Goal: Information Seeking & Learning: Learn about a topic

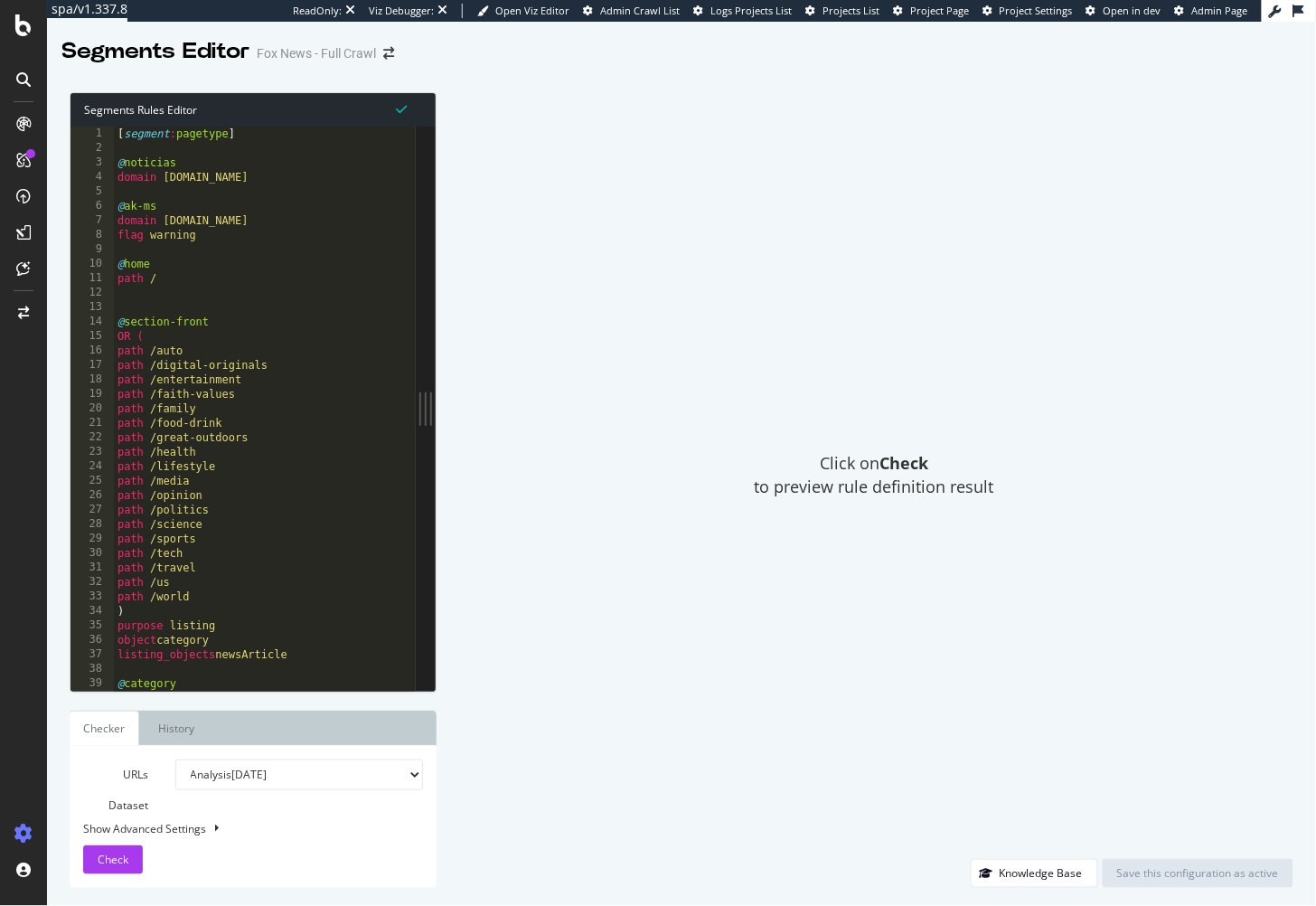
type textarea "path /"
click at [345, 284] on div "[ segment : pagetype ] @ noticias domain noticias.foxnews.com @ ak-ms domain ww…" at bounding box center [501, 424] width 775 height 596
click at [267, 251] on div "[ segment : pagetype ] @ noticias domain noticias.foxnews.com @ ak-ms domain ww…" at bounding box center [501, 424] width 775 height 596
drag, startPoint x: 319, startPoint y: 224, endPoint x: 161, endPoint y: 224, distance: 158.0
click at [161, 224] on div "[ segment : pagetype ] @ noticias domain noticias.foxnews.com @ ak-ms domain ww…" at bounding box center [501, 424] width 775 height 596
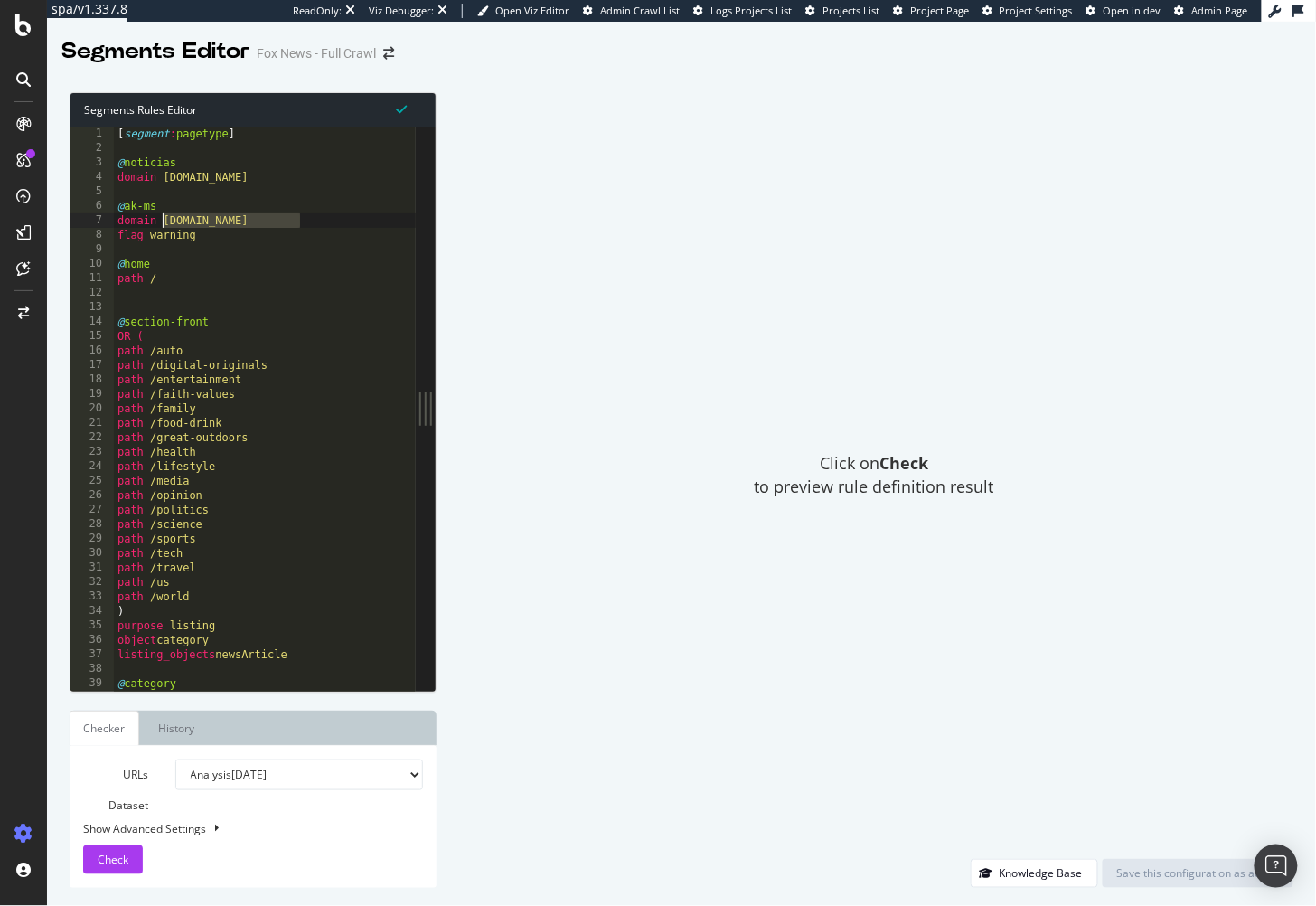
click at [599, 250] on div "Click on Check to preview rule definition result" at bounding box center [874, 475] width 839 height 766
click at [277, 271] on div "[ segment : pagetype ] @ noticias domain noticias.foxnews.com @ ak-ms domain ww…" at bounding box center [501, 424] width 775 height 596
click at [559, 283] on div "Click on Check to preview rule definition result" at bounding box center [874, 475] width 839 height 766
type textarea "domain www-ak-ms.foxnews.com"
click at [317, 222] on div "[ segment : pagetype ] @ noticias domain noticias.foxnews.com @ ak-ms domain ww…" at bounding box center [501, 424] width 775 height 596
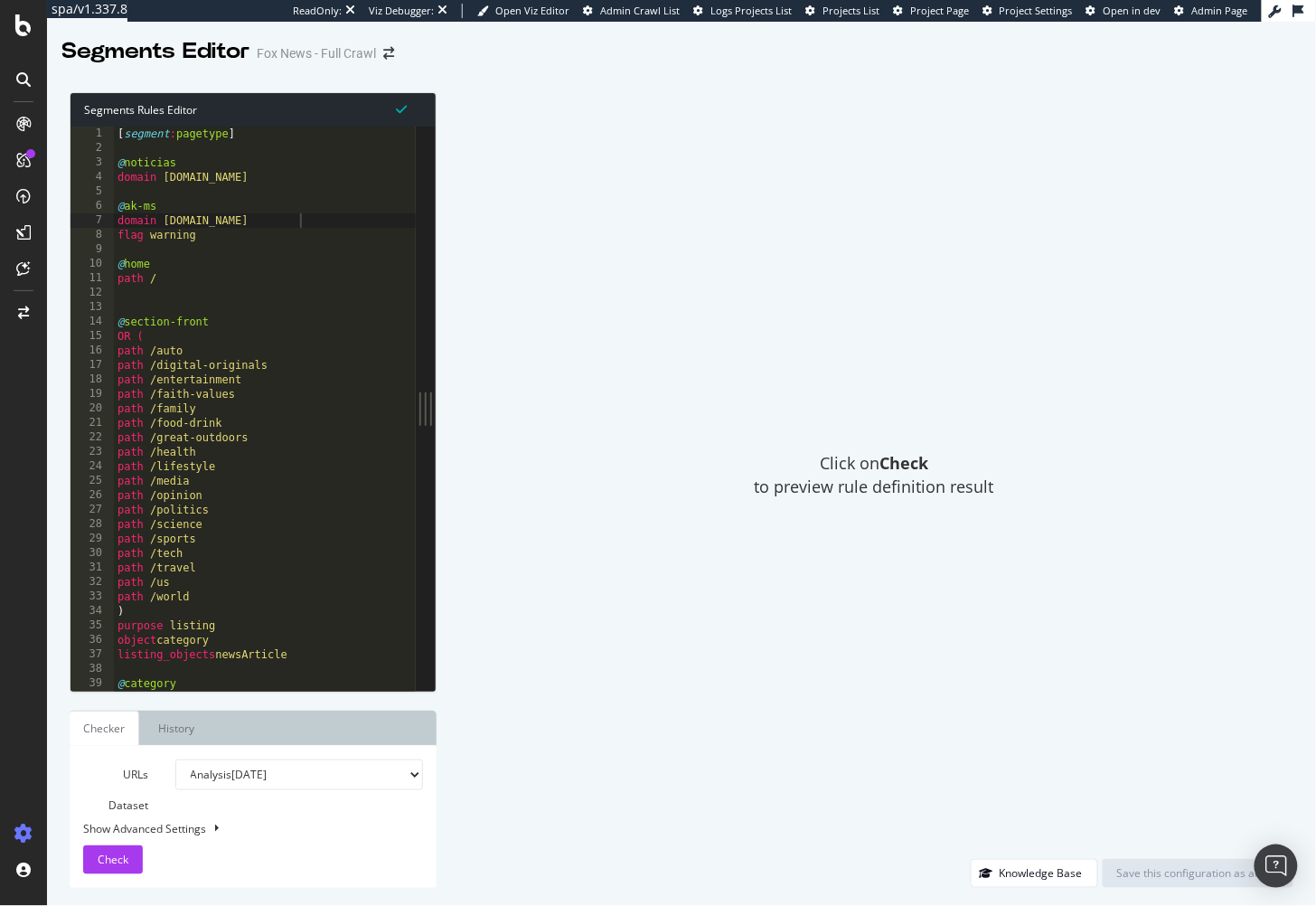
drag, startPoint x: 520, startPoint y: 276, endPoint x: 465, endPoint y: 210, distance: 85.9
click at [520, 276] on div "Click on Check to preview rule definition result" at bounding box center [874, 475] width 839 height 766
click at [980, 243] on div "Click on Check to preview rule definition result" at bounding box center [874, 475] width 839 height 766
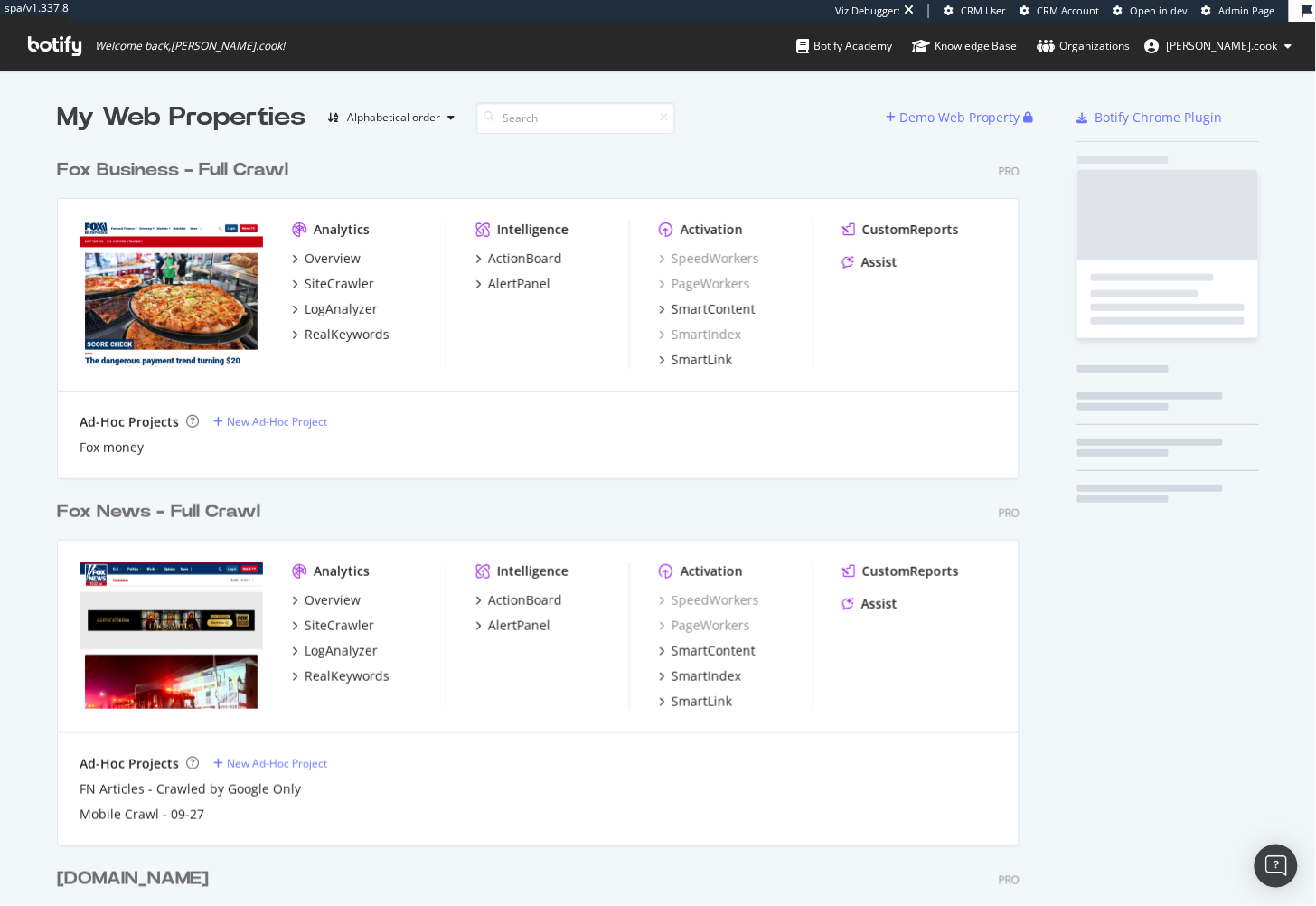
scroll to position [1024, 978]
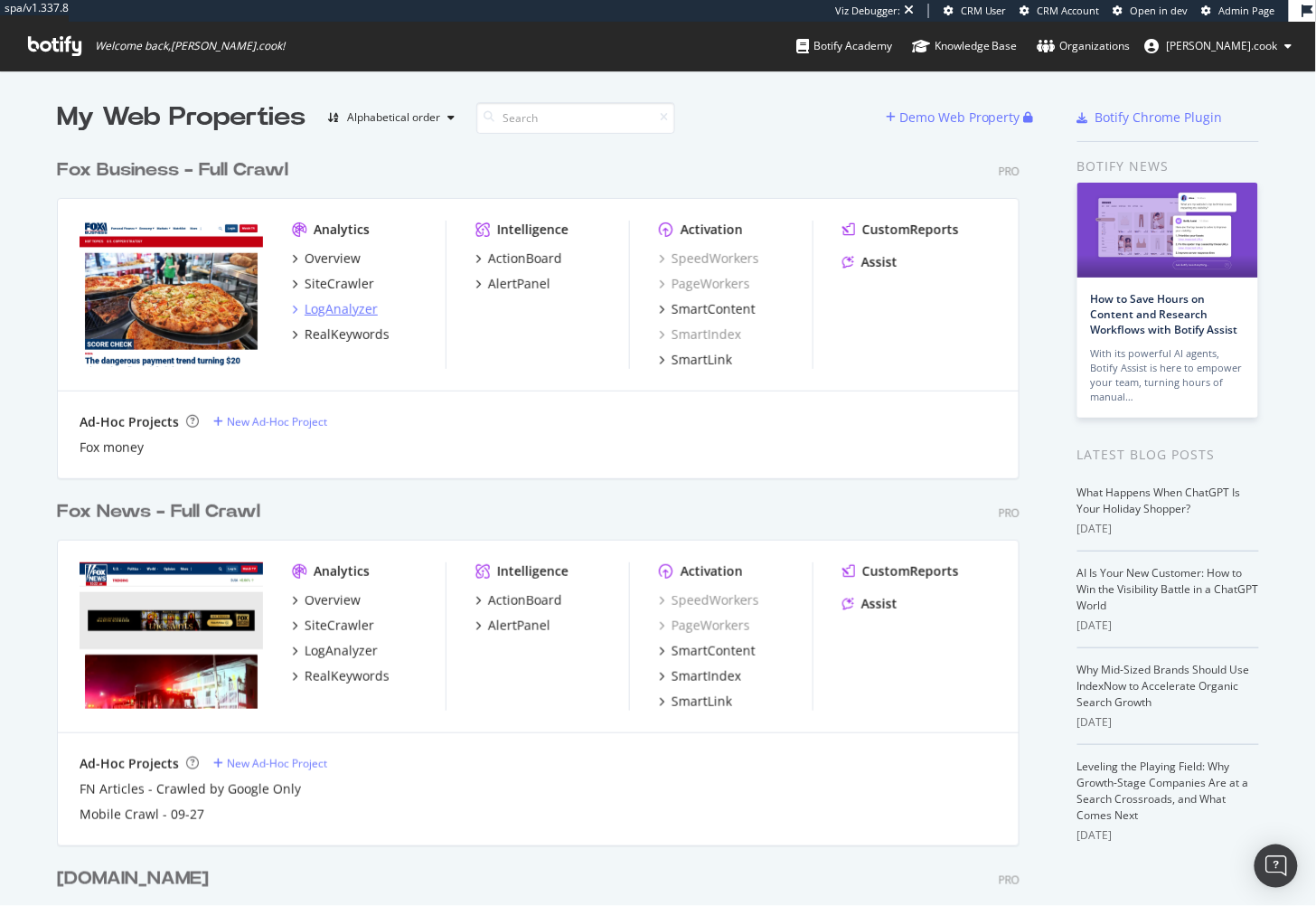
click at [347, 304] on div "LogAnalyzer" at bounding box center [341, 308] width 73 height 18
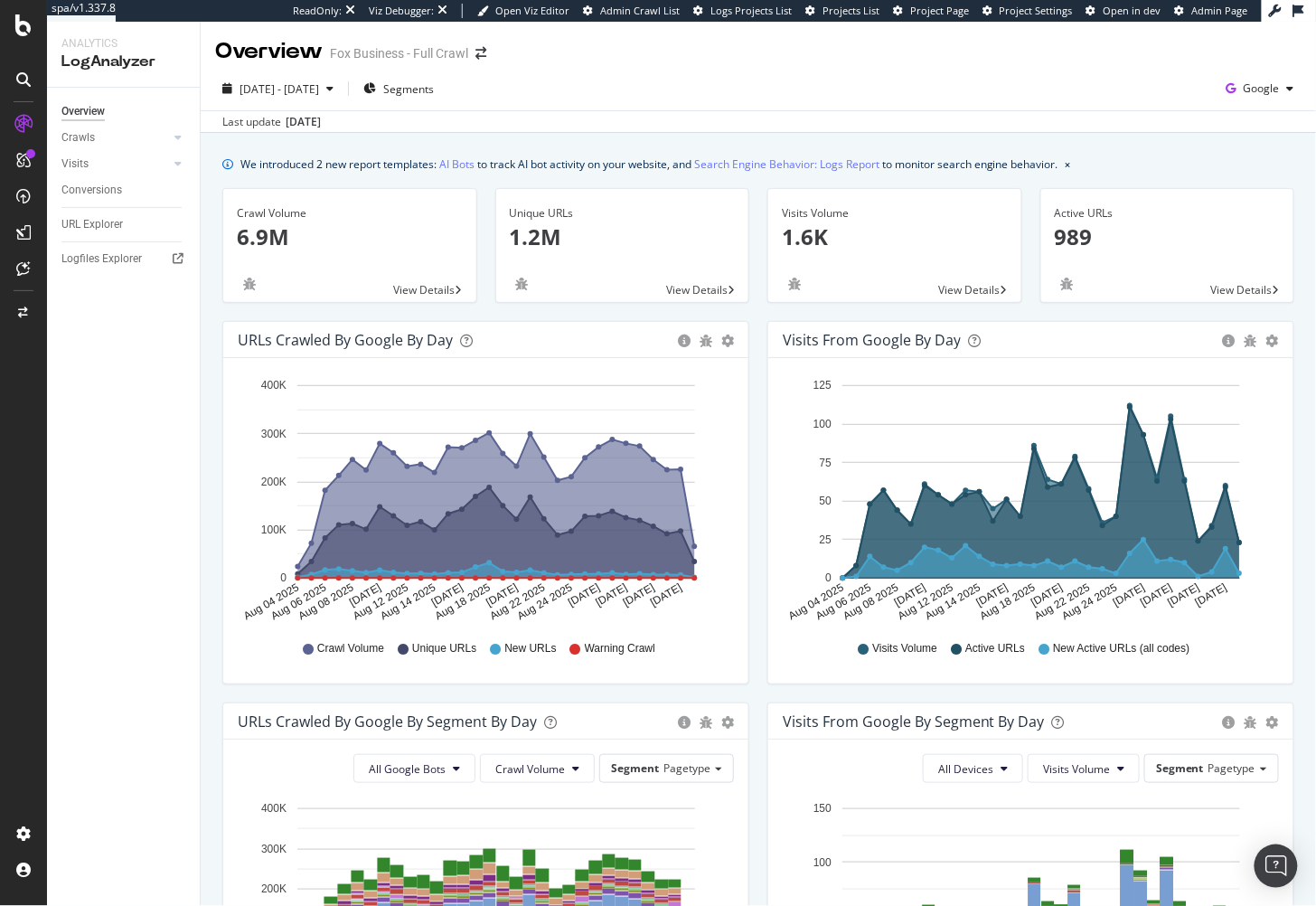
click at [196, 400] on div "Overview Crawls Daily Distribution Segments Distribution HTTP Codes Resources V…" at bounding box center [123, 496] width 152 height 818
click at [283, 88] on span "2025 Aug. 4th - Sep. 2nd" at bounding box center [279, 89] width 80 height 15
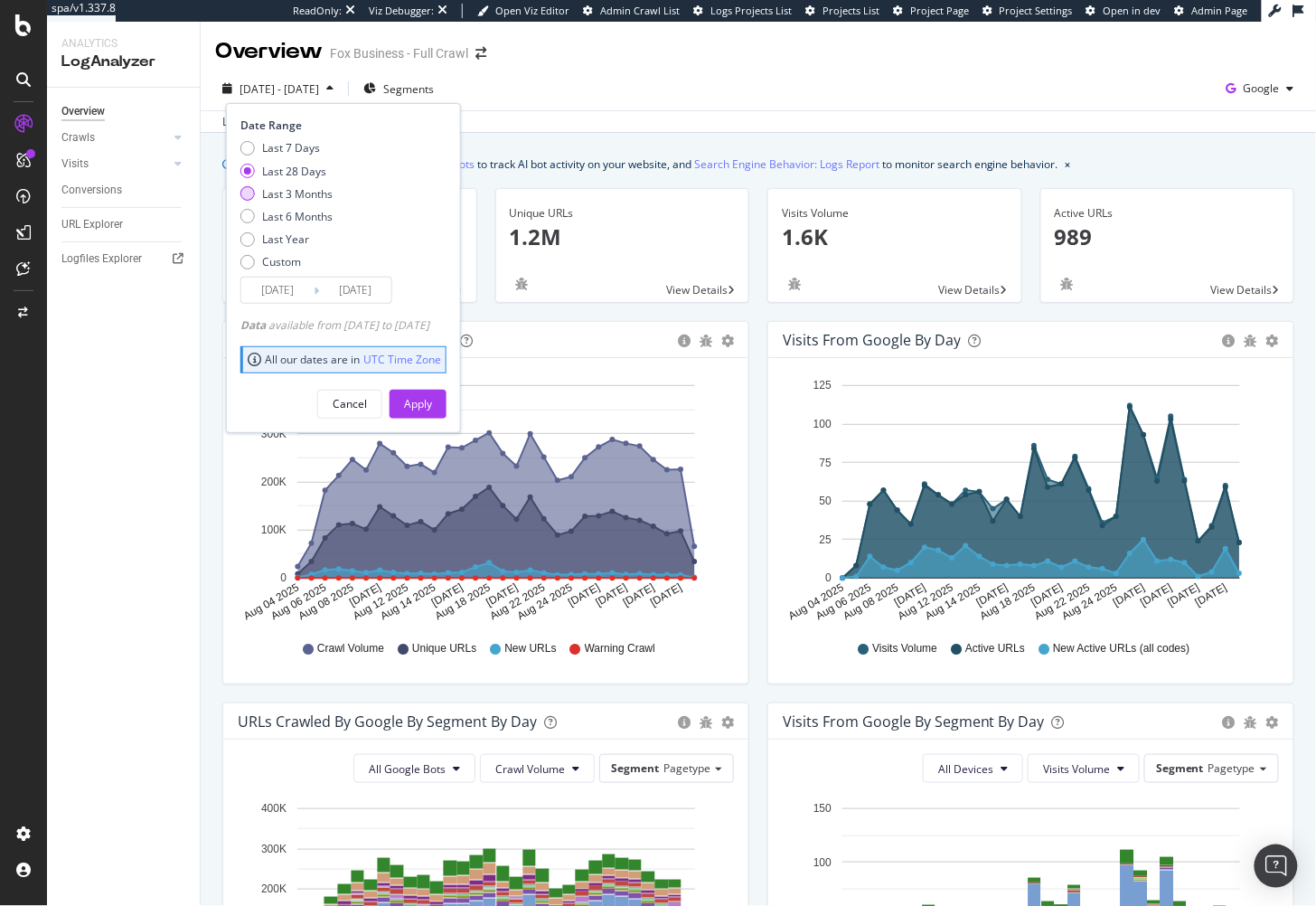
click at [295, 190] on div "Last 3 Months" at bounding box center [297, 194] width 70 height 15
type input "2025/06/03"
click at [446, 403] on button "Apply" at bounding box center [417, 404] width 57 height 29
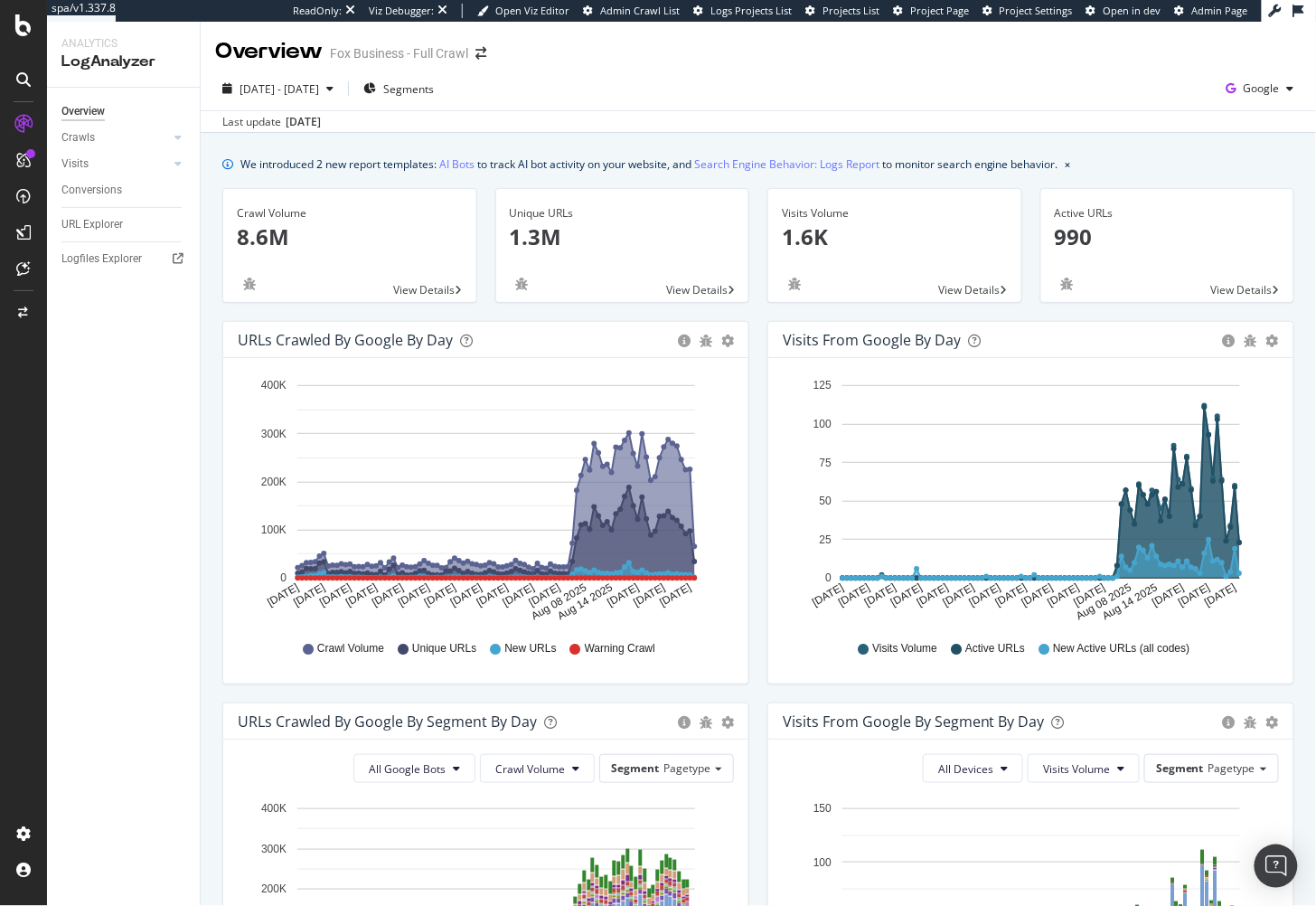
click at [597, 149] on div "We introduced 2 new report templates: AI Bots to track AI bot activity on your …" at bounding box center [758, 831] width 1115 height 1396
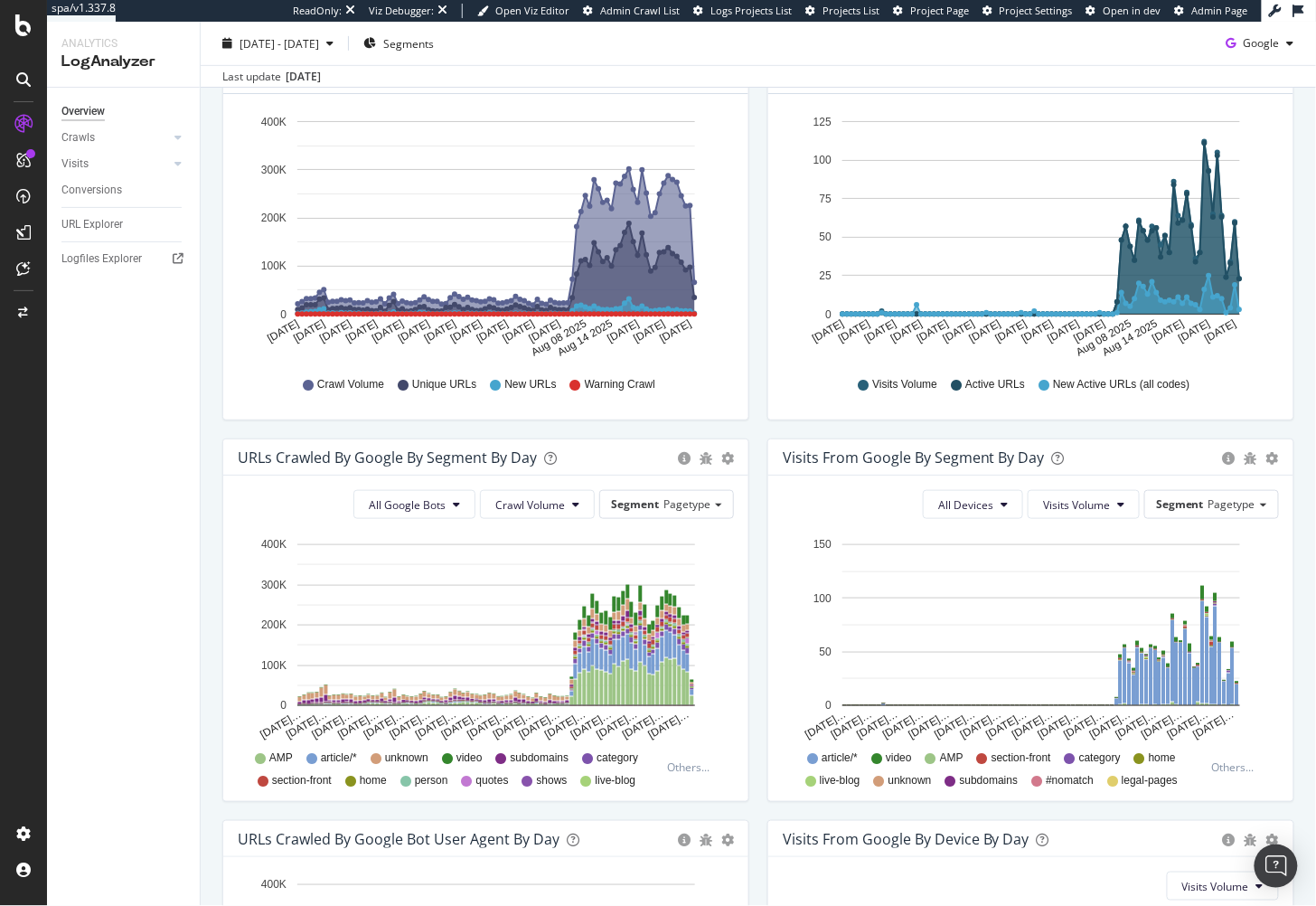
scroll to position [265, 0]
click at [687, 490] on div "Segment Pagetype" at bounding box center [667, 502] width 133 height 26
click at [682, 549] on div "Subdomains" at bounding box center [653, 554] width 145 height 24
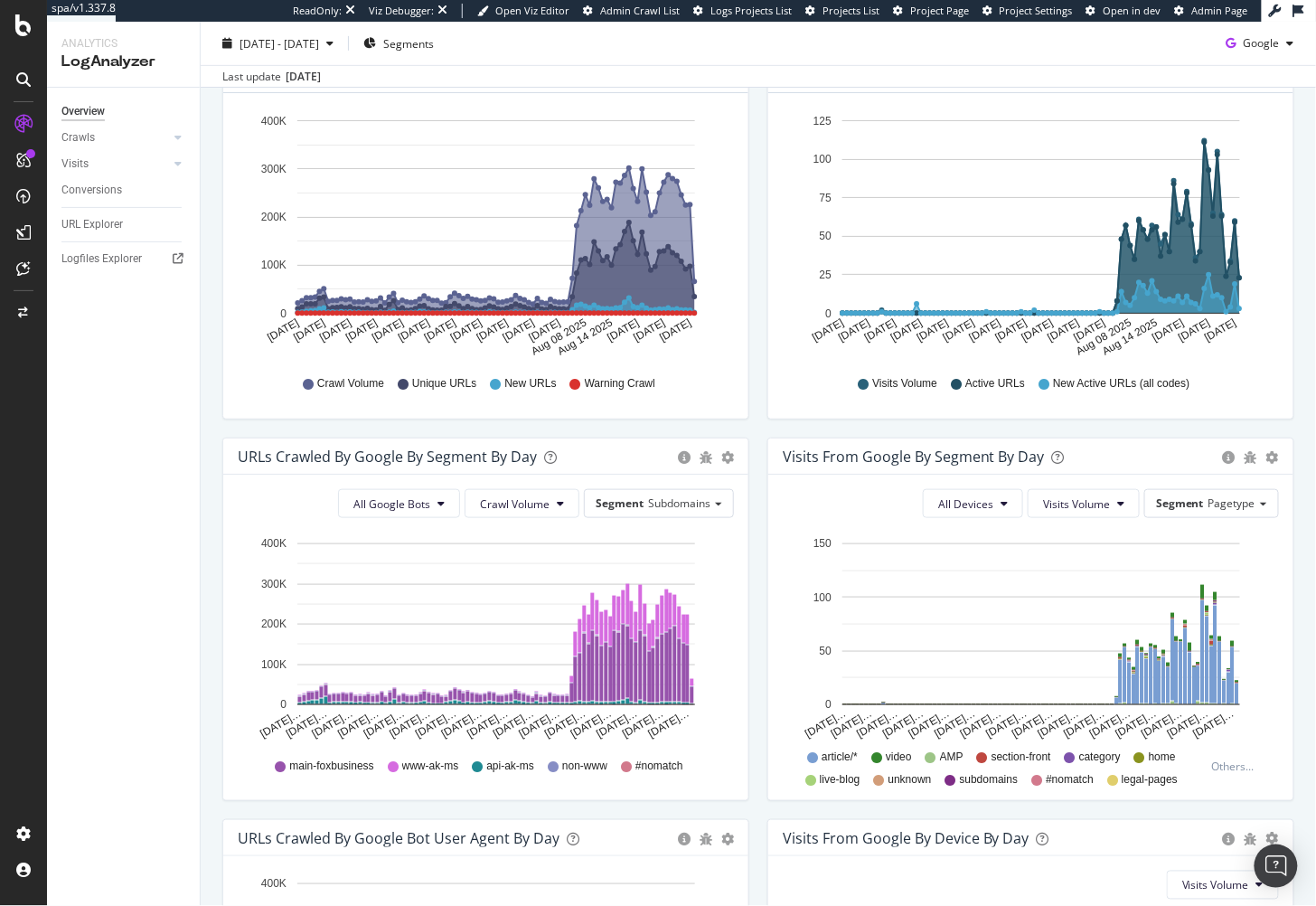
click at [755, 602] on div "URLs Crawled by Google By Segment By Day Timeline (by Value) Table All Google B…" at bounding box center [485, 628] width 545 height 382
click at [753, 603] on div "URLs Crawled by Google By Segment By Day Timeline (by Value) Table All Google B…" at bounding box center [485, 628] width 545 height 382
click at [687, 626] on rect "A chart." at bounding box center [688, 629] width 4 height 30
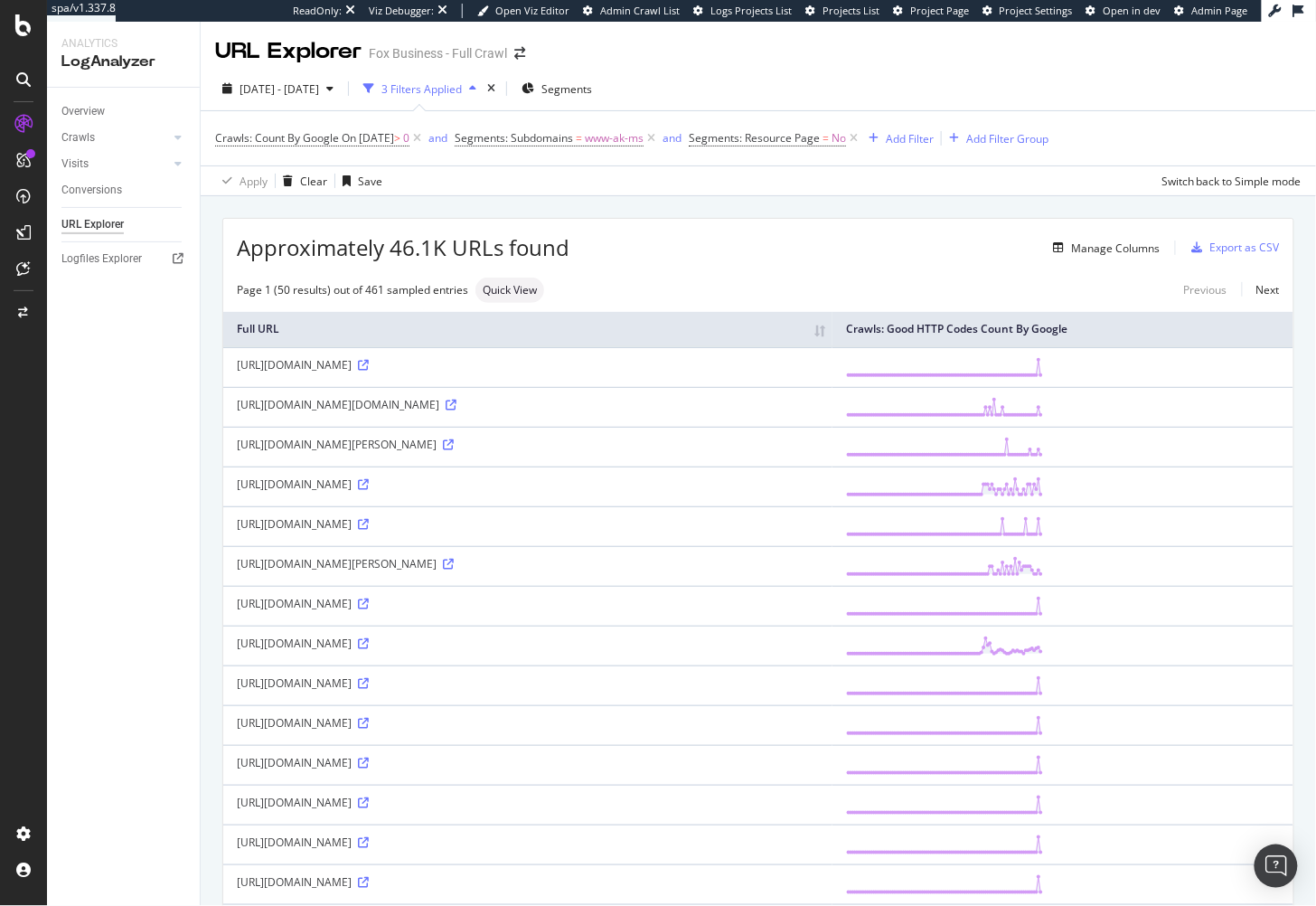
drag, startPoint x: 772, startPoint y: 501, endPoint x: 829, endPoint y: 505, distance: 57.1
click at [782, 492] on div "https://www-ak-ms.foxbusiness.com/business-leaders/elon-musk-could-become-world…" at bounding box center [528, 484] width 582 height 15
click at [369, 490] on icon at bounding box center [363, 484] width 11 height 11
drag, startPoint x: 282, startPoint y: 178, endPoint x: 136, endPoint y: 147, distance: 149.3
click at [282, 178] on icon "button" at bounding box center [287, 180] width 10 height 11
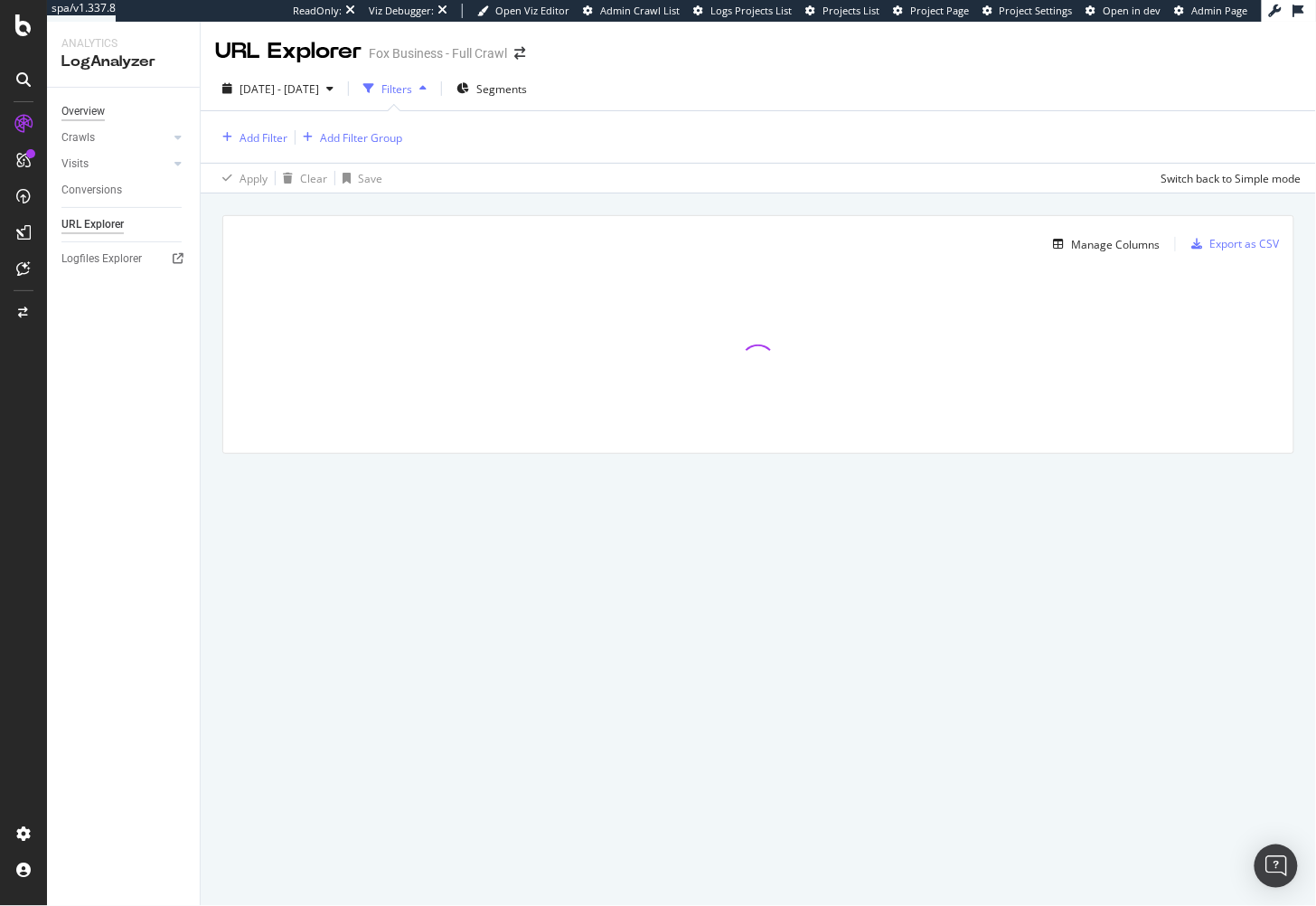
click at [104, 112] on div "Overview" at bounding box center [83, 112] width 43 height 19
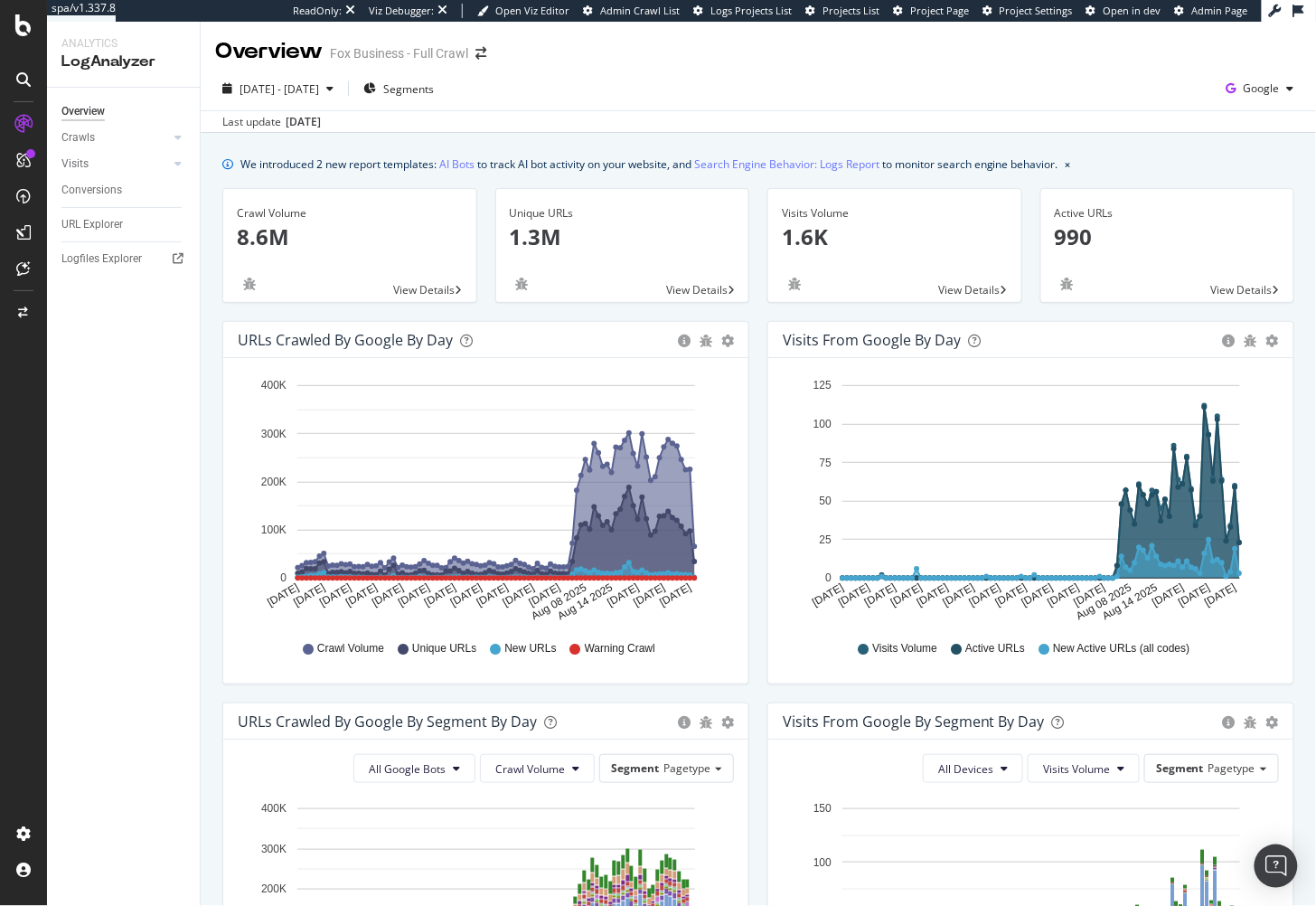
click at [767, 297] on div "Visits Volume 1.6K View Details" at bounding box center [895, 245] width 255 height 115
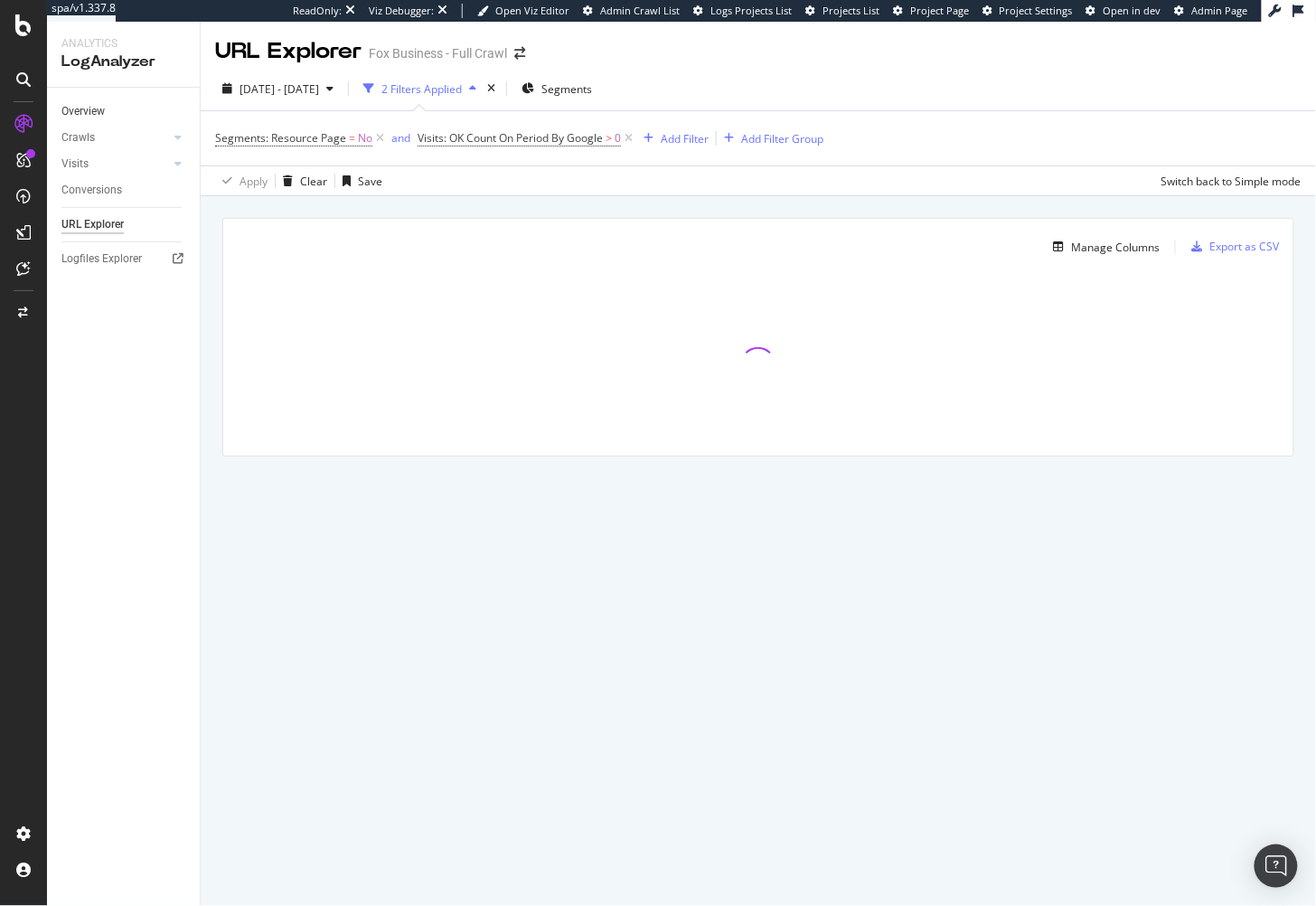
click at [134, 119] on link "Overview" at bounding box center [124, 112] width 125 height 19
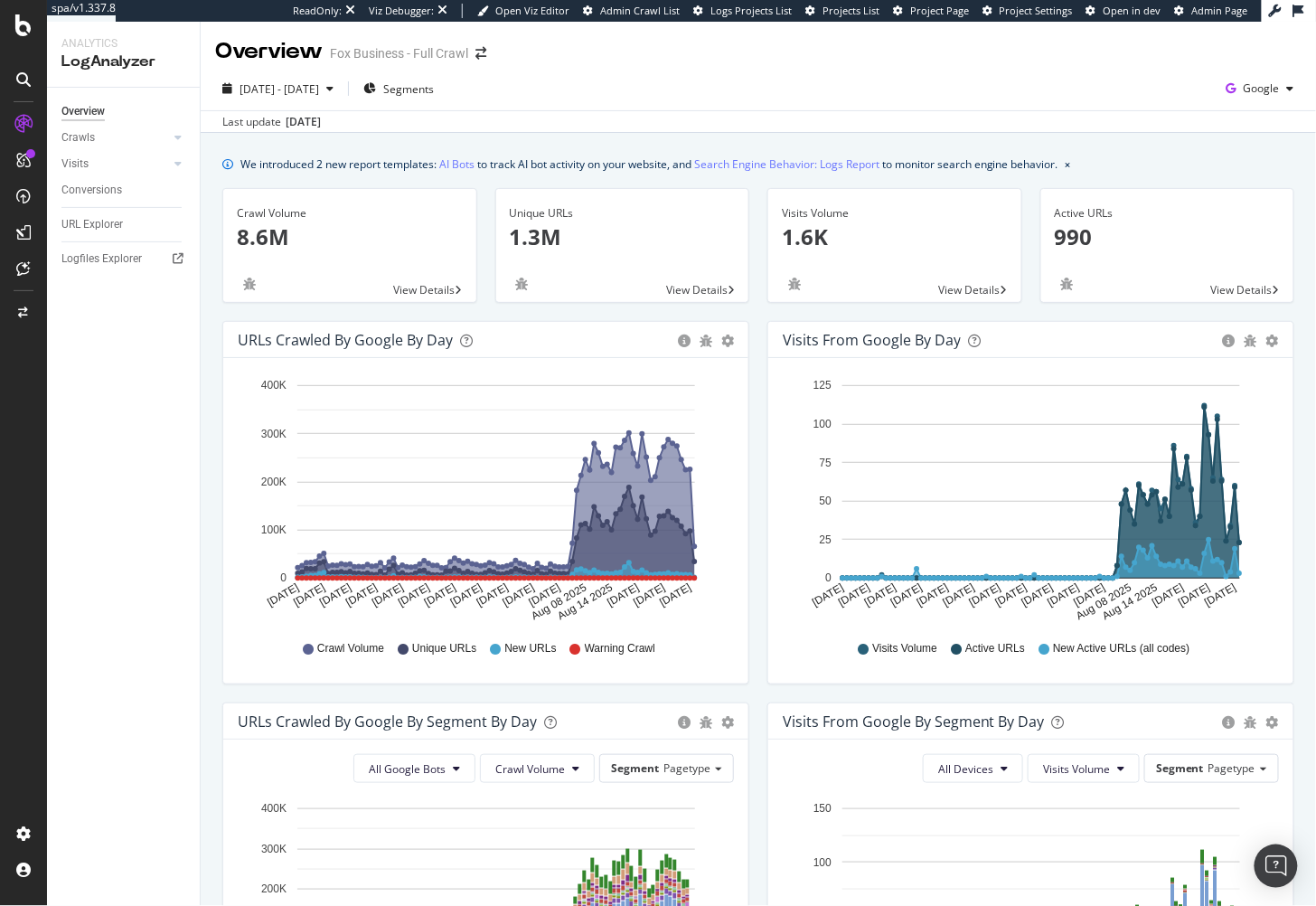
click at [207, 258] on div "We introduced 2 new report templates: AI Bots to track AI bot activity on your …" at bounding box center [758, 831] width 1115 height 1396
click at [748, 310] on div "Unique URLs 1.3M View Details" at bounding box center [622, 254] width 273 height 133
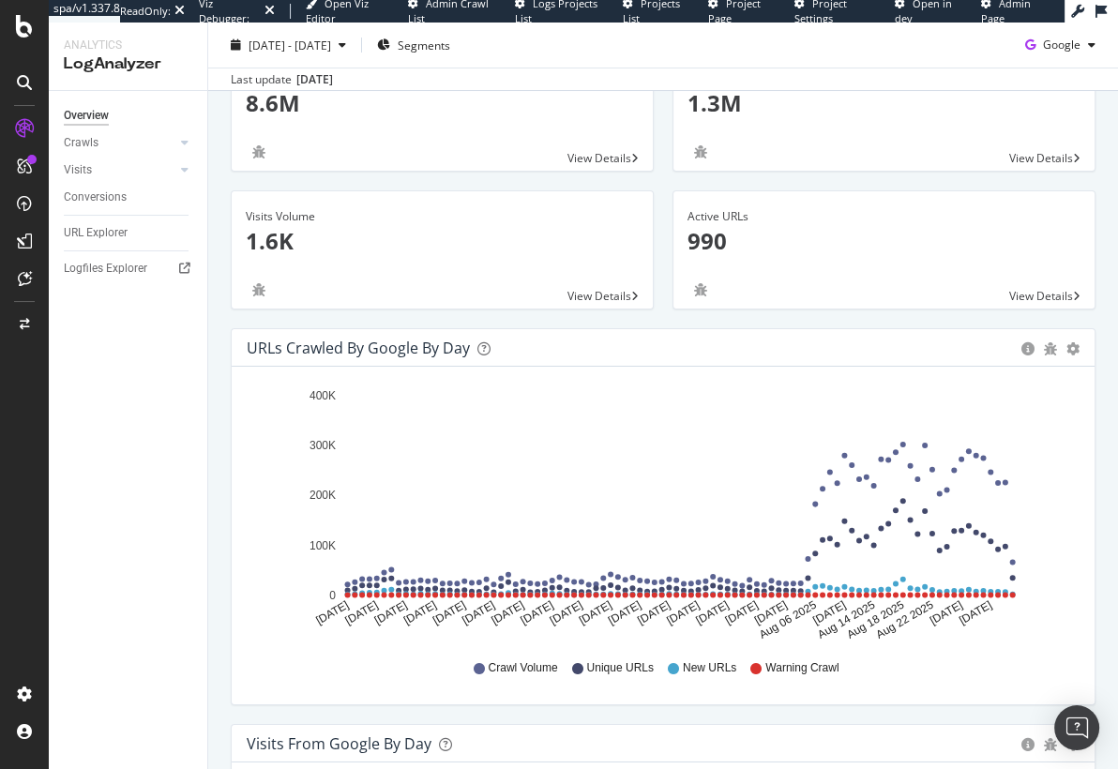
scroll to position [177, 0]
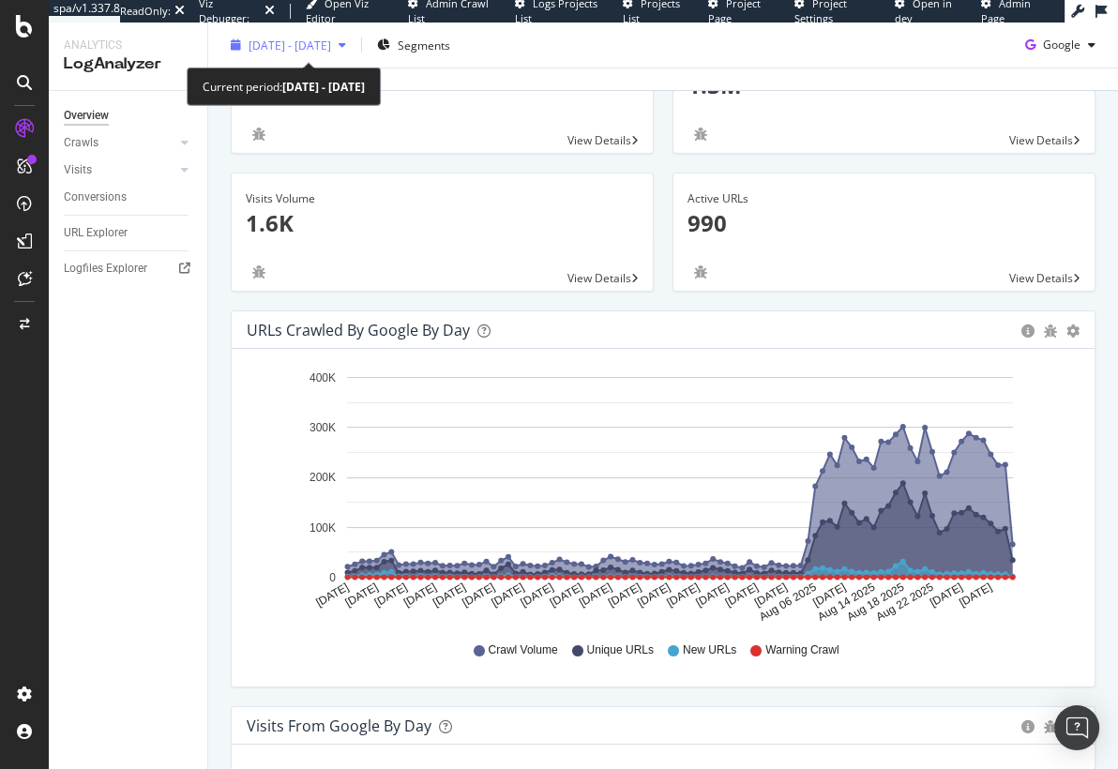
click at [311, 43] on span "2025 Jun. 3rd - Sep. 2nd" at bounding box center [289, 45] width 83 height 16
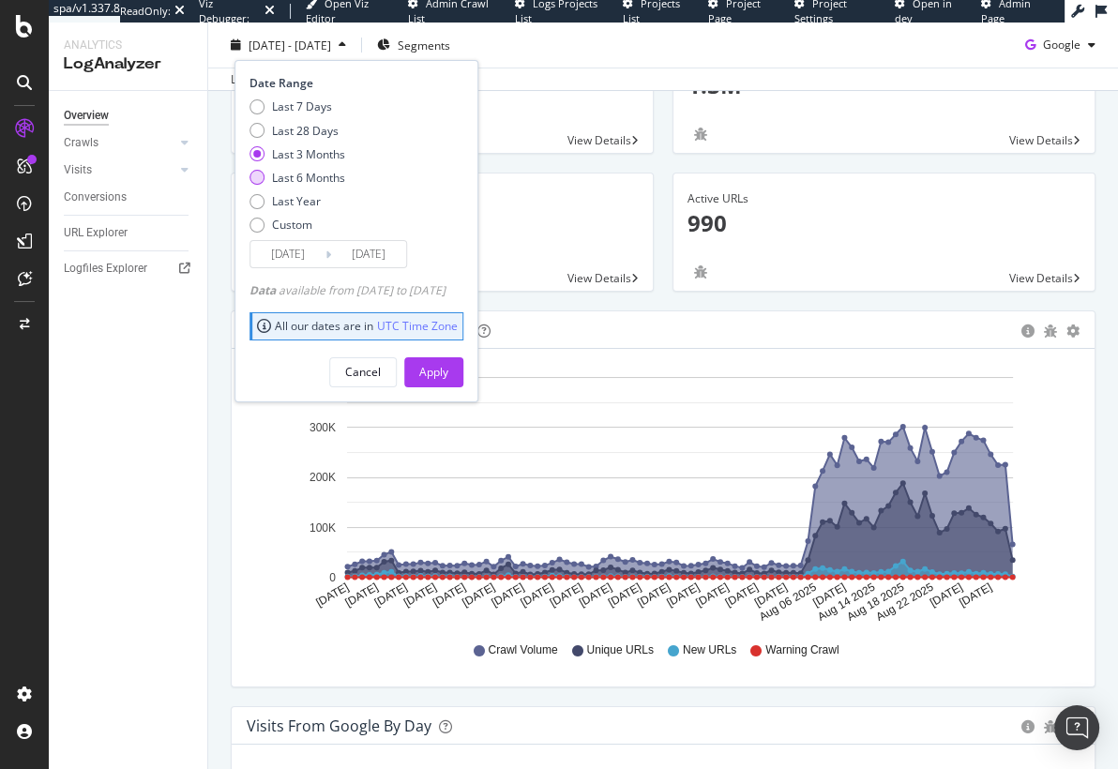
click at [321, 174] on div "Last 6 Months" at bounding box center [308, 178] width 73 height 16
click at [293, 247] on input "2025/03/03" at bounding box center [287, 254] width 75 height 26
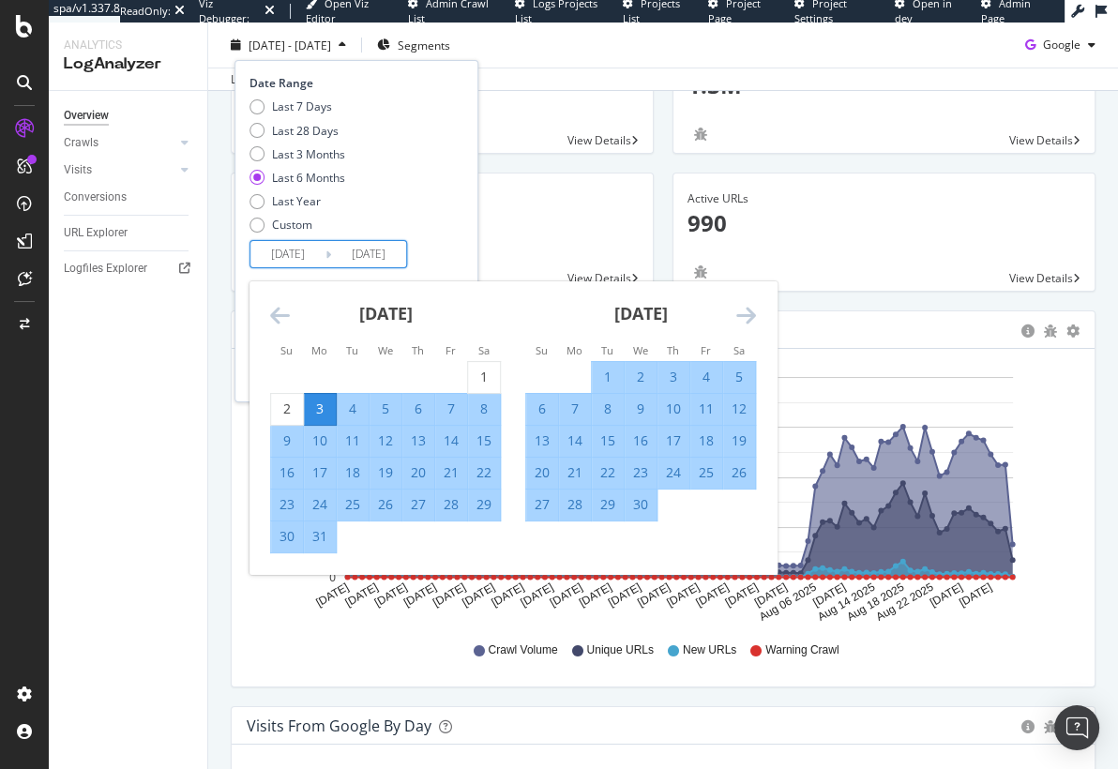
click at [275, 302] on div "March 2025" at bounding box center [385, 321] width 231 height 80
click at [278, 313] on icon "Move backward to switch to the previous month." at bounding box center [280, 315] width 20 height 23
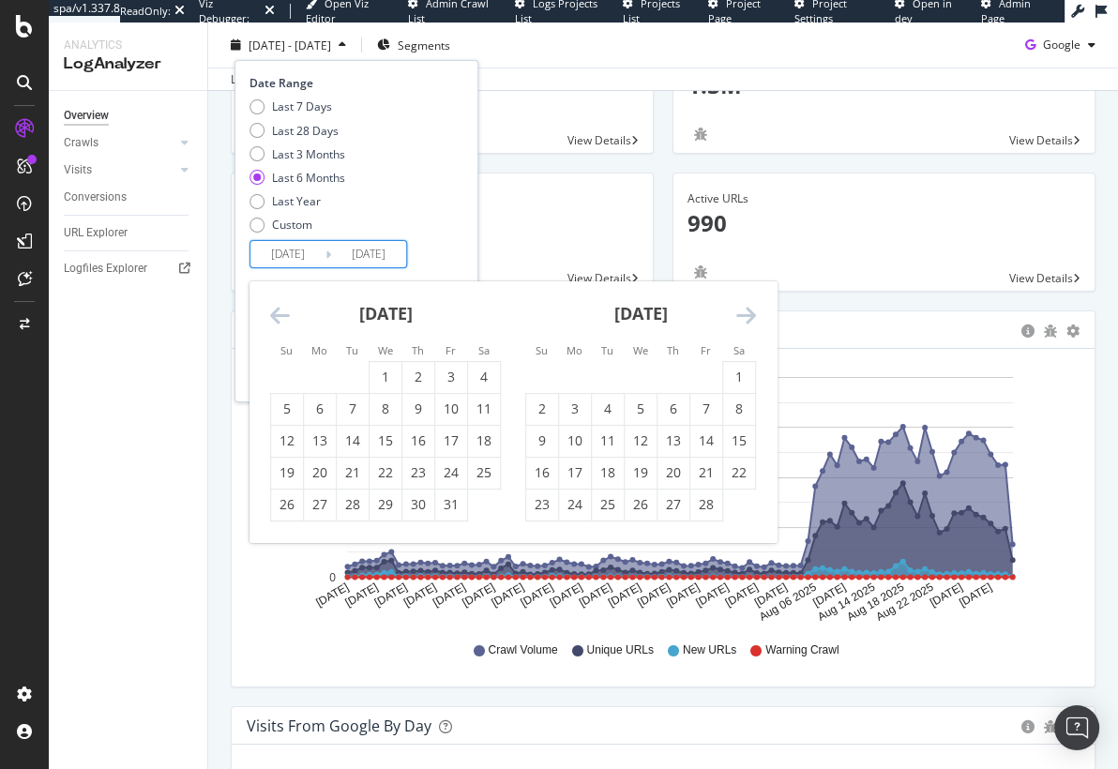
drag, startPoint x: 391, startPoint y: 376, endPoint x: 448, endPoint y: 252, distance: 136.3
click at [391, 376] on div "1" at bounding box center [385, 377] width 32 height 19
type input "2025/01/01"
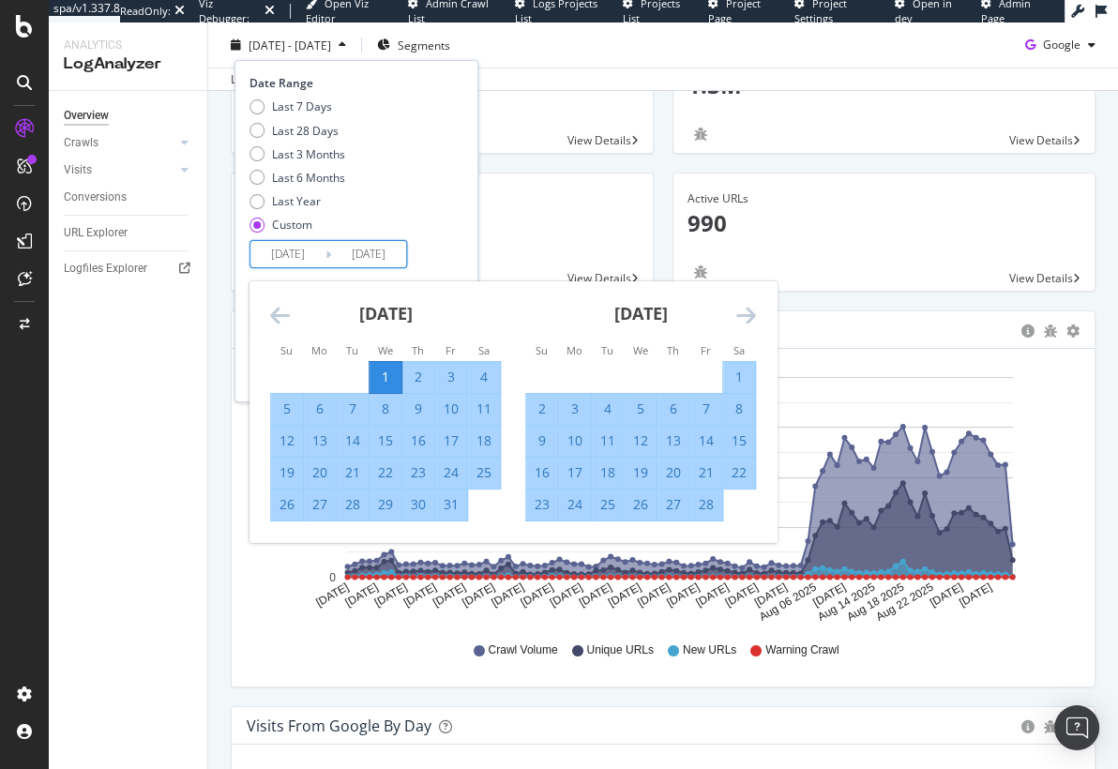
drag, startPoint x: 465, startPoint y: 233, endPoint x: 468, endPoint y: 248, distance: 15.3
click at [459, 235] on div "Last 7 Days Last 28 Days Last 3 Months Last 6 Months Last Year Custom" at bounding box center [353, 169] width 209 height 142
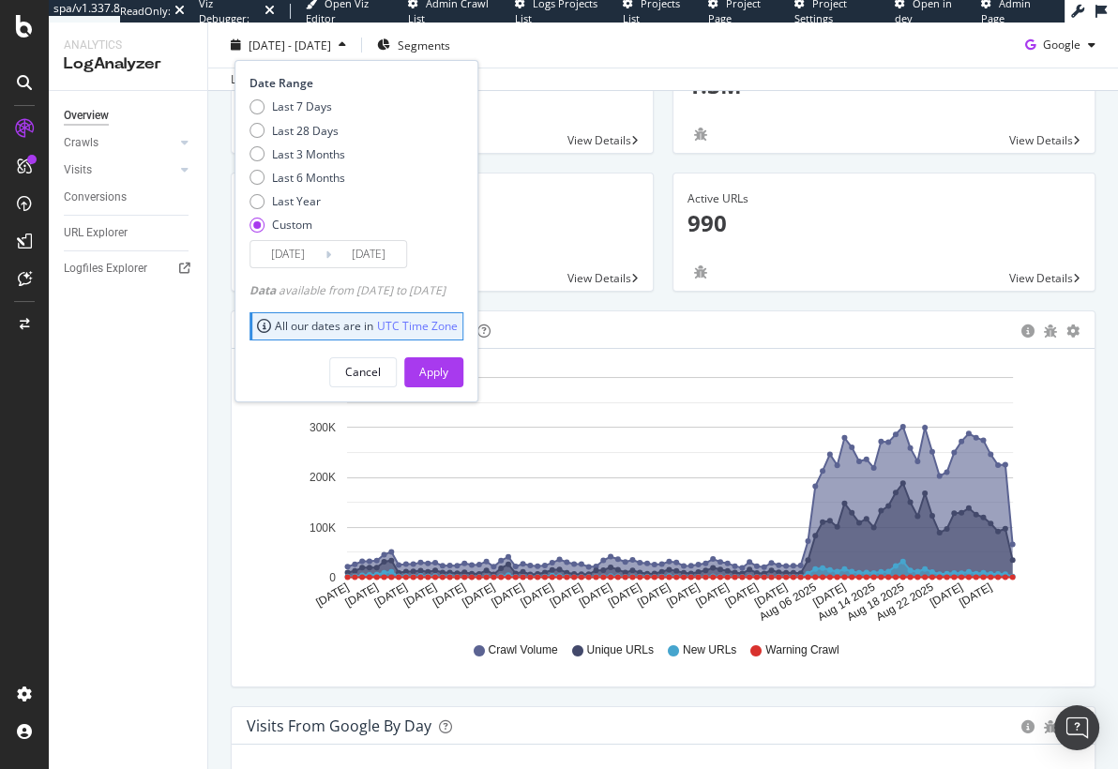
click at [448, 362] on div "Apply" at bounding box center [433, 371] width 29 height 28
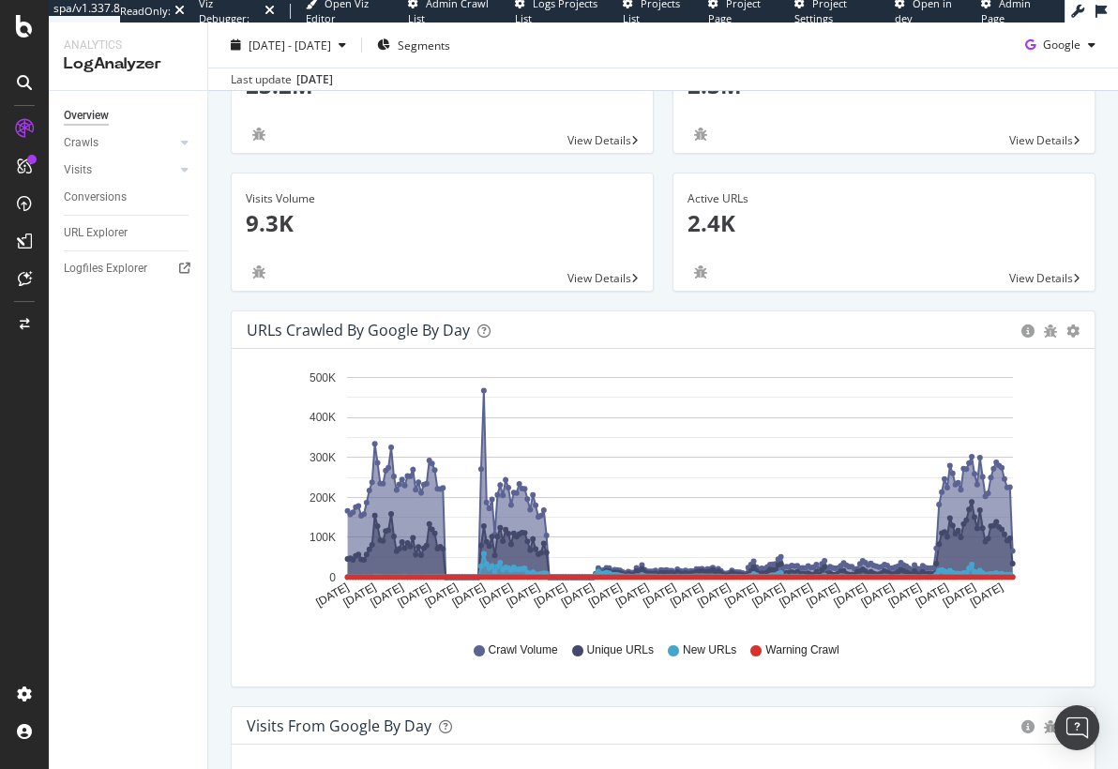
scroll to position [263, 0]
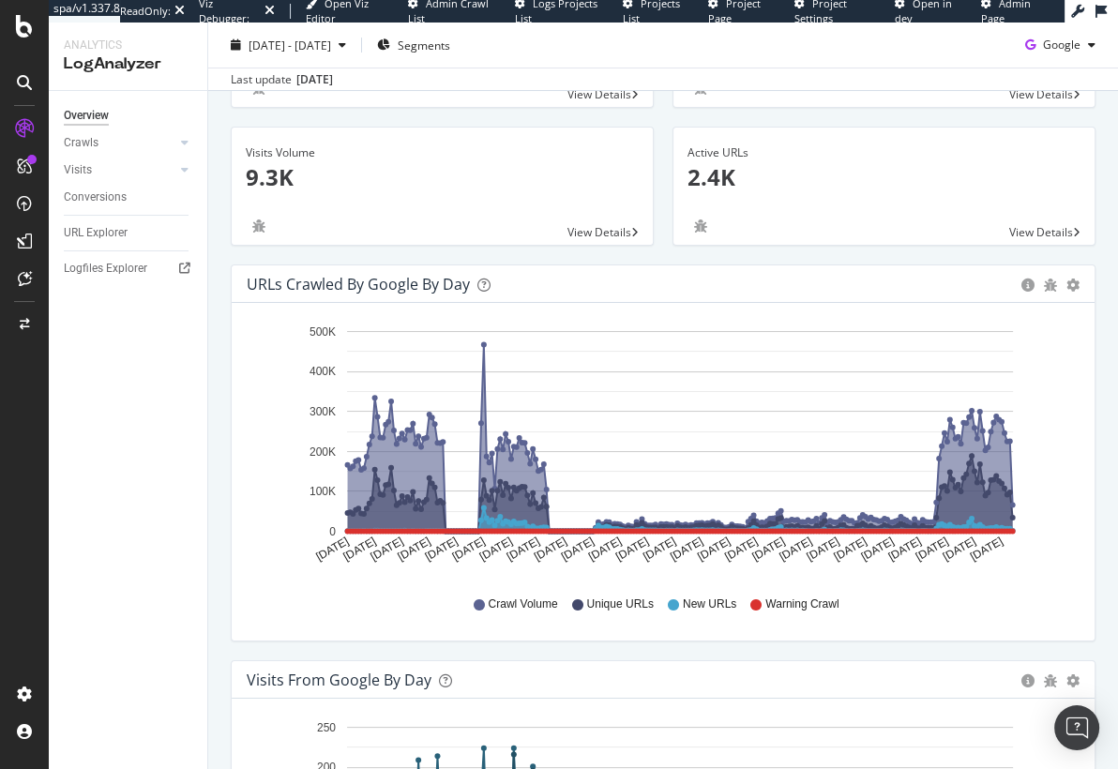
scroll to position [222, 0]
click at [564, 645] on div "URLs Crawled by Google by day Area Table Hold CMD (⌘) while clicking to filter …" at bounding box center [662, 463] width 883 height 396
click at [661, 248] on div "Visits Volume 9.3K View Details" at bounding box center [442, 197] width 442 height 138
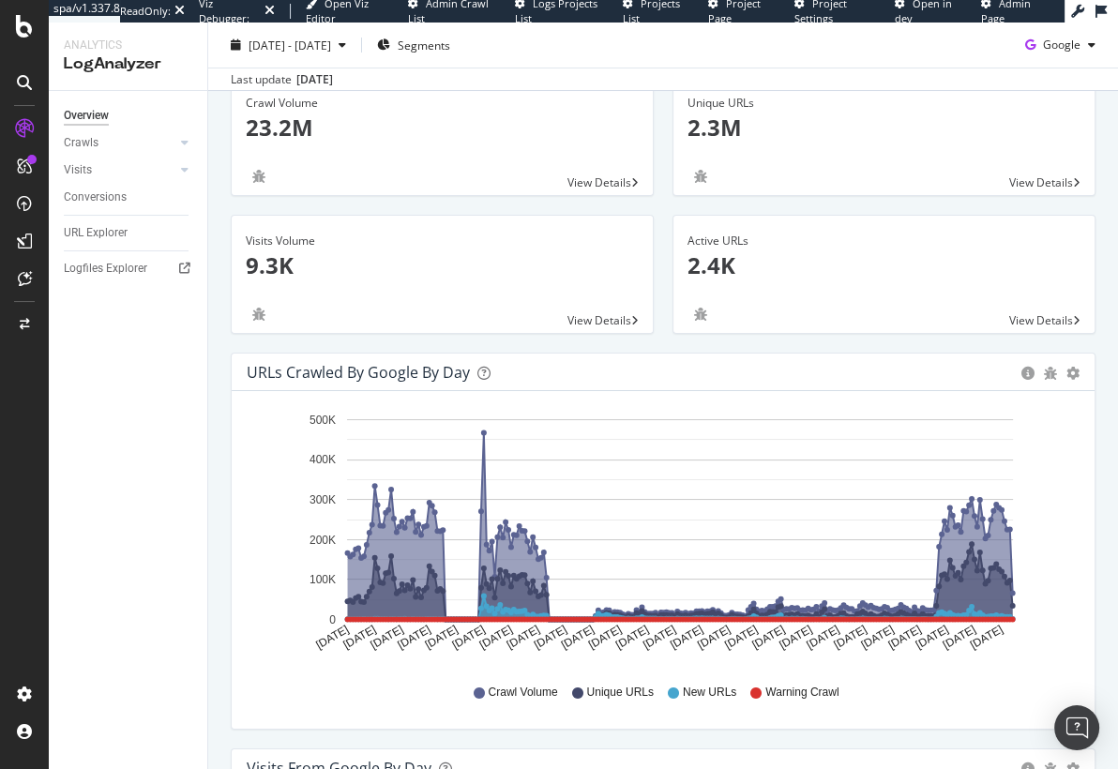
scroll to position [199, 0]
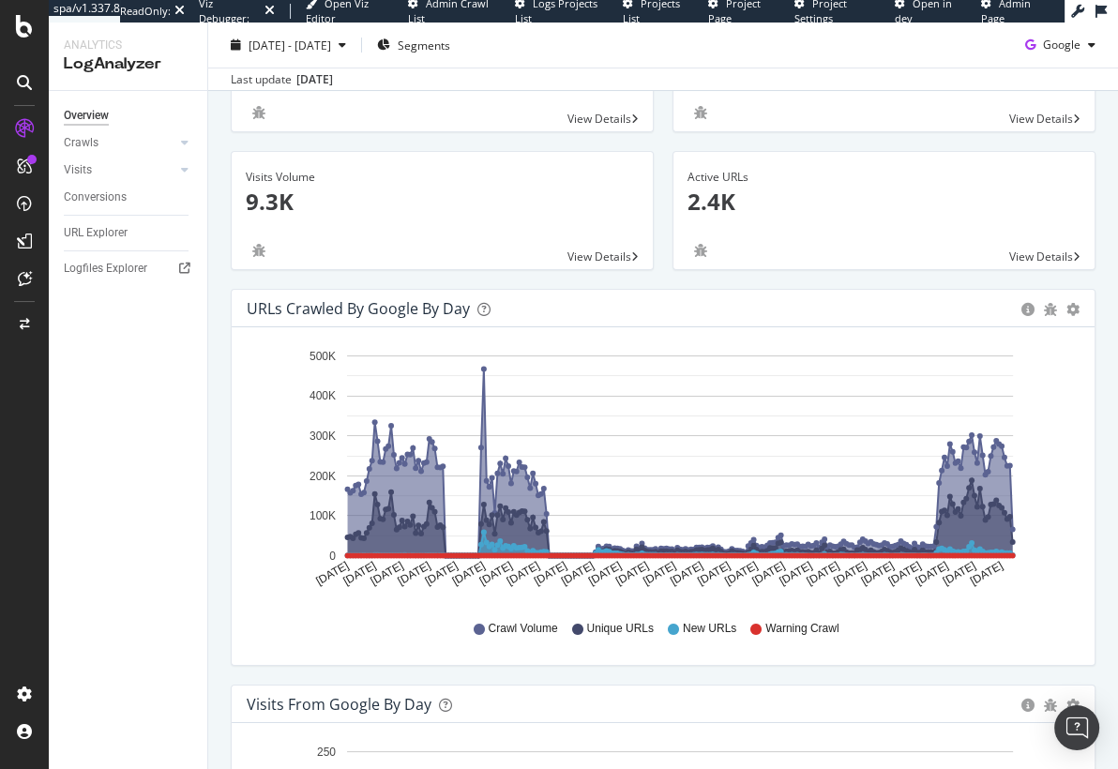
click at [864, 275] on div "Active URLs 2.4K View Details" at bounding box center [884, 220] width 442 height 138
click at [853, 273] on div "Active URLs 2.4K View Details" at bounding box center [884, 220] width 442 height 138
click at [659, 267] on div "Visits Volume 9.3K View Details" at bounding box center [442, 220] width 442 height 138
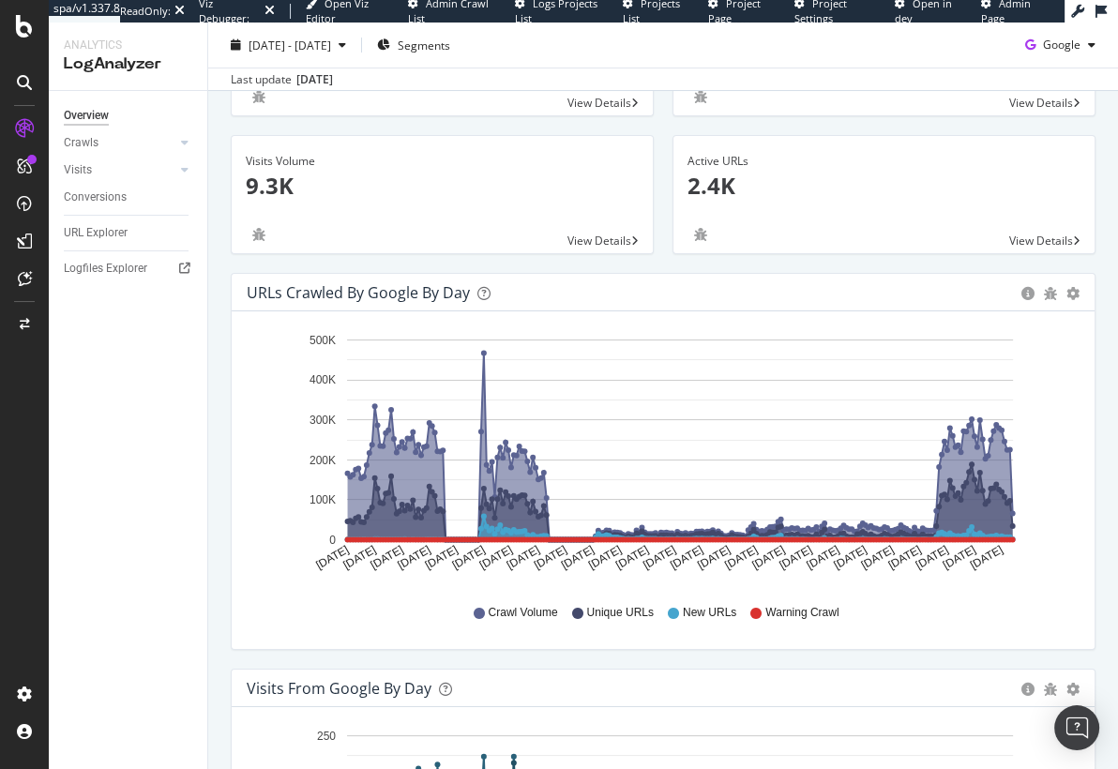
click at [915, 599] on div "Crawl Volume Unique URLs New URLs Warning Crawl" at bounding box center [663, 613] width 814 height 42
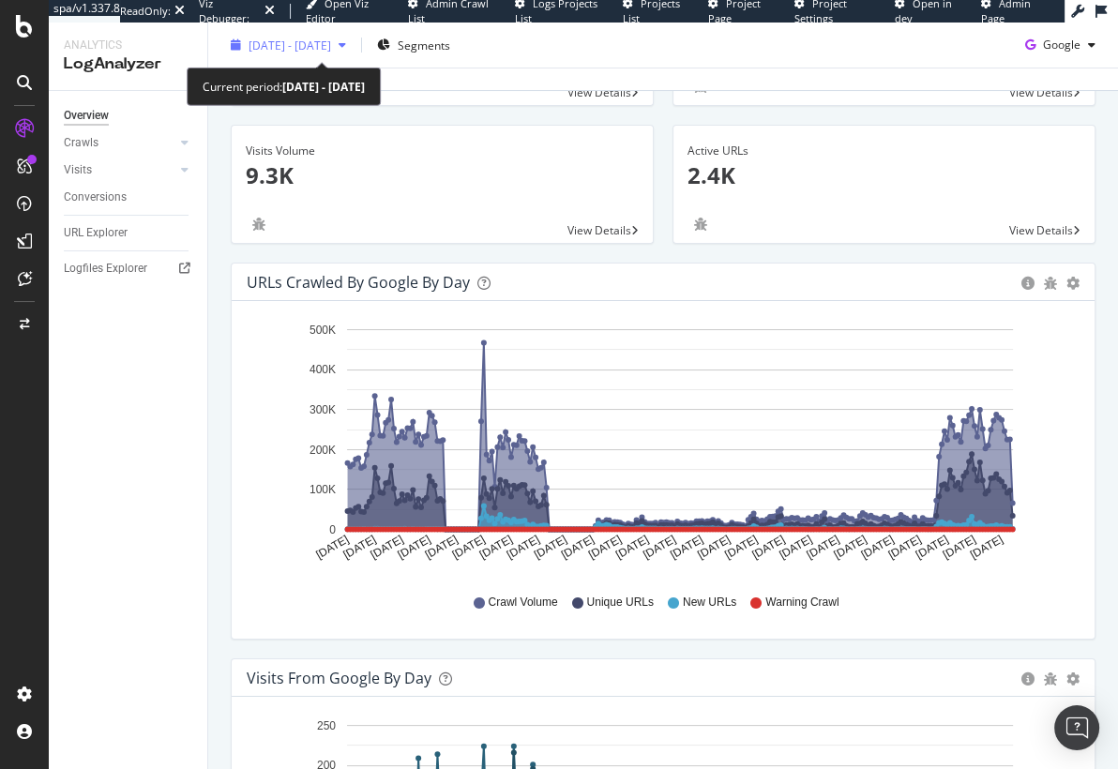
click at [331, 43] on span "2025 Jan. 1st - 2025 Sep. 2nd" at bounding box center [289, 45] width 83 height 16
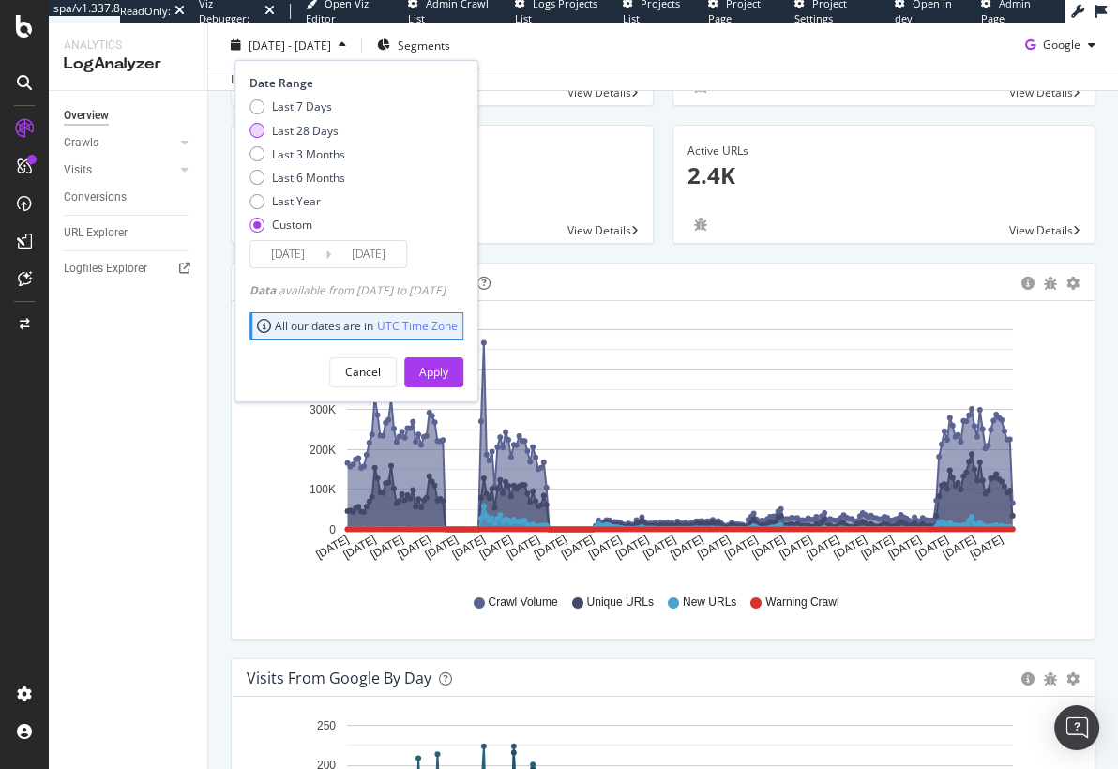
click at [285, 124] on div "Last 28 Days" at bounding box center [305, 130] width 67 height 16
type input "2025/08/06"
click at [448, 364] on div "Apply" at bounding box center [433, 372] width 29 height 16
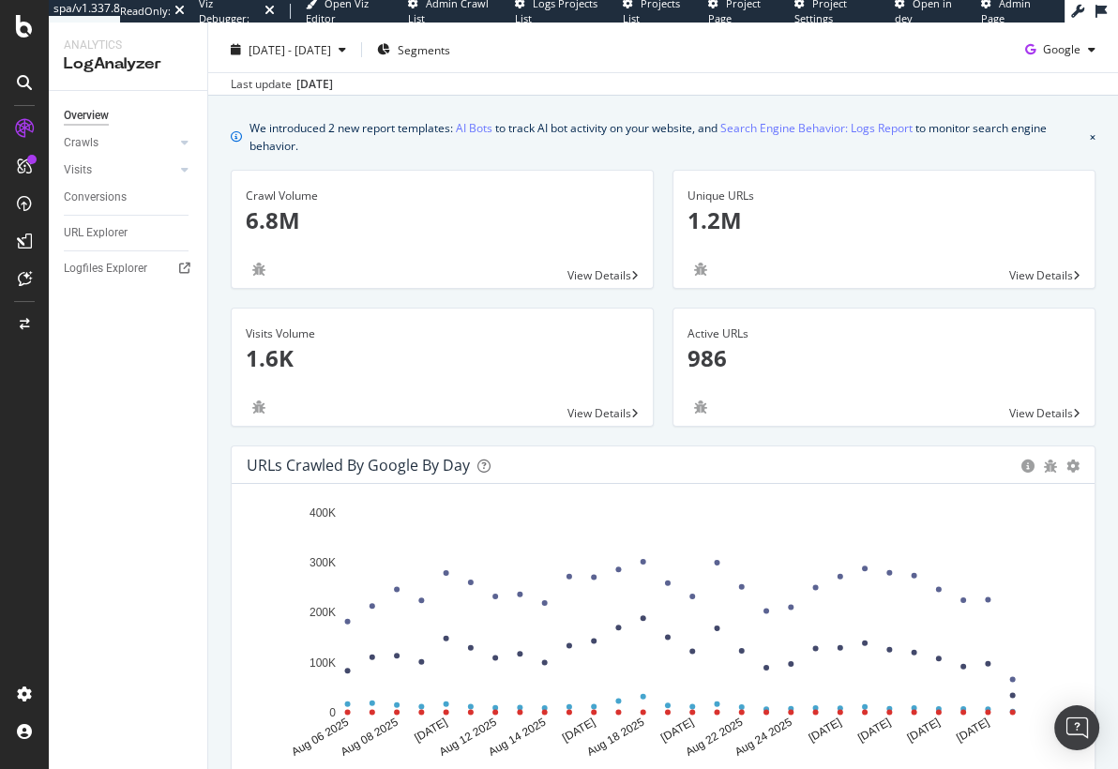
scroll to position [13, 0]
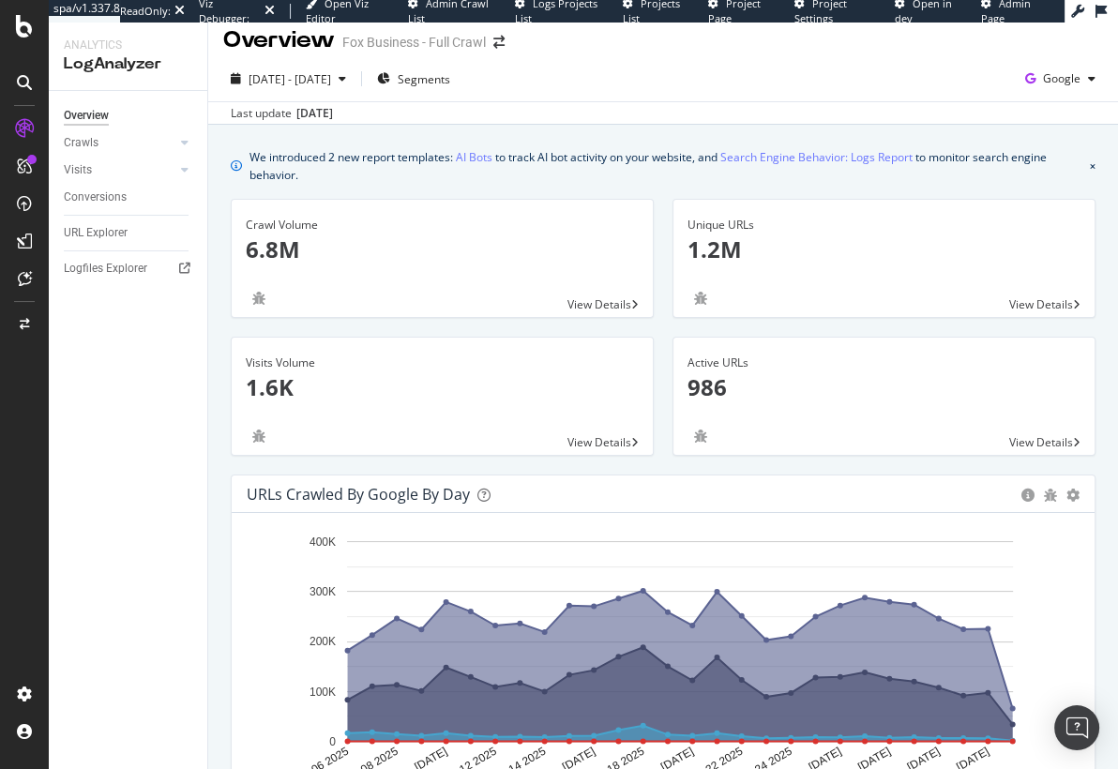
click at [222, 347] on div "Visits Volume 1.6K View Details" at bounding box center [442, 406] width 442 height 138
click at [598, 121] on div "Last update Sep. 02, 2025" at bounding box center [663, 112] width 910 height 23
click at [1054, 76] on span "Google" at bounding box center [1062, 78] width 38 height 16
click at [1056, 181] on span "OpenAI" at bounding box center [1061, 184] width 69 height 17
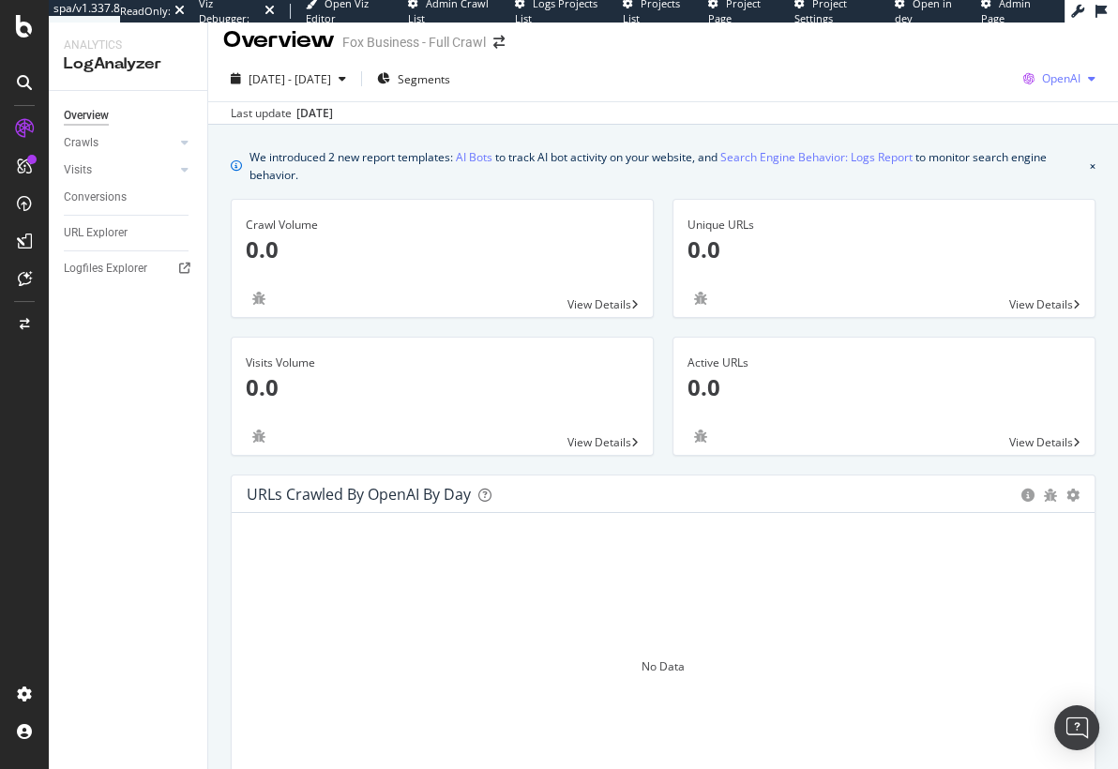
click at [1064, 80] on span "OpenAI" at bounding box center [1061, 78] width 38 height 16
drag, startPoint x: 789, startPoint y: 131, endPoint x: 766, endPoint y: 137, distance: 23.2
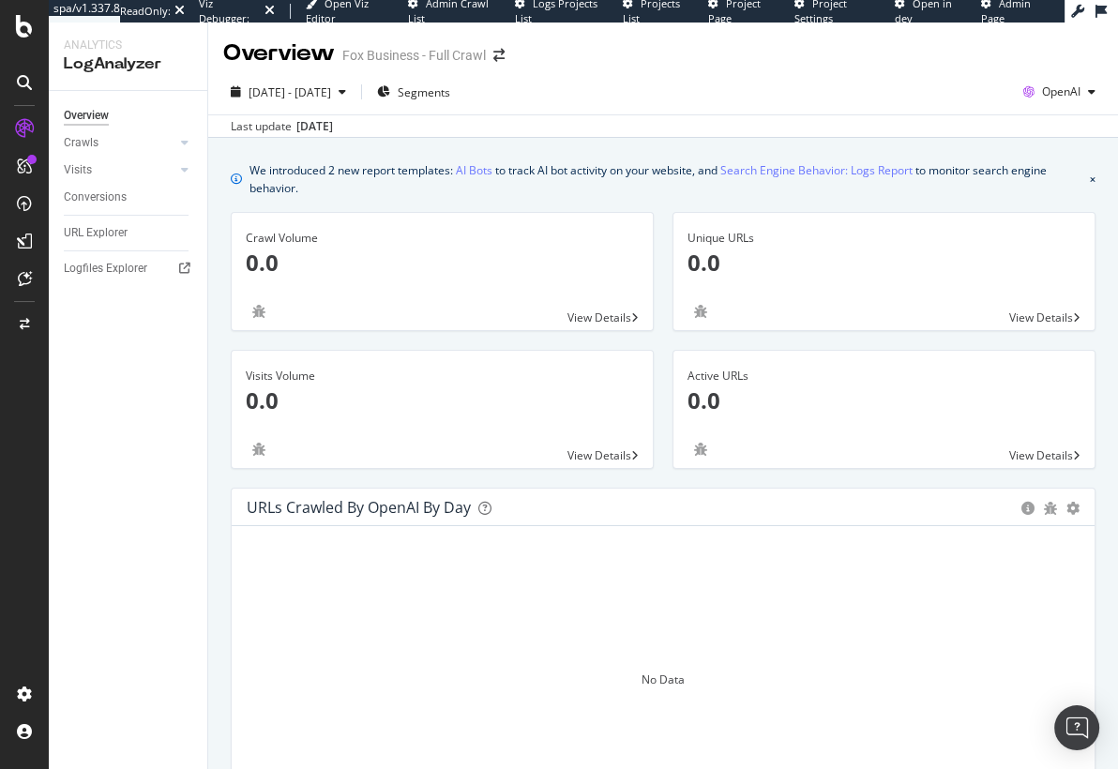
click at [654, 194] on div "We introduced 2 new report templates: AI Bots to track AI bot activity on your …" at bounding box center [665, 178] width 833 height 37
click at [1064, 85] on span "OpenAI" at bounding box center [1061, 91] width 38 height 16
click at [949, 42] on span "Google" at bounding box center [963, 40] width 69 height 17
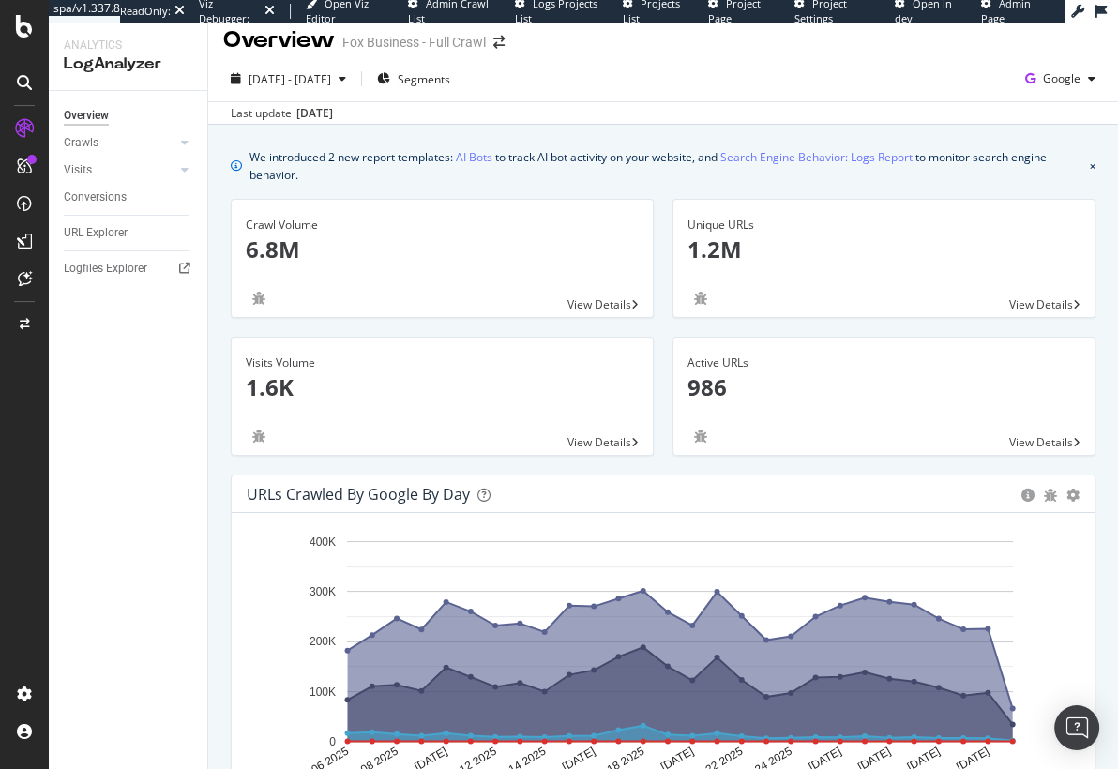
click at [834, 179] on div "We introduced 2 new report templates: AI Bots to track AI bot activity on your …" at bounding box center [665, 165] width 833 height 37
click at [666, 174] on div "We introduced 2 new report templates: AI Bots to track AI bot activity on your …" at bounding box center [665, 165] width 833 height 37
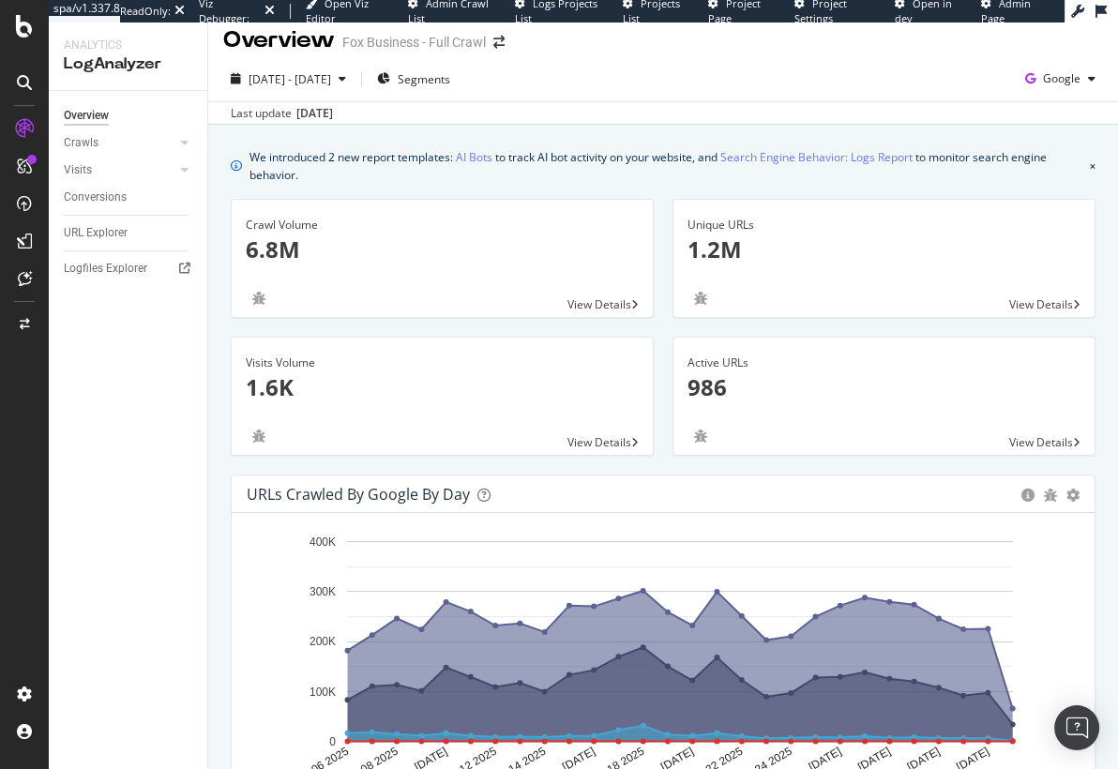
click at [646, 173] on div "We introduced 2 new report templates: AI Bots to track AI bot activity on your …" at bounding box center [665, 165] width 833 height 37
click at [599, 173] on div "We introduced 2 new report templates: AI Bots to track AI bot activity on your …" at bounding box center [665, 165] width 833 height 37
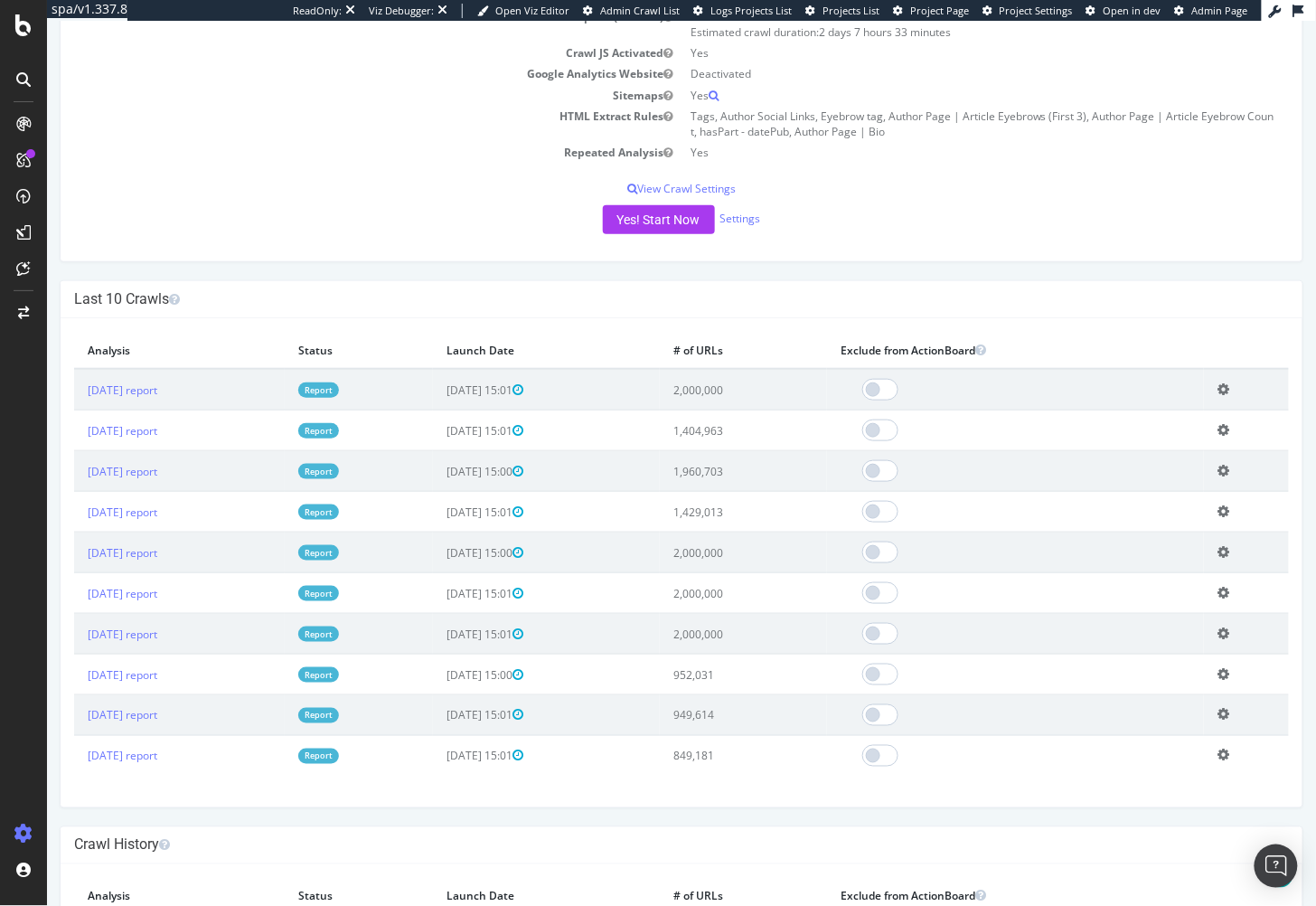
scroll to position [303, 0]
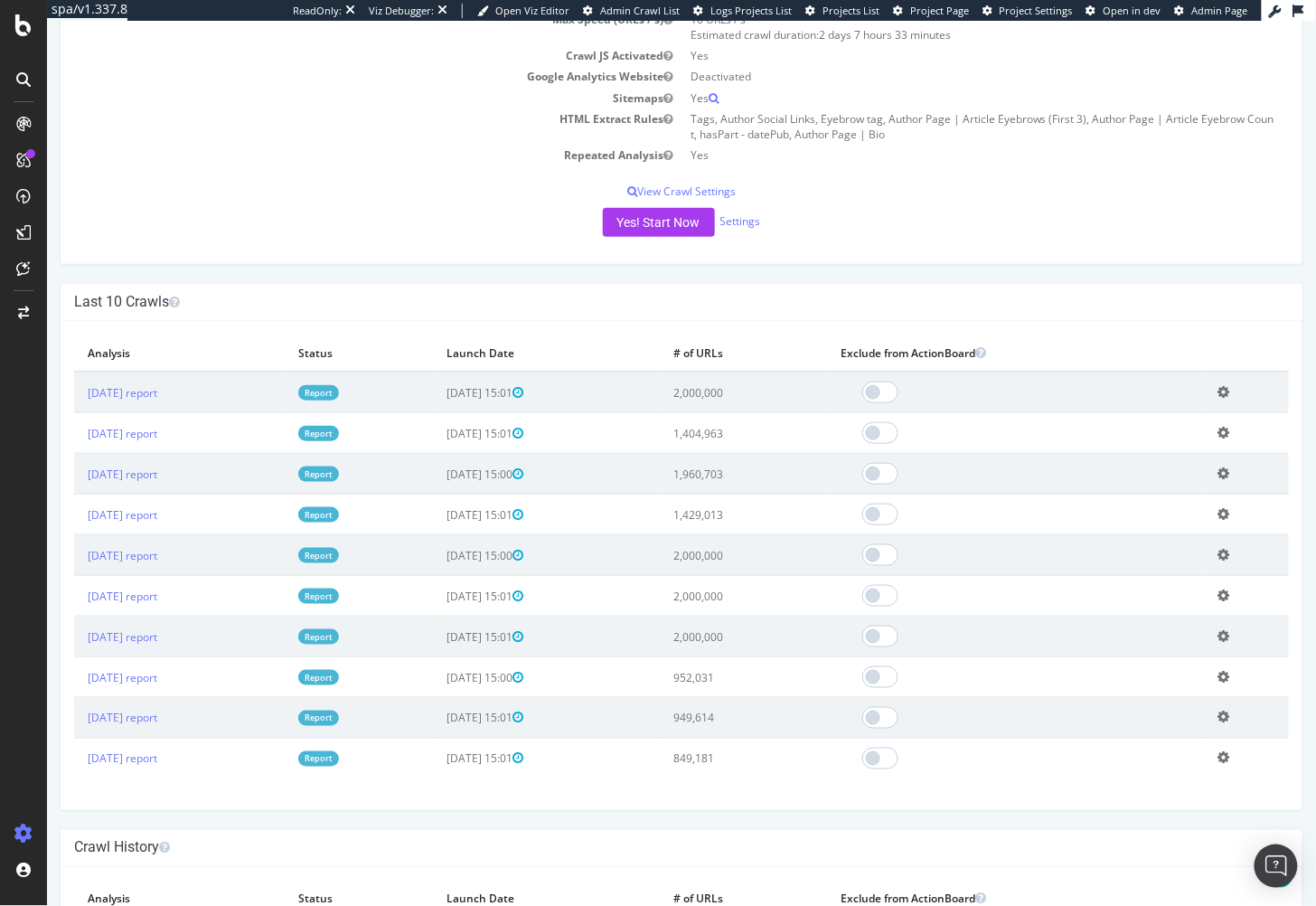
click at [428, 681] on td "Report" at bounding box center [358, 677] width 148 height 40
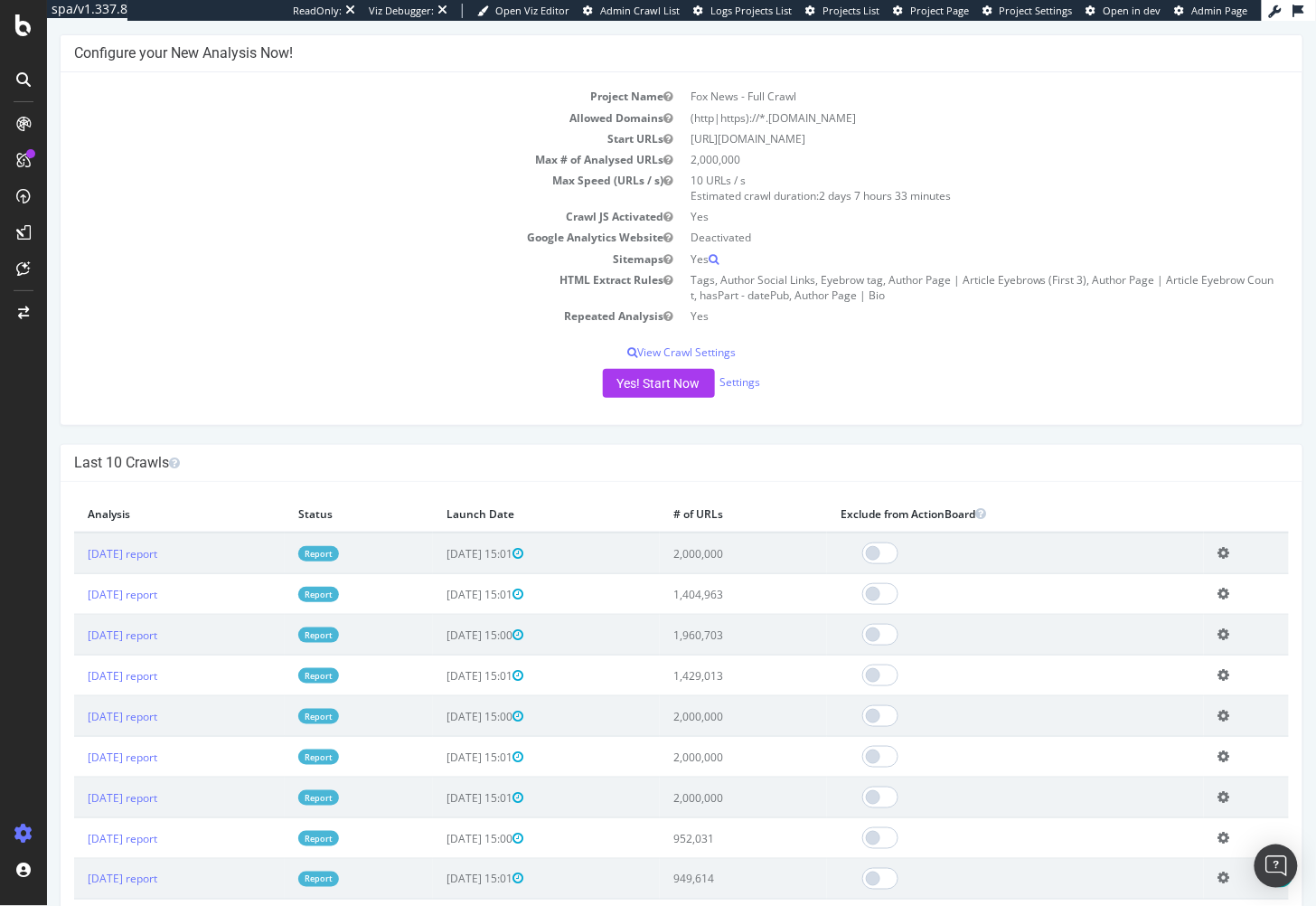
scroll to position [0, 0]
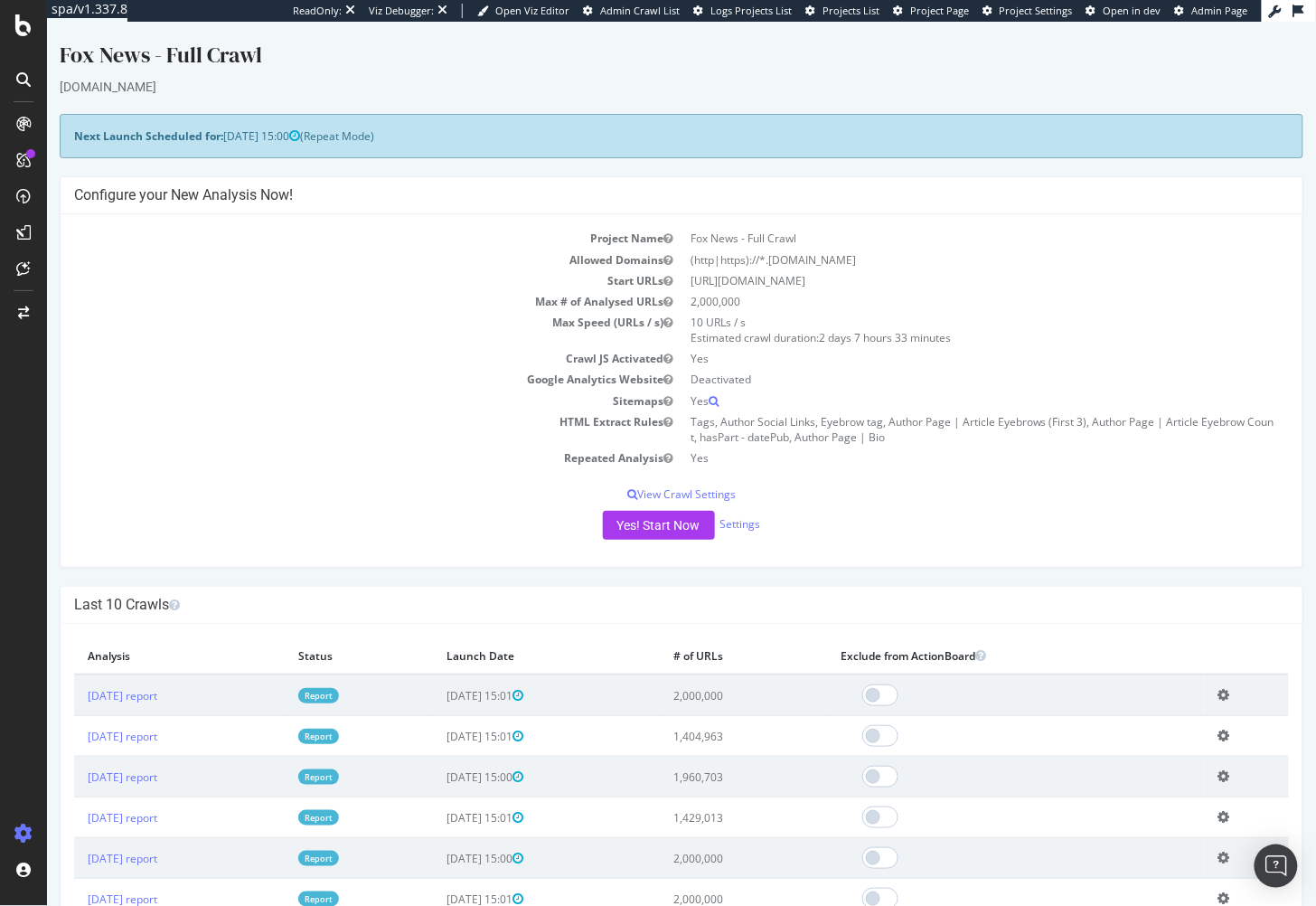
click at [298, 269] on td "Start URLs" at bounding box center [377, 280] width 607 height 21
drag, startPoint x: 244, startPoint y: 192, endPoint x: 51, endPoint y: 193, distance: 193.0
click at [69, 195] on div "Configure your New Analysis Now!" at bounding box center [681, 195] width 1242 height 37
click at [486, 311] on tbody "Project Name Fox News - Full Crawl Allowed Domains (http|https)://*.foxnews.com…" at bounding box center [681, 346] width 1215 height 240
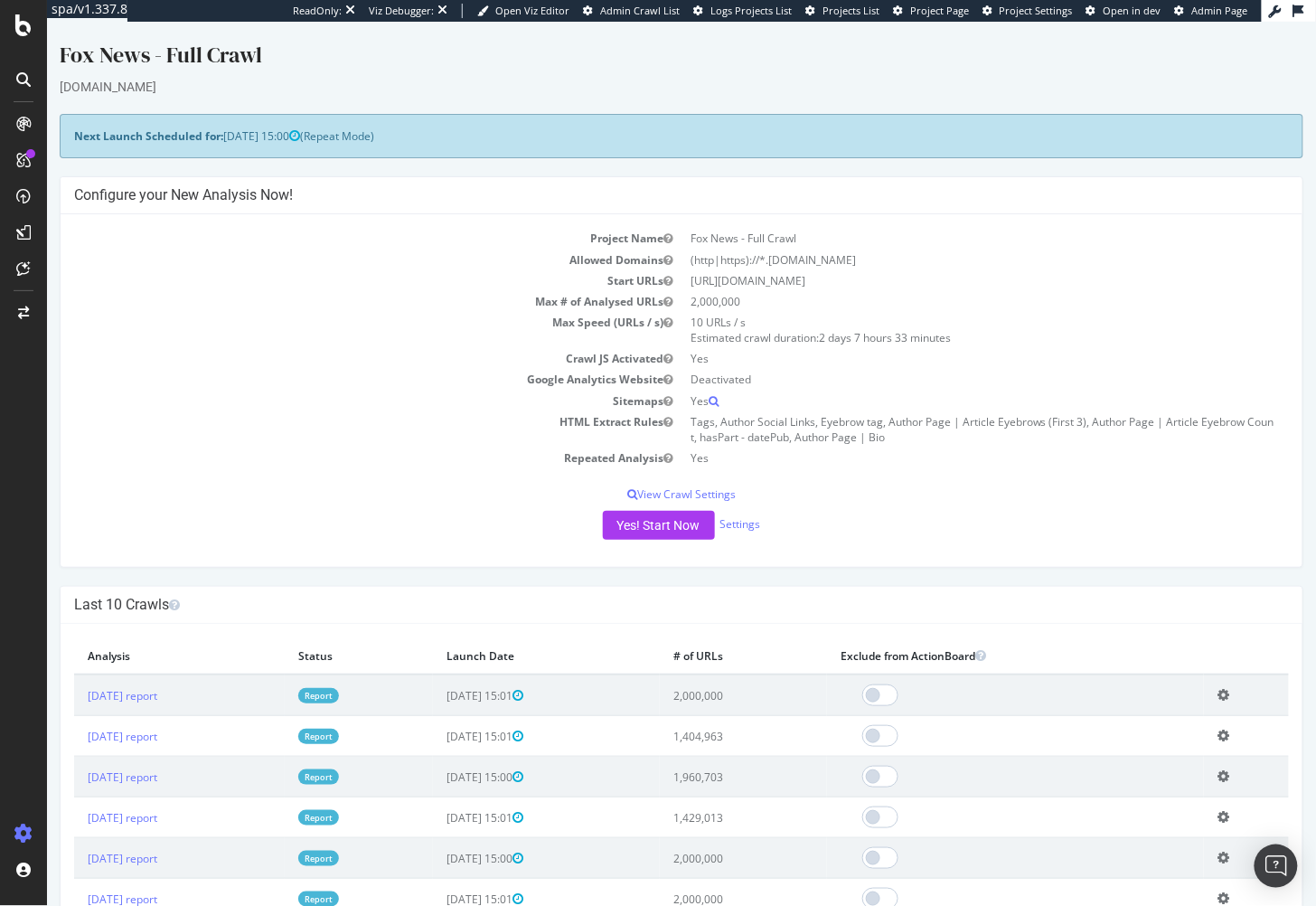
drag, startPoint x: 491, startPoint y: 311, endPoint x: 479, endPoint y: 307, distance: 12.6
click at [491, 311] on td "Max Speed (URLs / s)" at bounding box center [377, 330] width 607 height 37
click at [266, 327] on td "Max Speed (URLs / s)" at bounding box center [377, 330] width 607 height 37
click at [357, 393] on td "Sitemaps" at bounding box center [377, 400] width 607 height 21
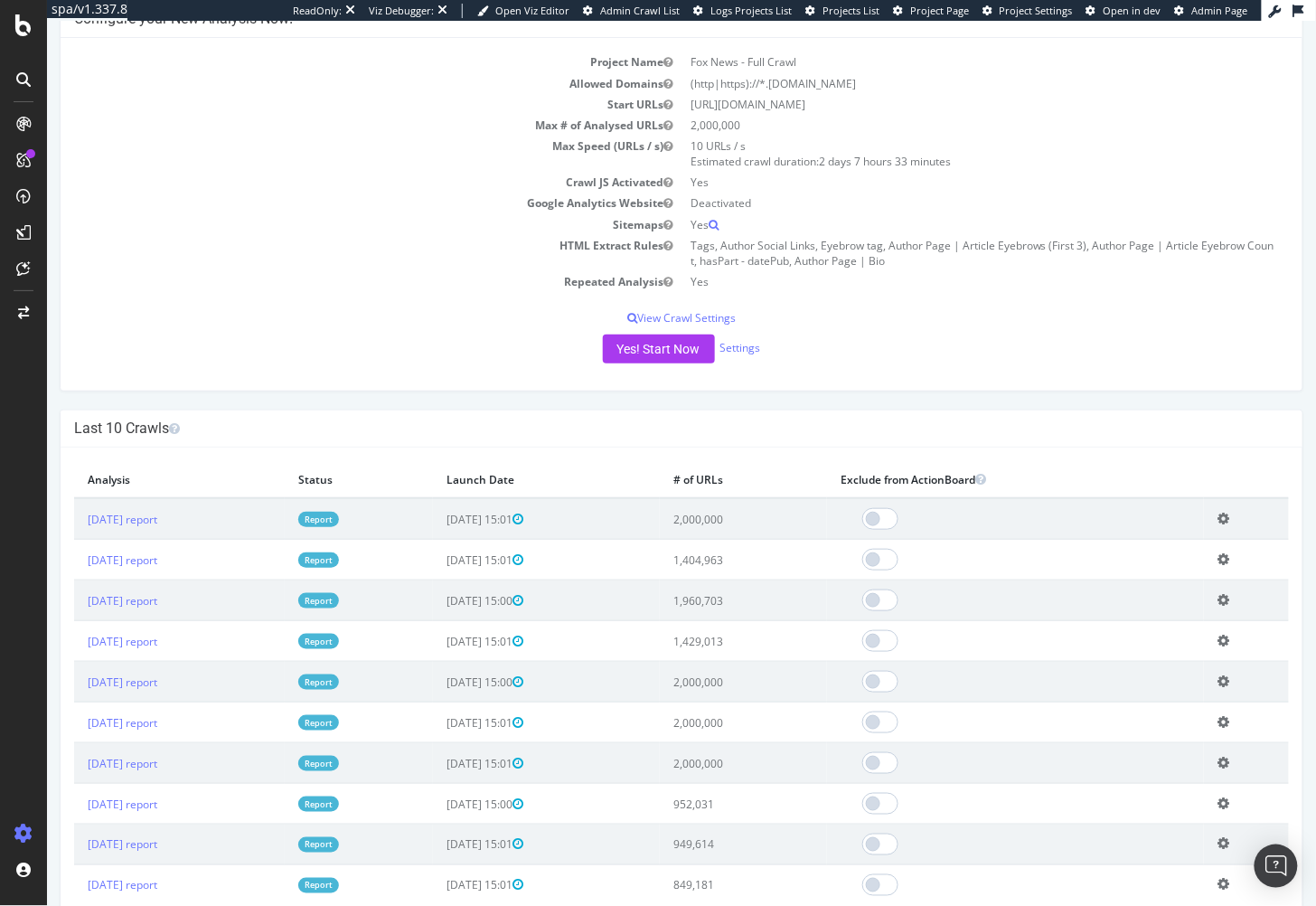
scroll to position [190, 0]
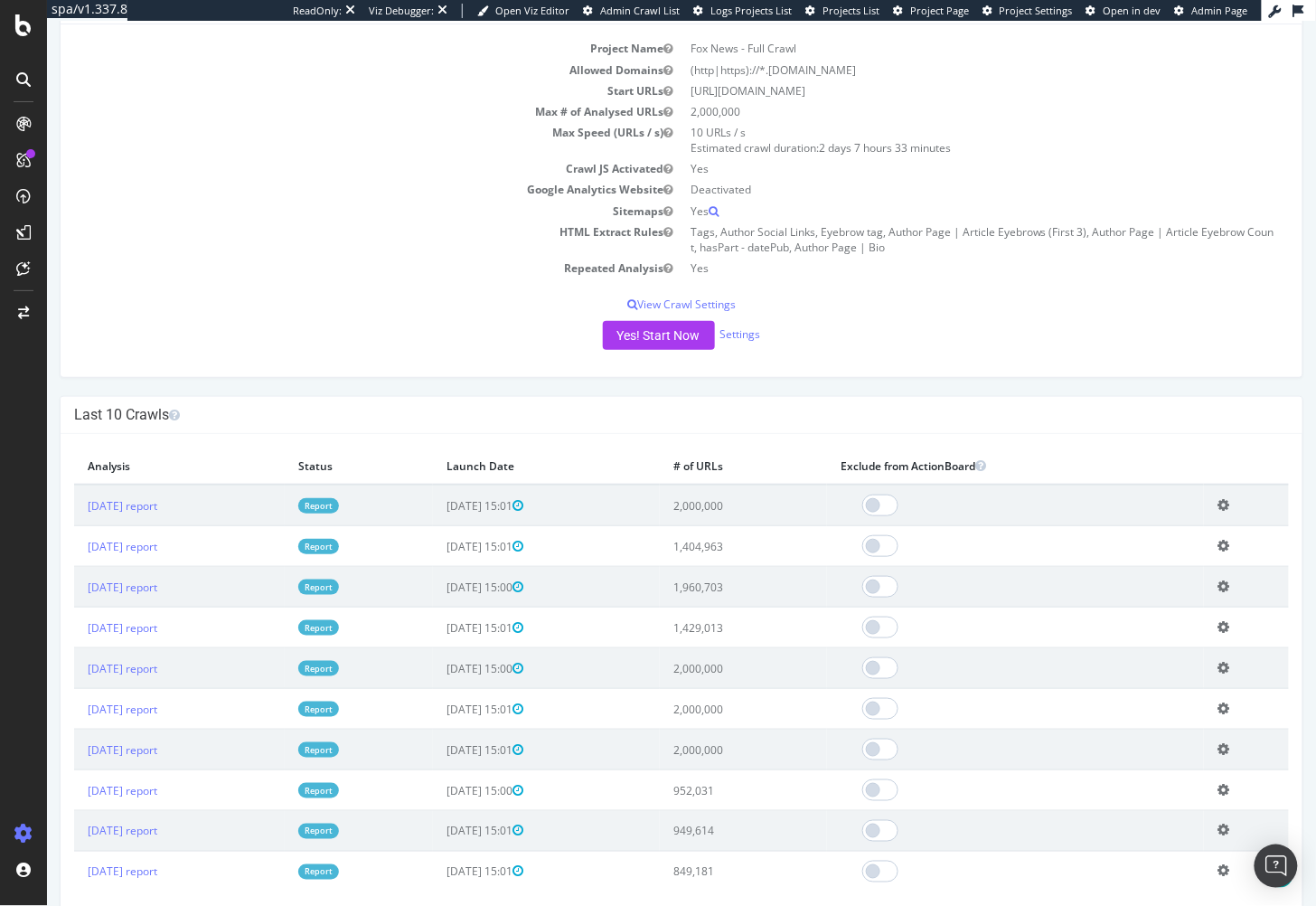
drag, startPoint x: 372, startPoint y: 385, endPoint x: 231, endPoint y: 145, distance: 278.4
drag, startPoint x: 316, startPoint y: 373, endPoint x: 277, endPoint y: 354, distance: 43.4
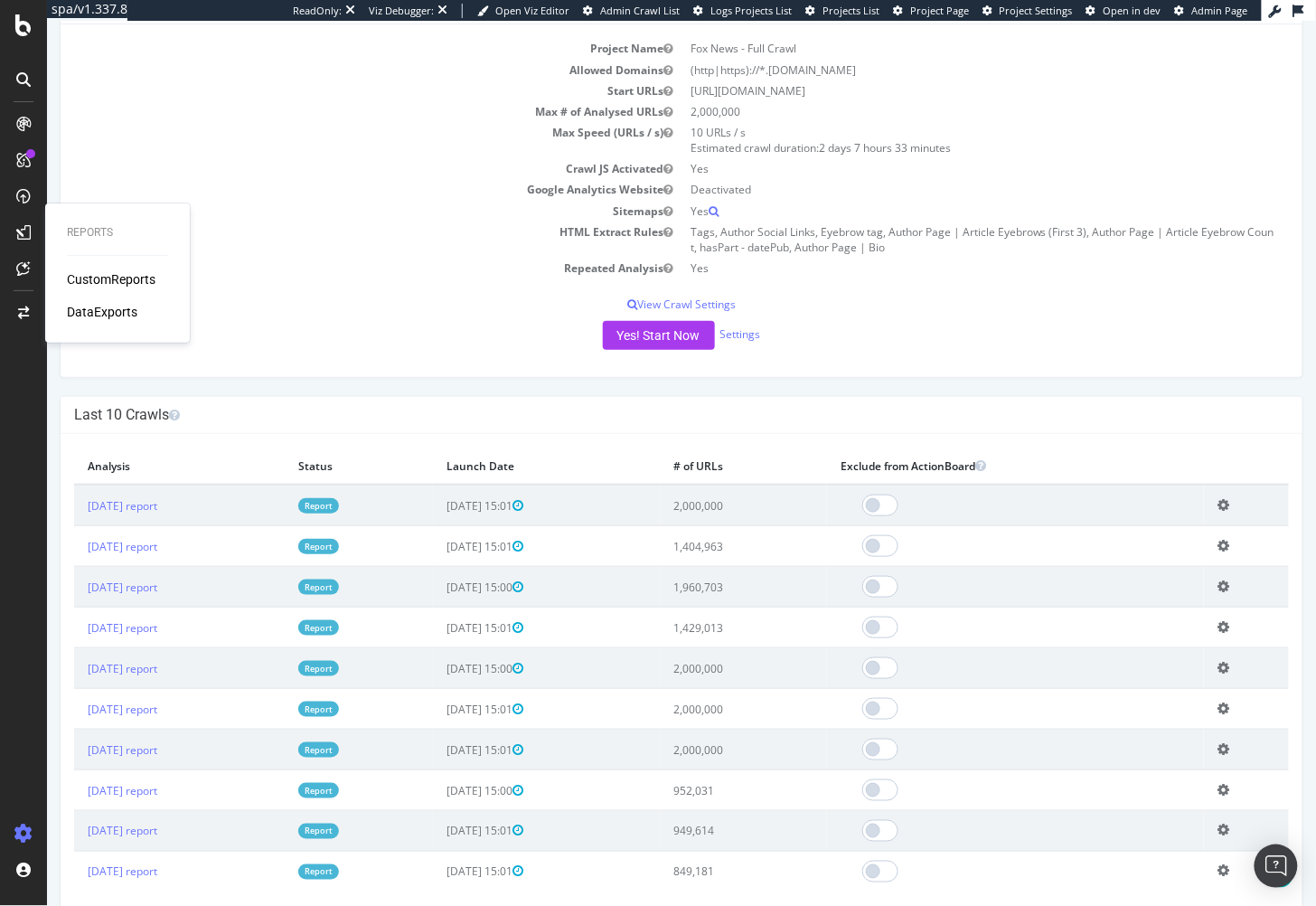
click at [316, 373] on div "Project Name Fox News - Full Crawl Allowed Domains (http|https)://*.foxnews.com…" at bounding box center [681, 200] width 1242 height 353
click at [292, 436] on div "× Close Delete Analysis ? Are you sure you want to delete the analysis "2025 Au…" at bounding box center [681, 677] width 1242 height 489
click at [746, 335] on link "Settings" at bounding box center [739, 333] width 40 height 15
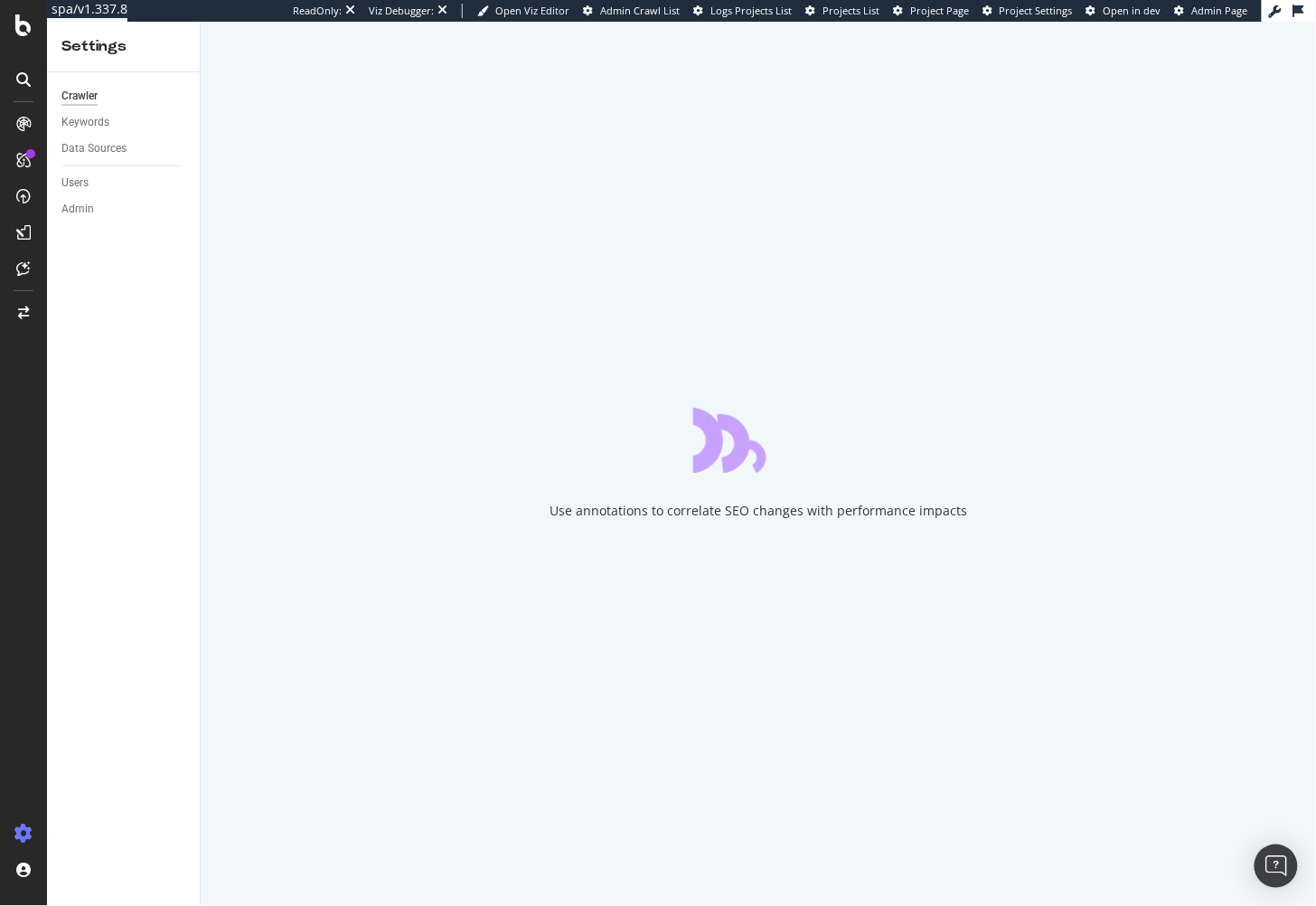
click at [126, 428] on div "Crawler Keywords Data Sources Users Admin" at bounding box center [123, 489] width 152 height 834
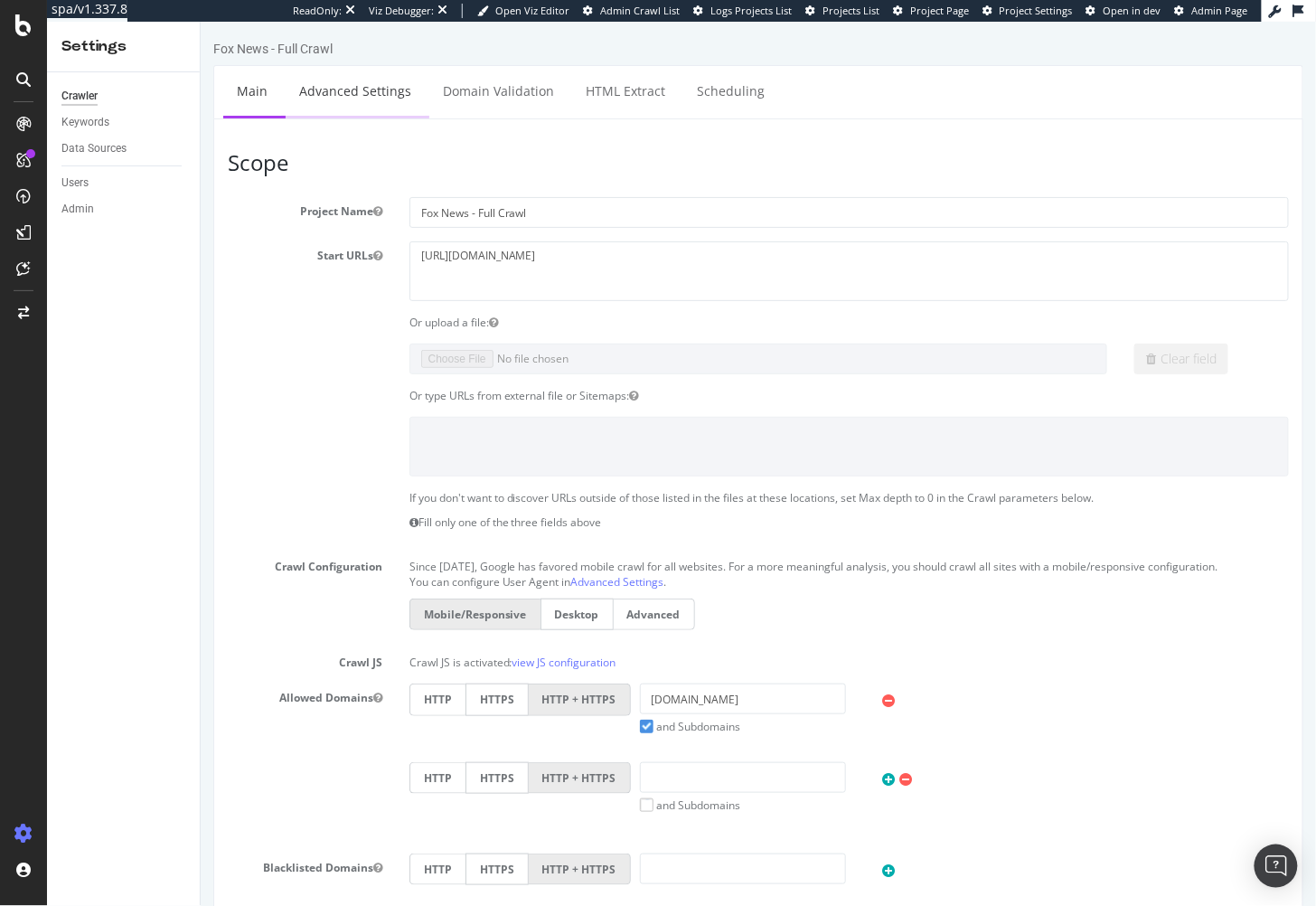
click at [358, 94] on link "Advanced Settings" at bounding box center [354, 91] width 139 height 50
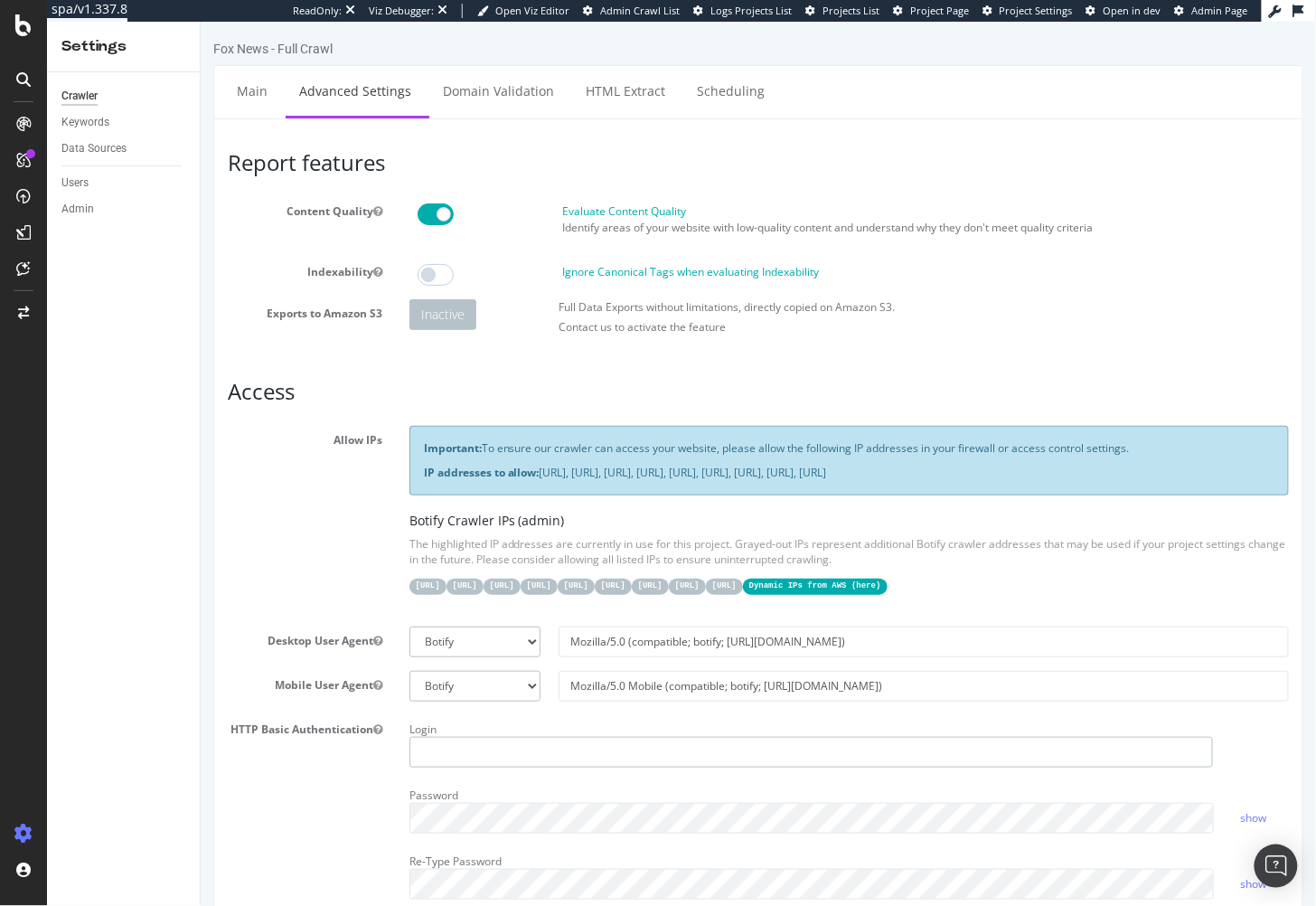
type input "steven.cook@botify.com"
click at [248, 568] on div "Allow IPs Important: To ensure our crawler can access your website, please allo…" at bounding box center [757, 518] width 1088 height 186
click at [700, 106] on link "Scheduling" at bounding box center [730, 91] width 94 height 50
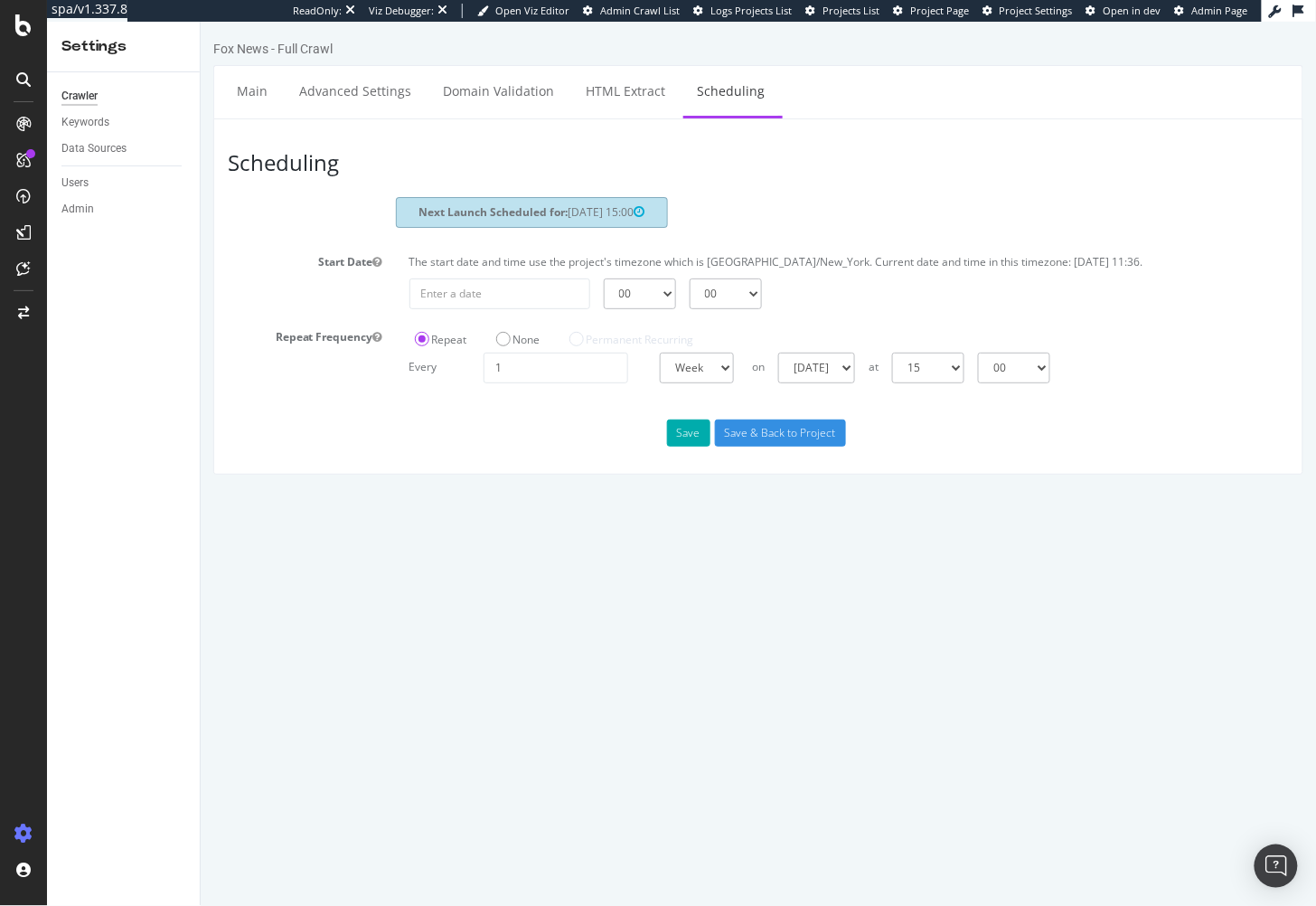
click at [821, 340] on div "Repeat None Permanent Recurring" at bounding box center [698, 336] width 599 height 30
click at [206, 318] on div "Fox News - Full Crawl Main Advanced Settings Domain Validation HTML Extract Sch…" at bounding box center [757, 255] width 1115 height 435
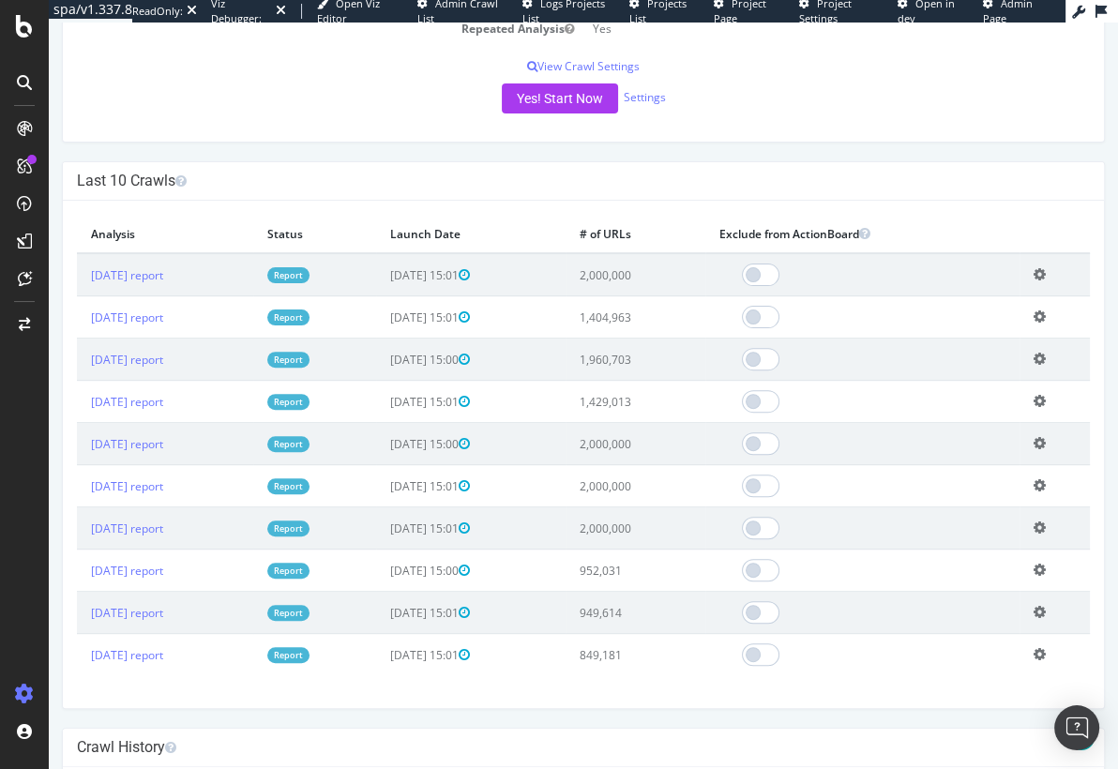
scroll to position [444, 0]
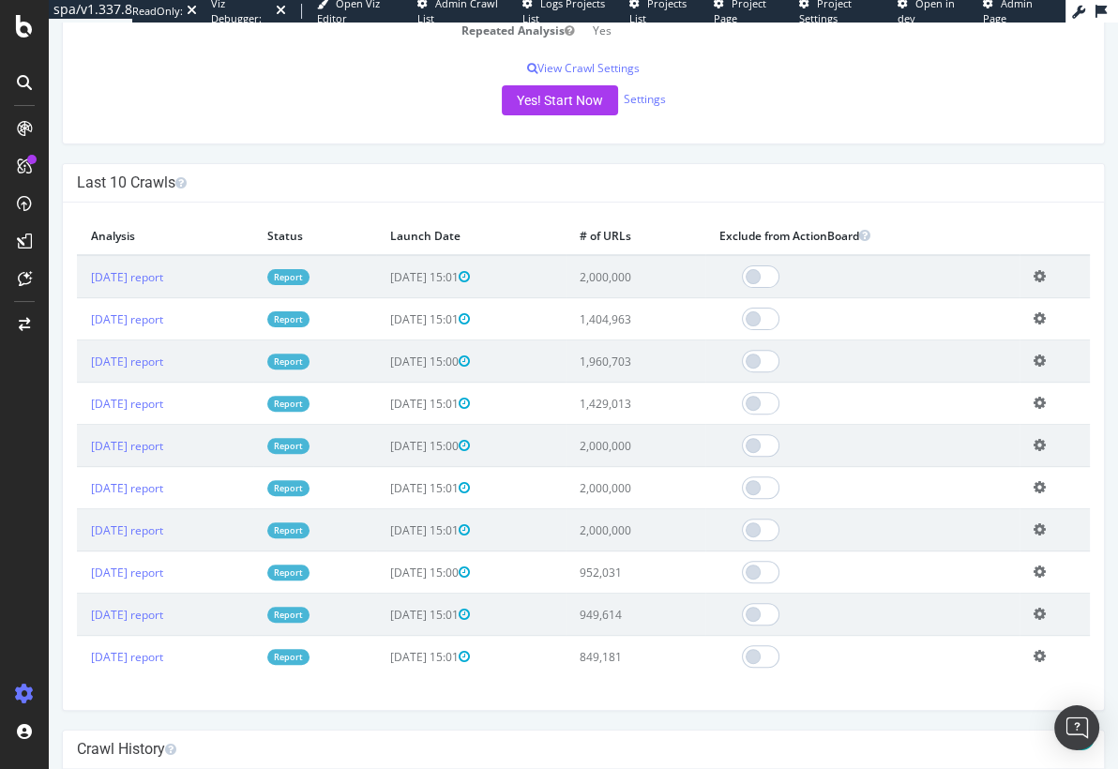
click at [565, 543] on td "2025-07-10 15:01" at bounding box center [470, 530] width 189 height 42
click at [324, 160] on div "Fox News - Full Crawl foxnews.com × × Next Launch Scheduled for: 2025-09-04 15:…" at bounding box center [583, 753] width 1069 height 2313
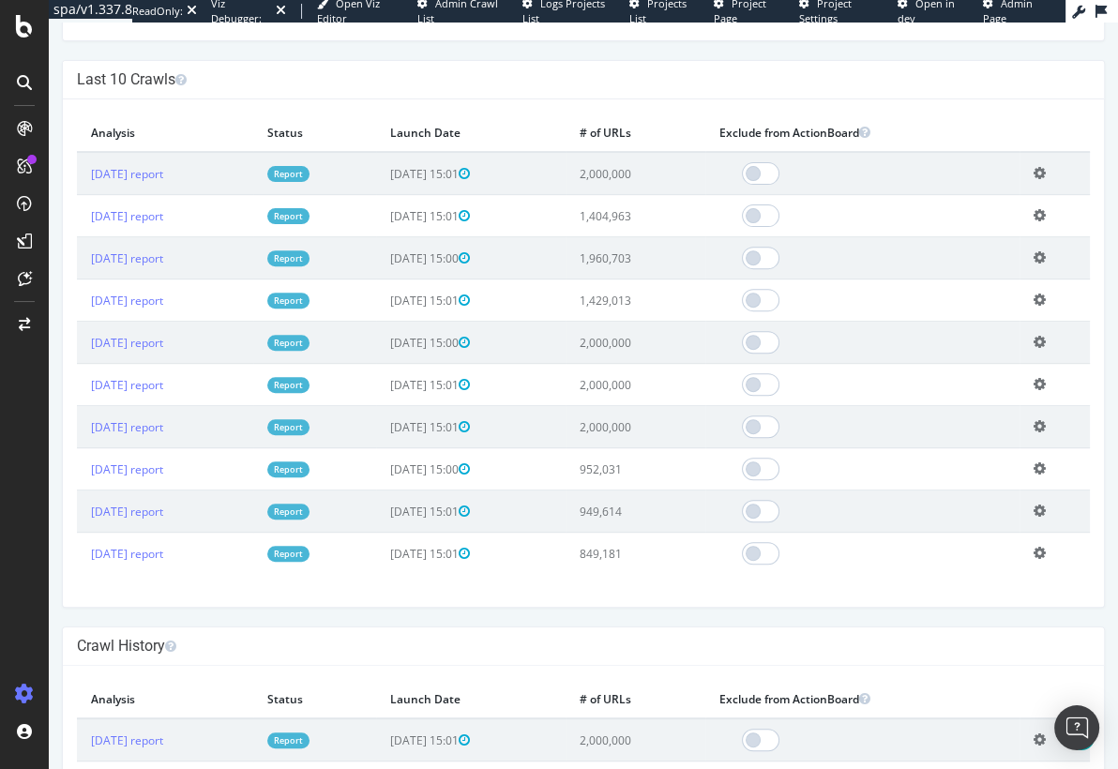
scroll to position [550, 0]
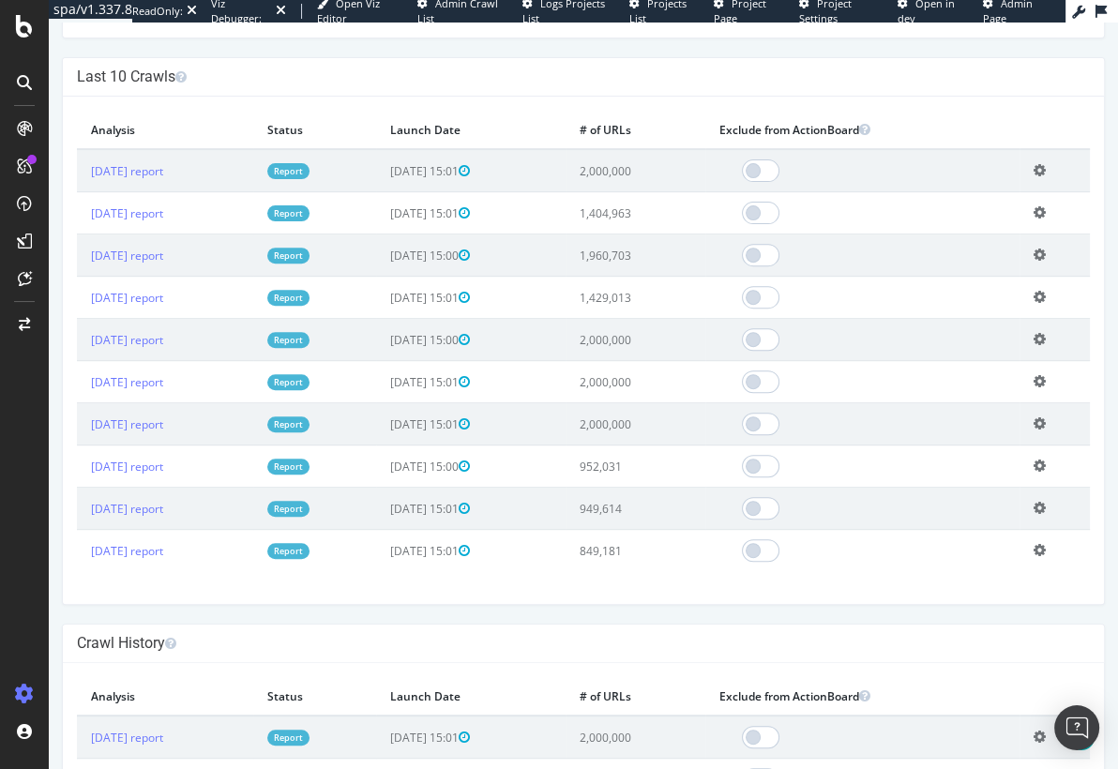
drag, startPoint x: 630, startPoint y: 551, endPoint x: 691, endPoint y: 549, distance: 61.0
click at [694, 549] on td "849,181" at bounding box center [635, 551] width 140 height 42
click at [667, 450] on td "952,031" at bounding box center [635, 466] width 140 height 42
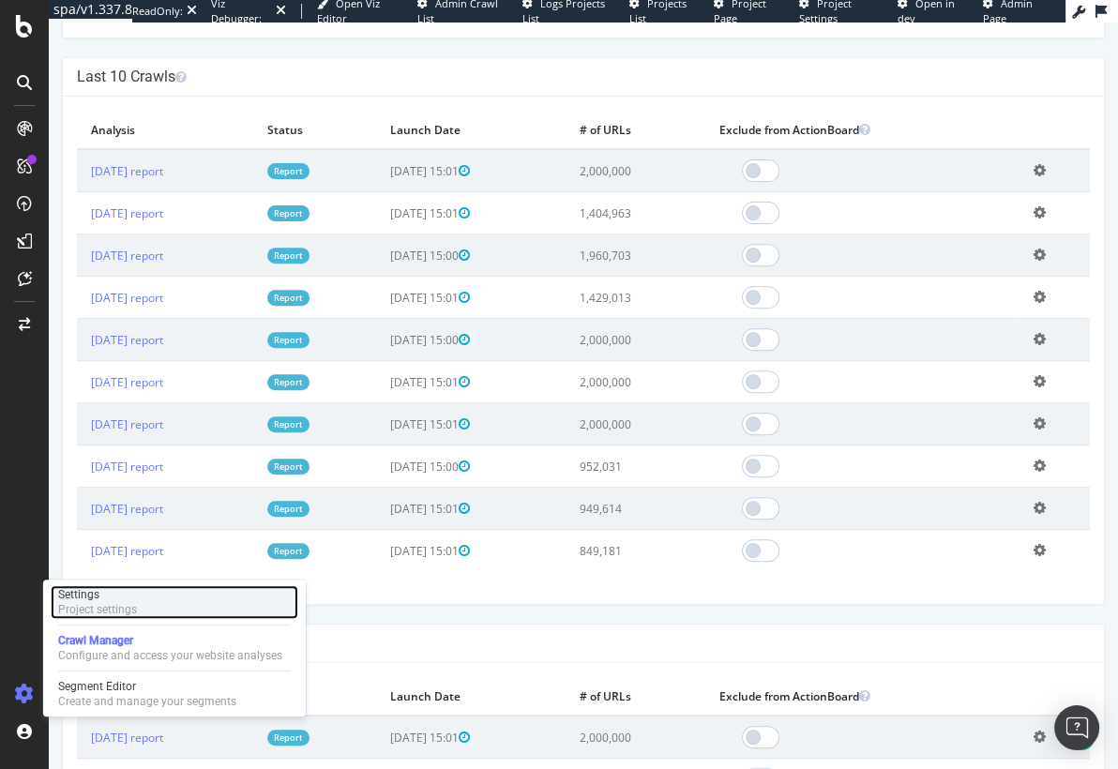
click at [118, 589] on div "Settings" at bounding box center [97, 594] width 79 height 15
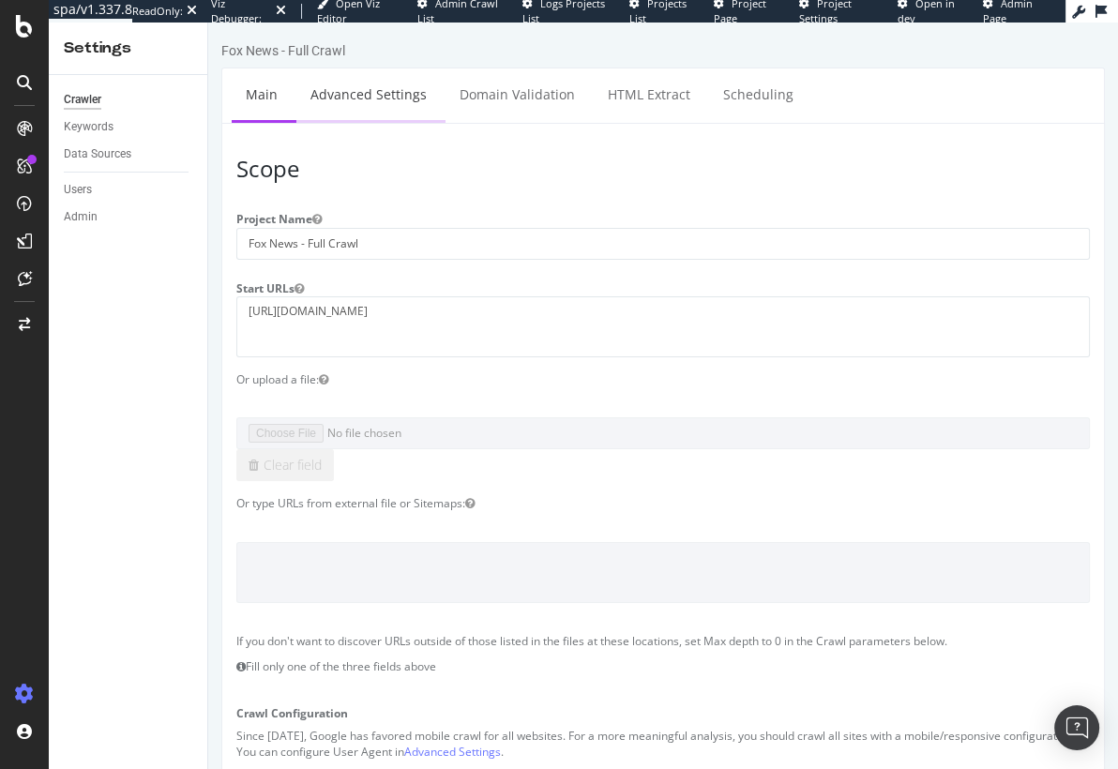
click at [366, 88] on link "Advanced Settings" at bounding box center [368, 94] width 144 height 52
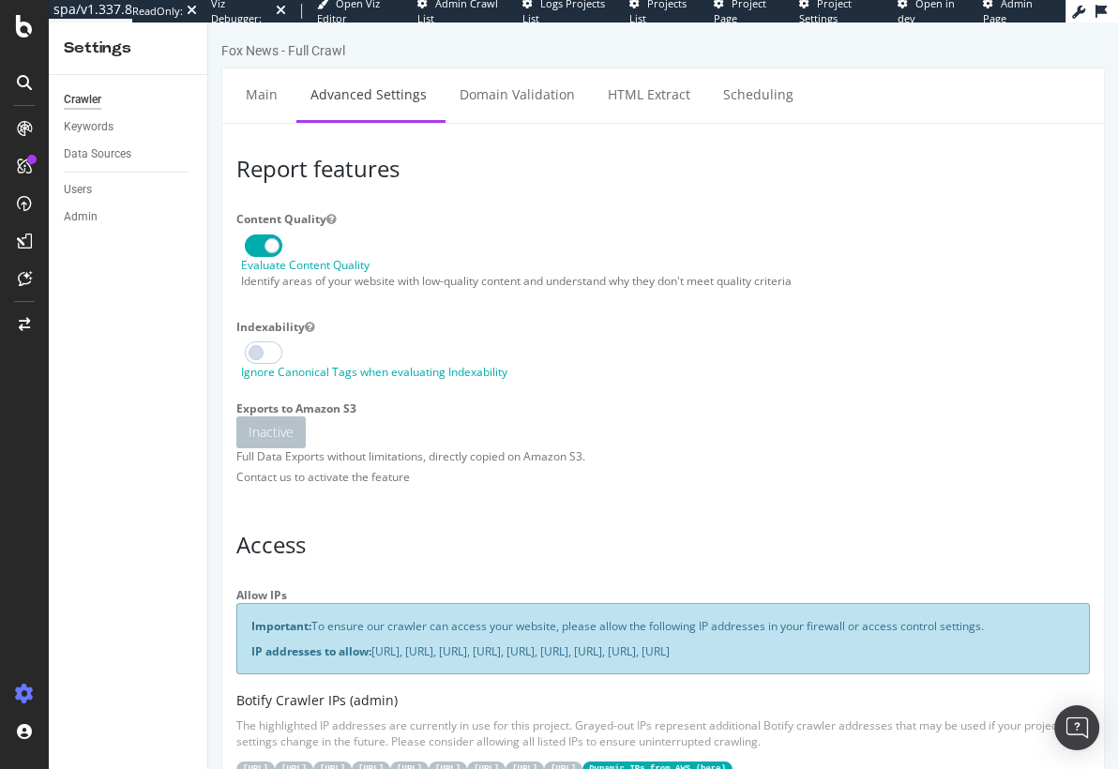
type input "steven.cook@botify.com"
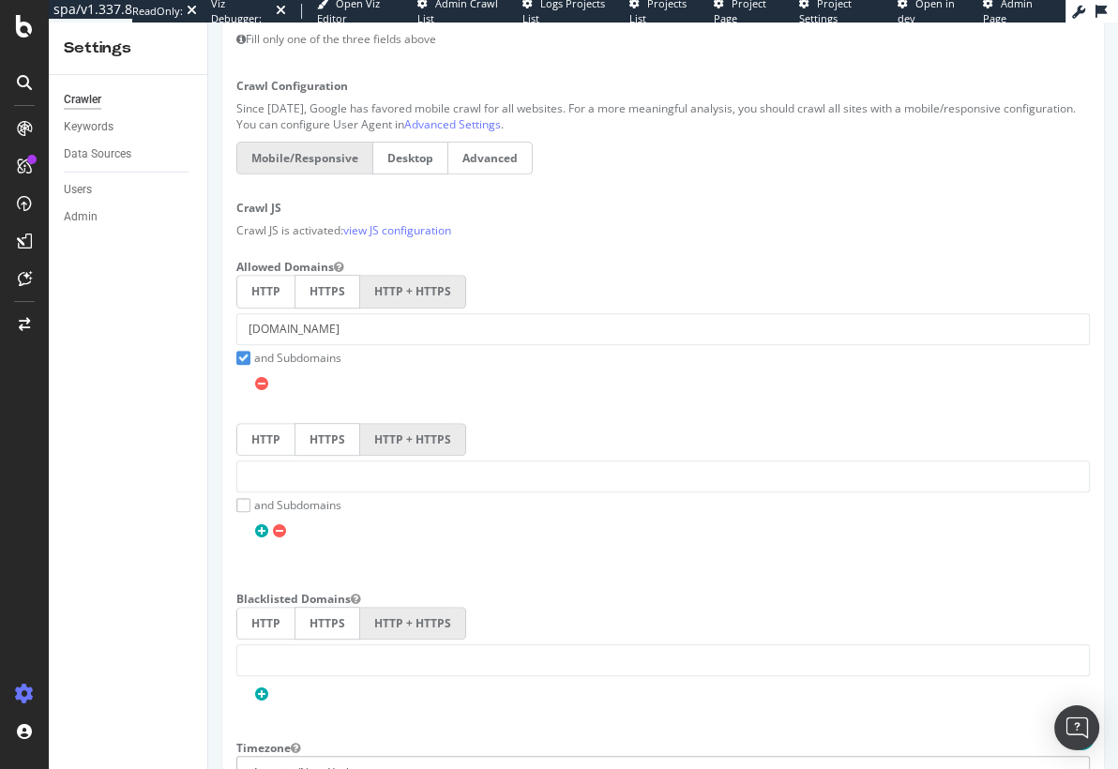
scroll to position [684, 0]
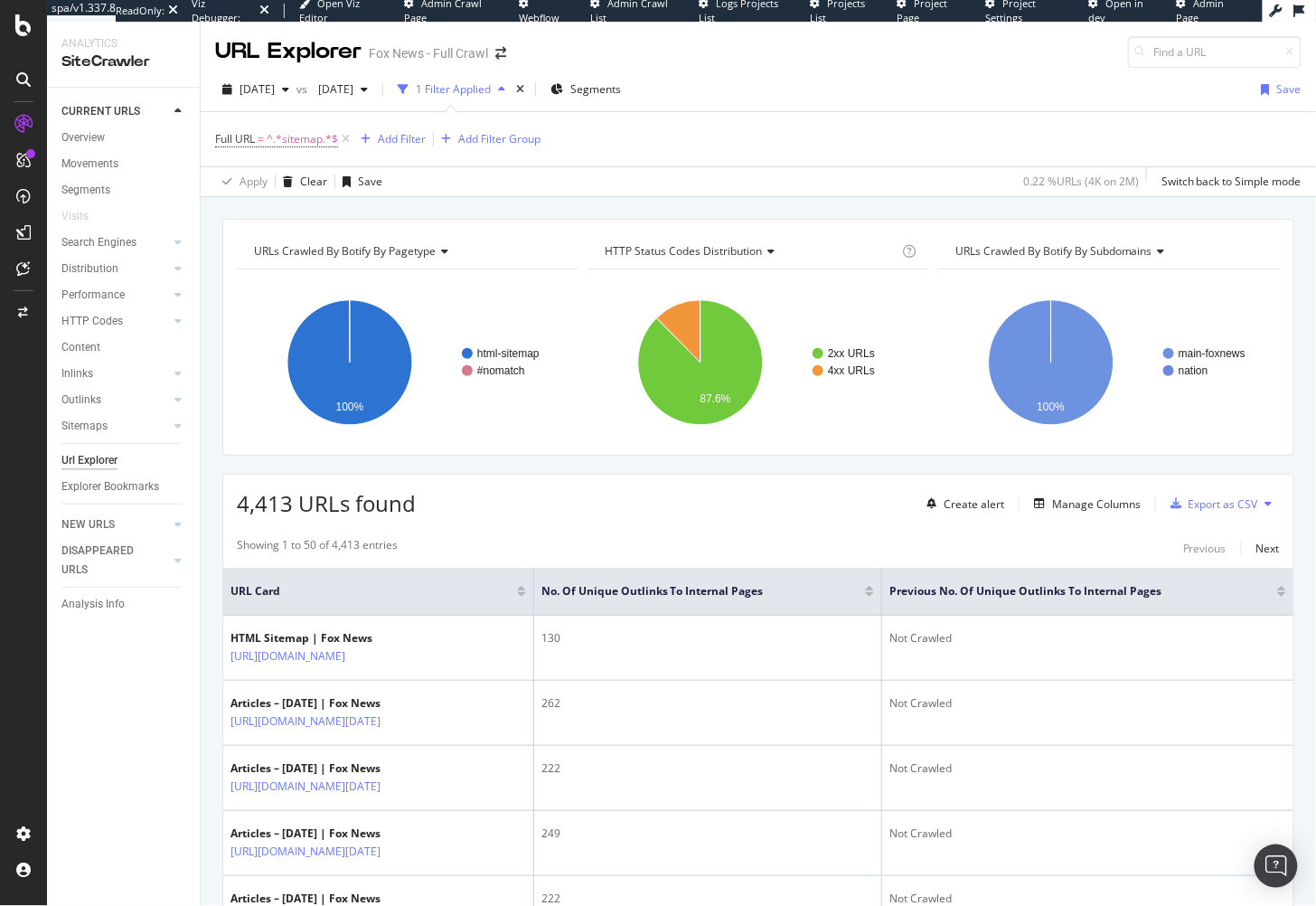
click at [565, 202] on div "URLs Crawled By Botify By pagetype Chart (by Value) Table Expand Export as CSV …" at bounding box center [758, 218] width 1115 height 43
click at [351, 138] on icon at bounding box center [346, 139] width 15 height 18
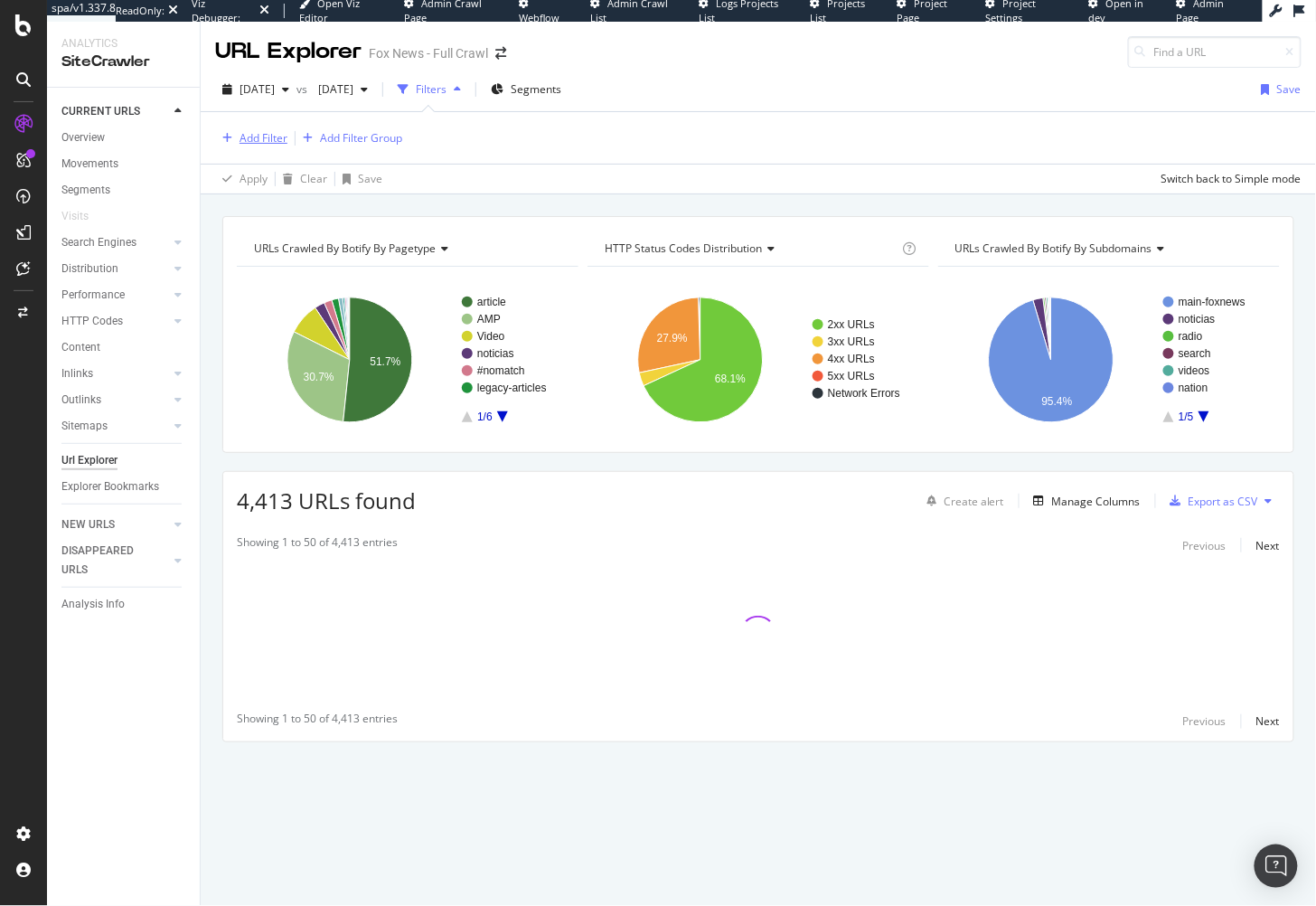
click at [265, 136] on div "Add Filter" at bounding box center [263, 138] width 48 height 15
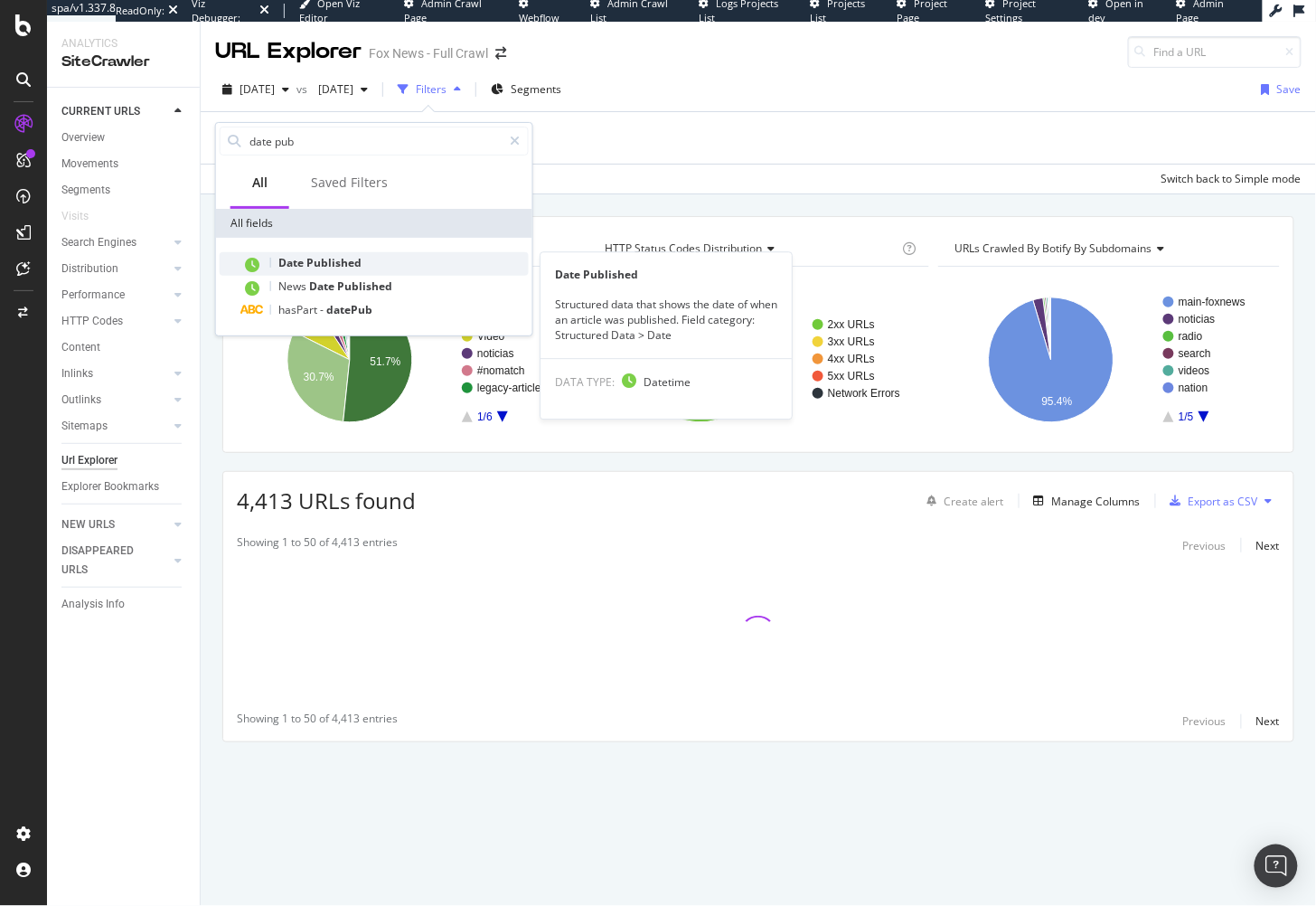
type input "date pub"
click at [305, 263] on span "Date" at bounding box center [292, 262] width 28 height 15
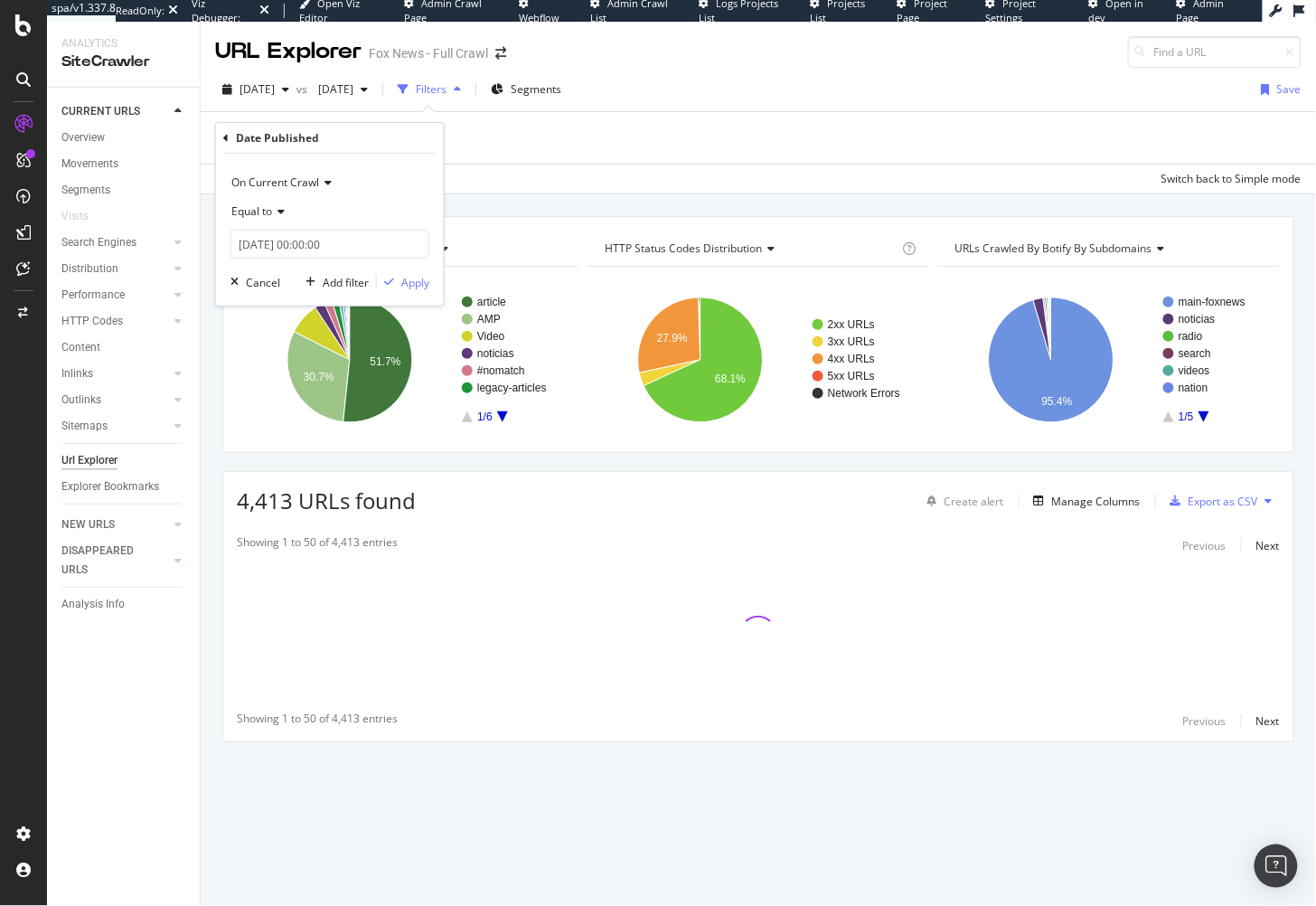
click at [272, 214] on icon at bounding box center [278, 211] width 13 height 11
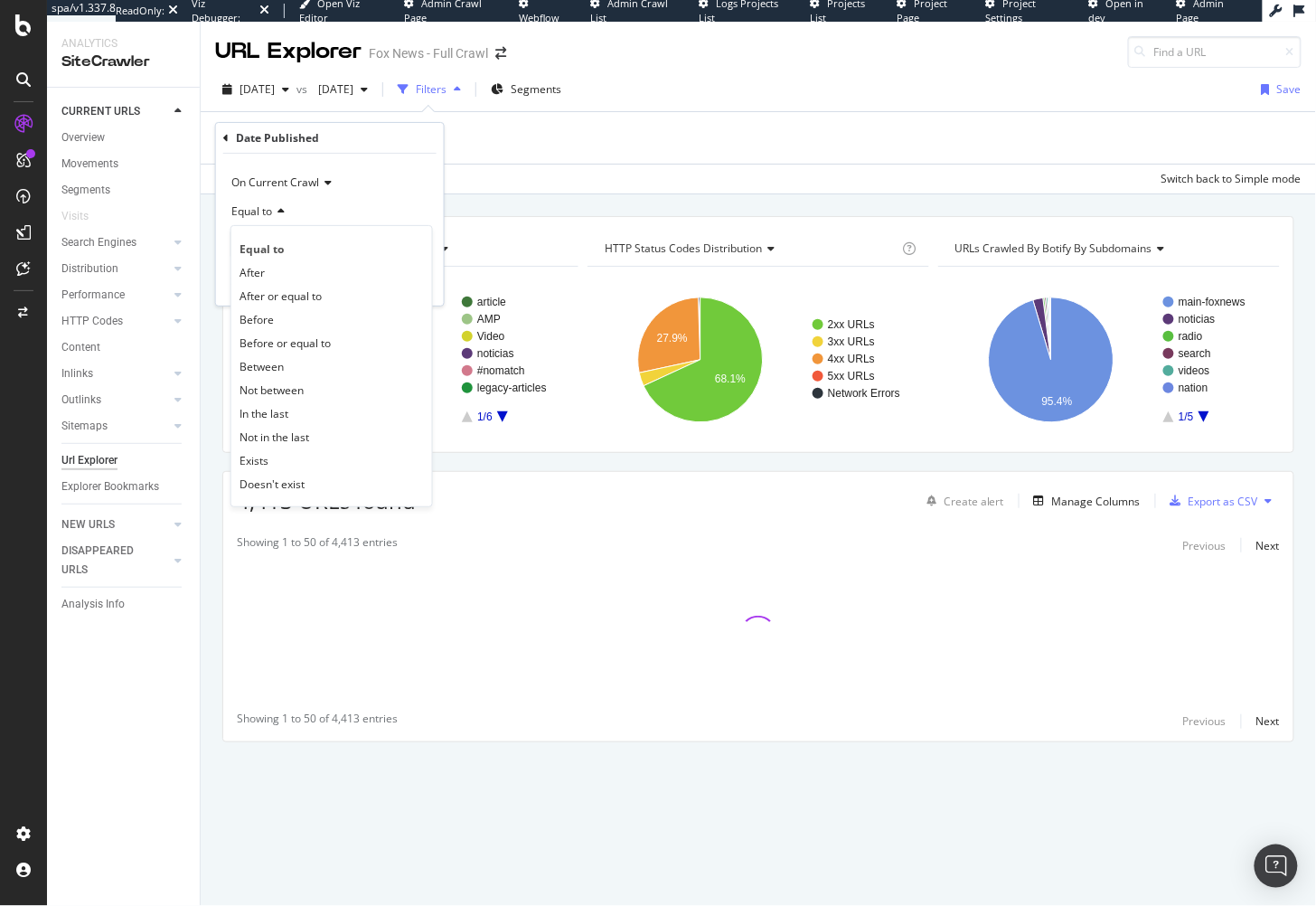
click at [304, 312] on div "Before" at bounding box center [332, 319] width 194 height 23
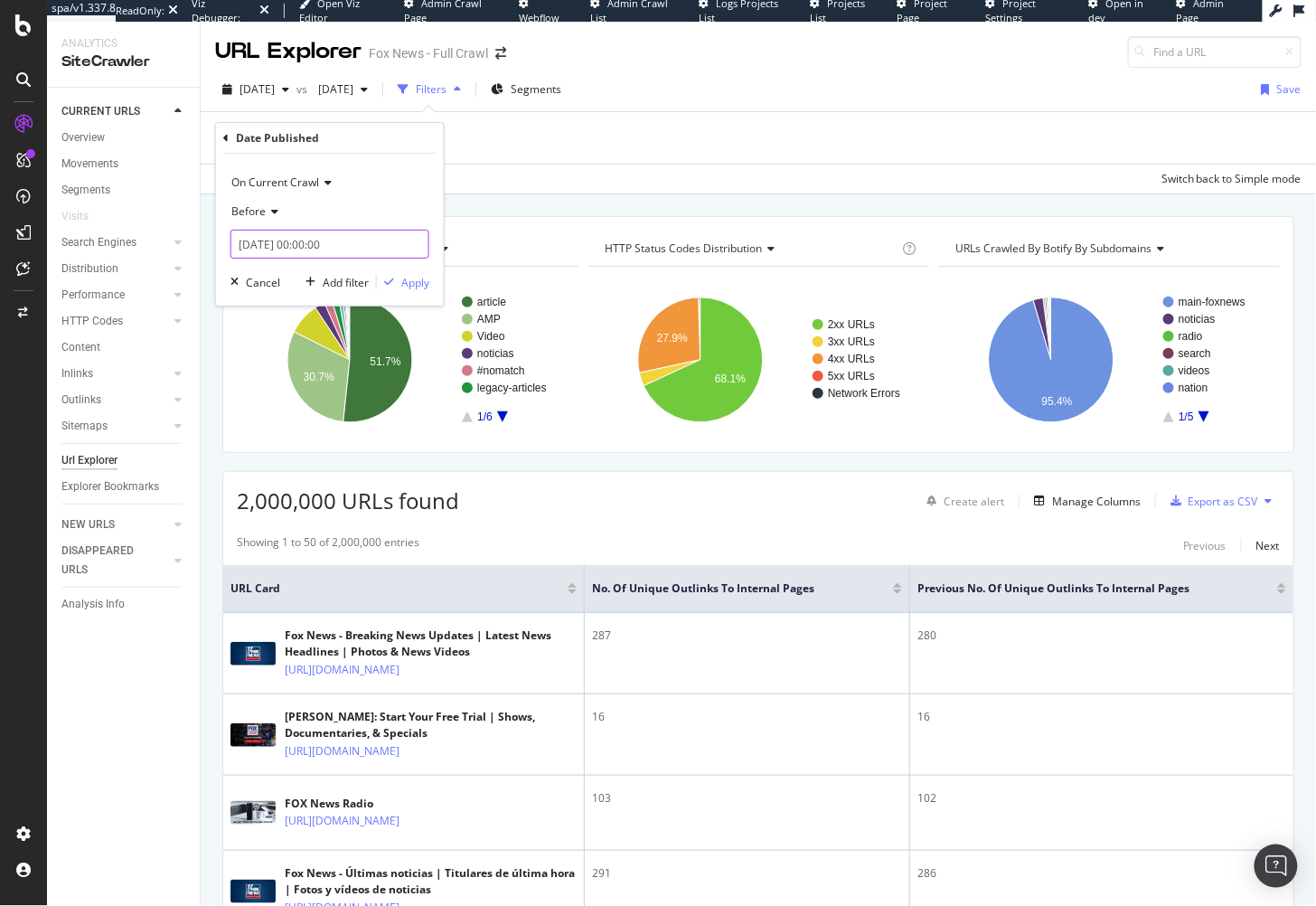
click at [300, 246] on input "2025-09-02 00:00:00" at bounding box center [330, 244] width 199 height 29
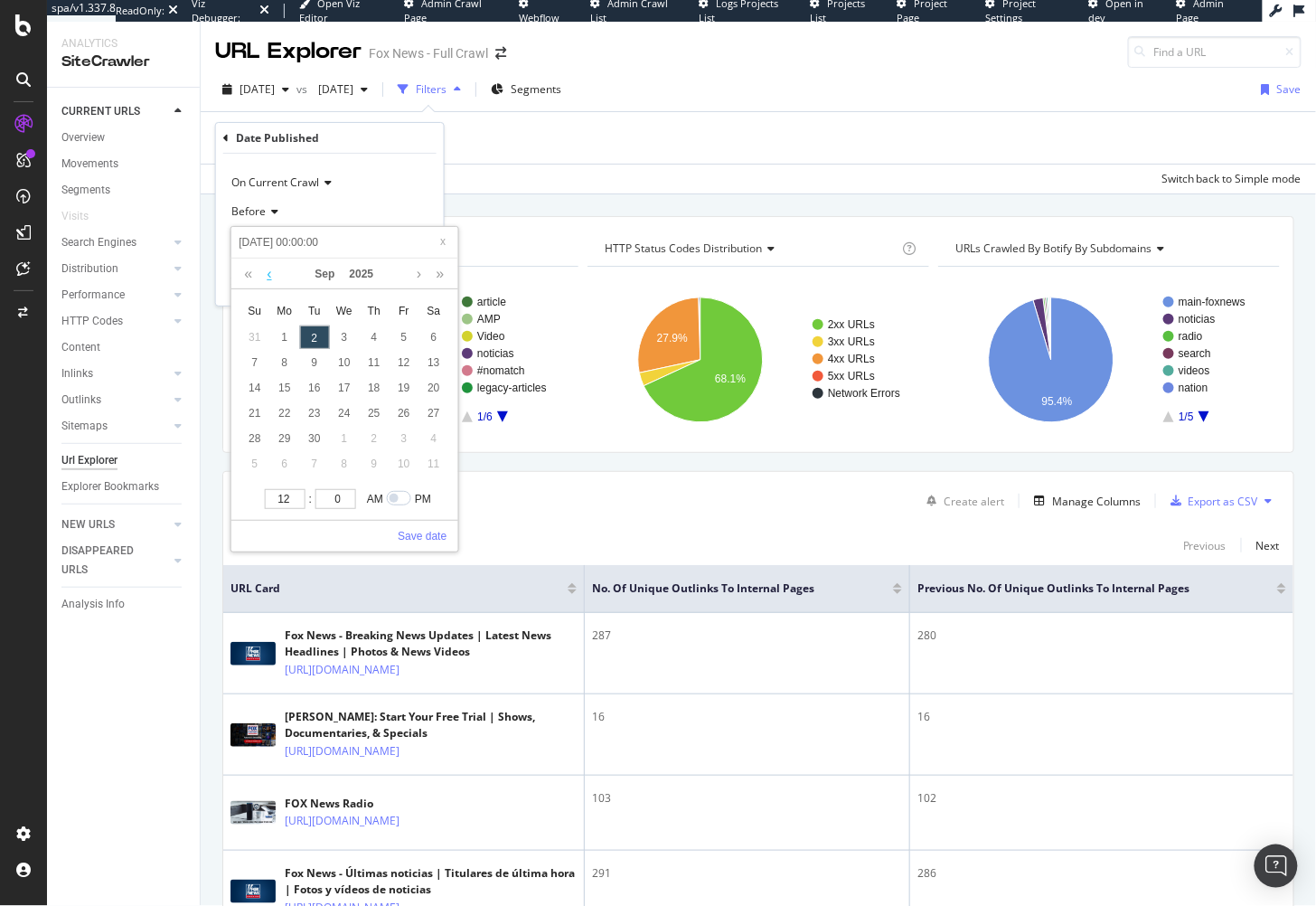
click at [266, 271] on link at bounding box center [269, 274] width 13 height 31
click at [250, 273] on link at bounding box center [248, 274] width 17 height 31
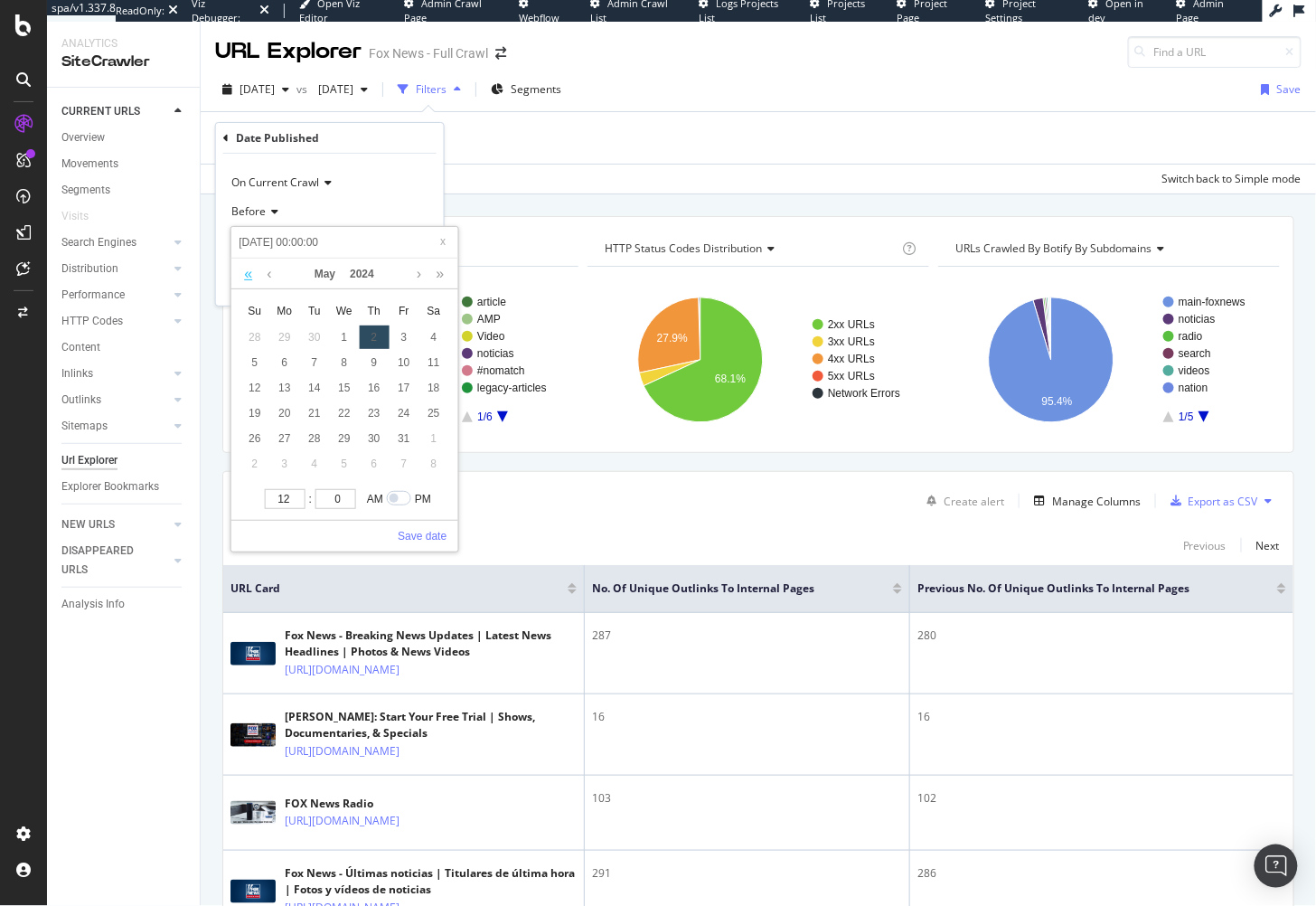
click at [250, 273] on link at bounding box center [248, 274] width 17 height 31
drag, startPoint x: 408, startPoint y: 335, endPoint x: 410, endPoint y: 386, distance: 51.0
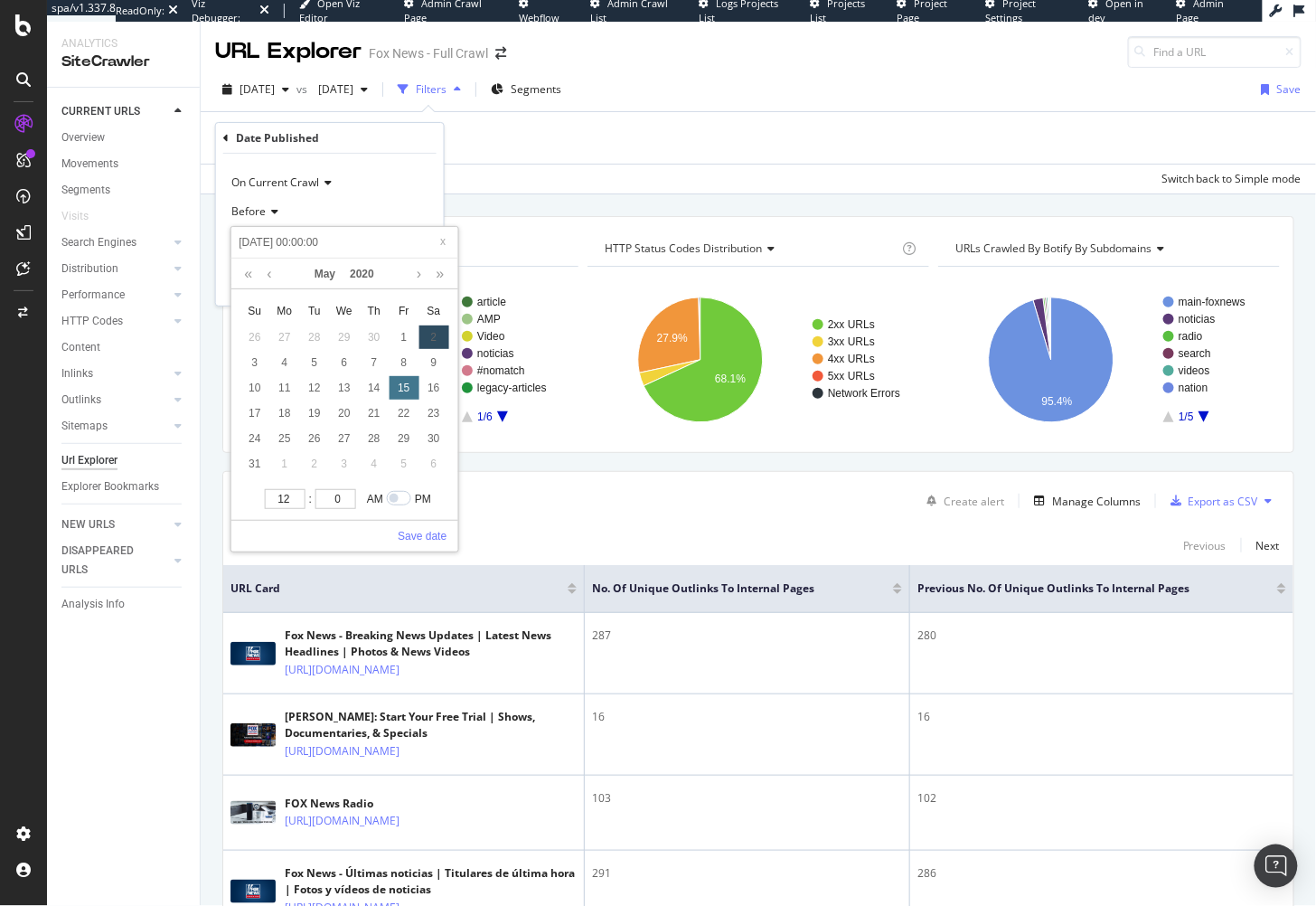
click at [408, 335] on div "1" at bounding box center [403, 337] width 30 height 23
type input "[DATE] 00:00:00"
click at [434, 532] on link "Save date" at bounding box center [422, 536] width 49 height 16
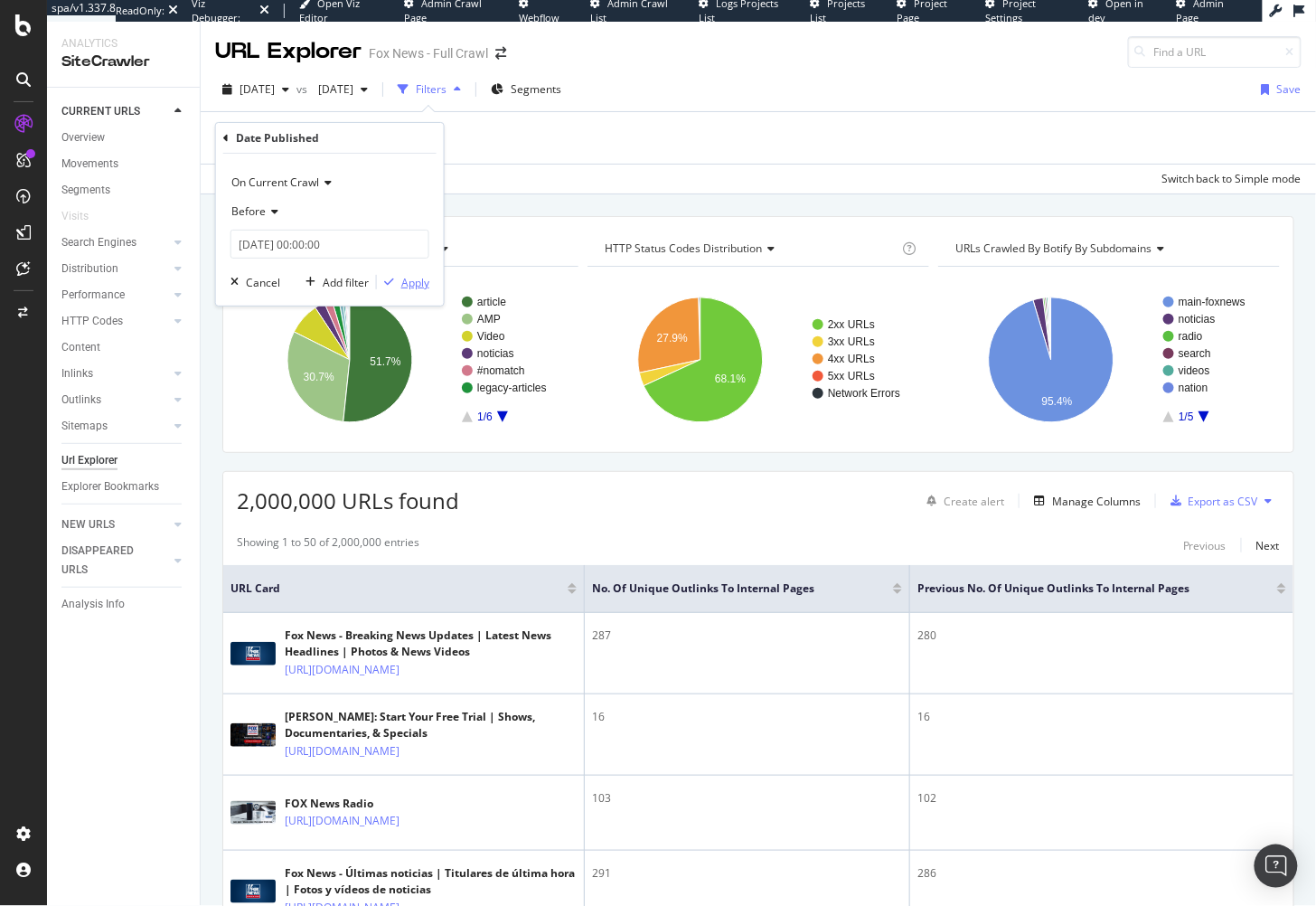
click at [410, 275] on div "Apply" at bounding box center [415, 282] width 28 height 15
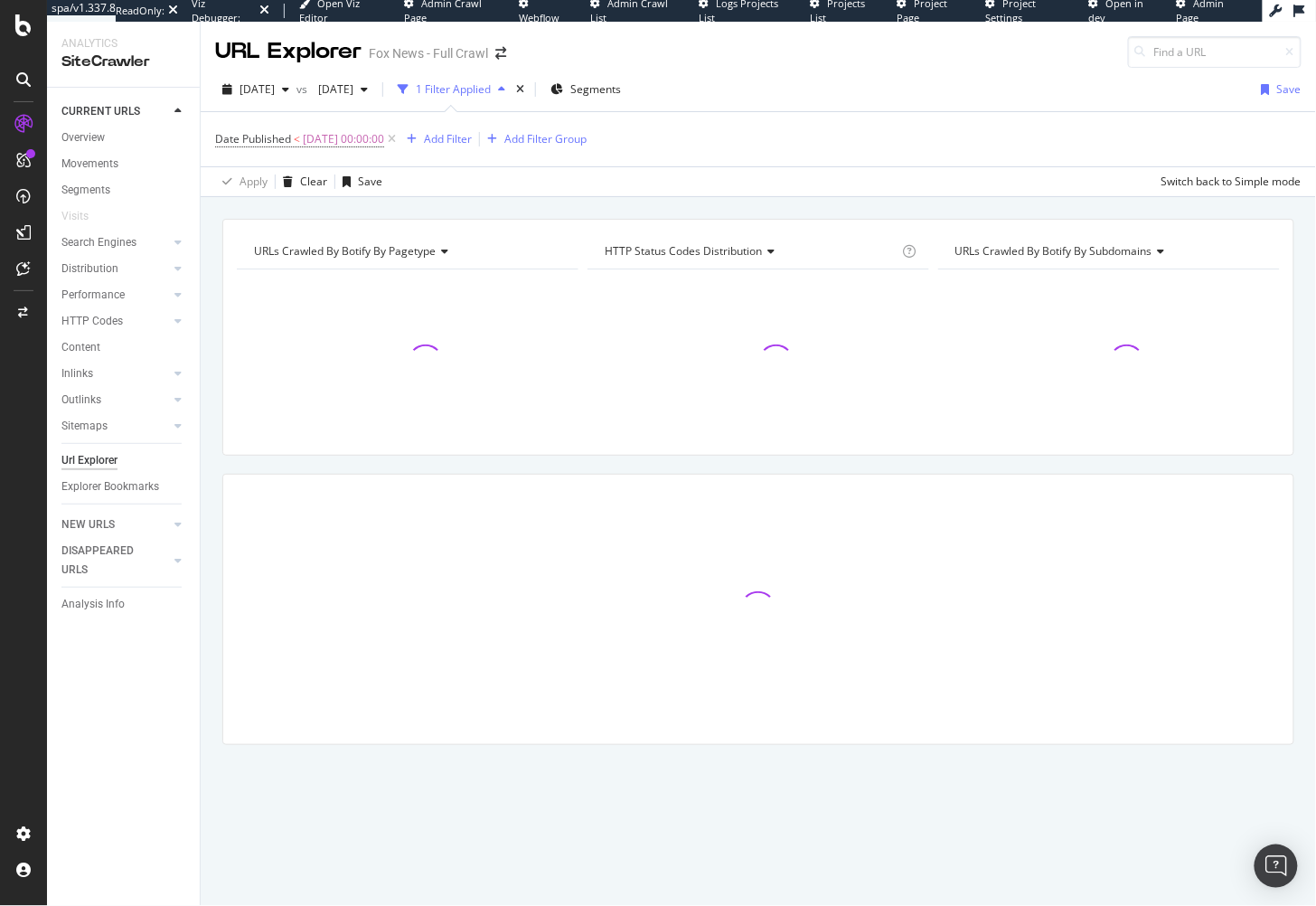
drag, startPoint x: 445, startPoint y: 203, endPoint x: 435, endPoint y: 226, distance: 25.1
click at [445, 203] on div "URLs Crawled By Botify By pagetype Chart (by Value) Table Expand Export as CSV …" at bounding box center [758, 218] width 1115 height 43
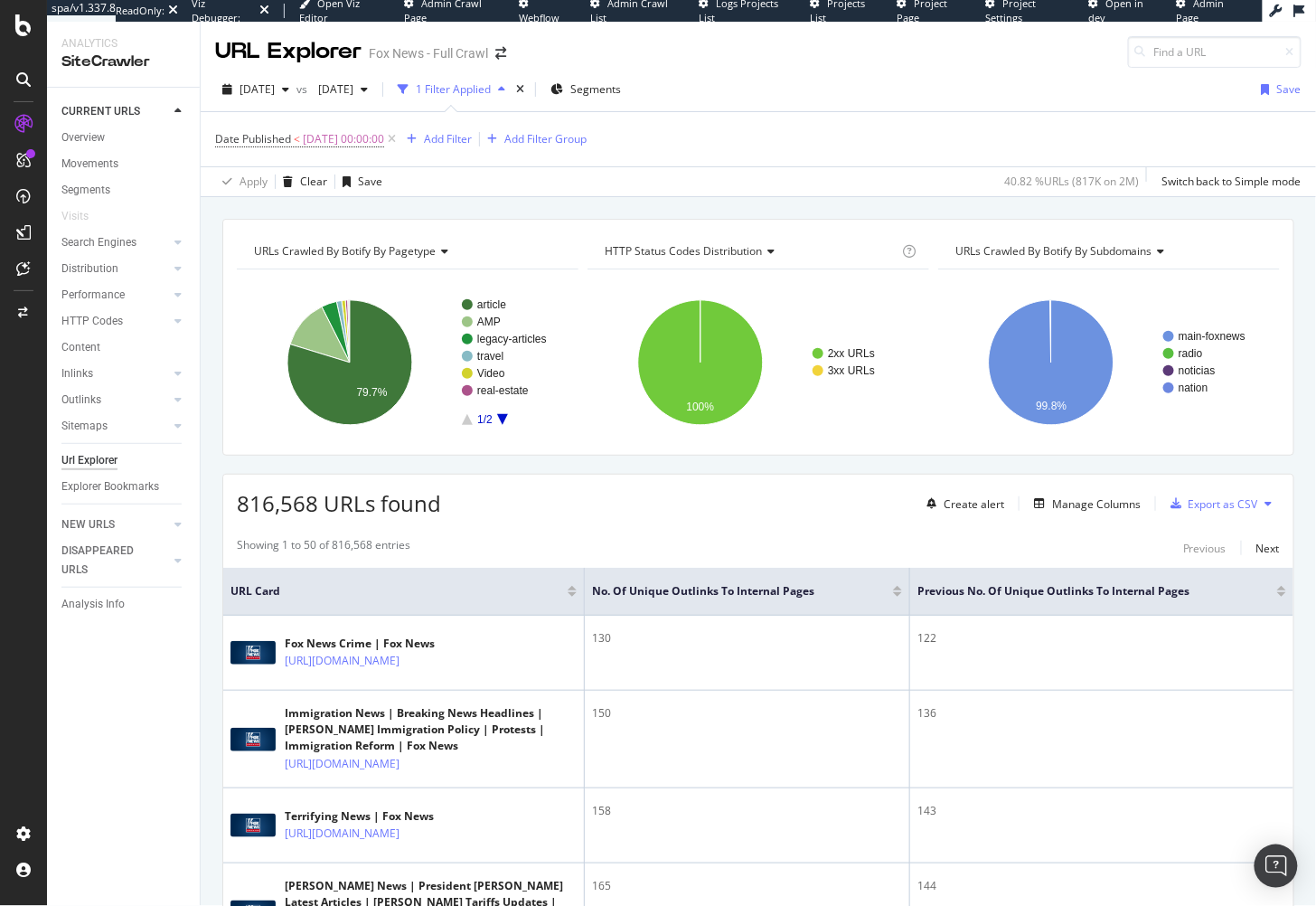
click at [258, 202] on div "URLs Crawled By Botify By pagetype Chart (by Value) Table Expand Export as CSV …" at bounding box center [758, 218] width 1115 height 43
click at [121, 320] on div "HTTP Codes" at bounding box center [93, 321] width 62 height 19
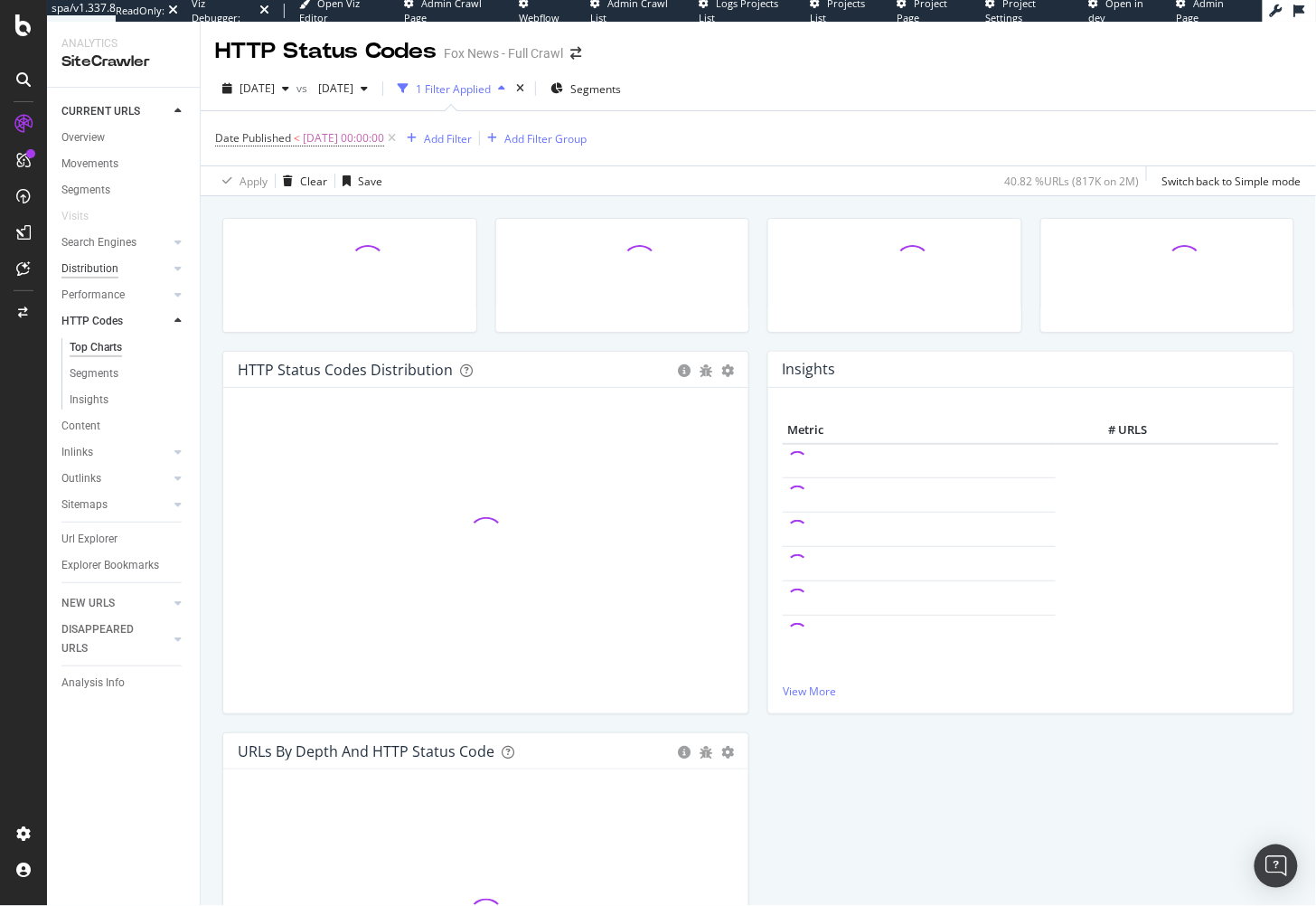
click at [115, 269] on div "Distribution" at bounding box center [90, 269] width 57 height 19
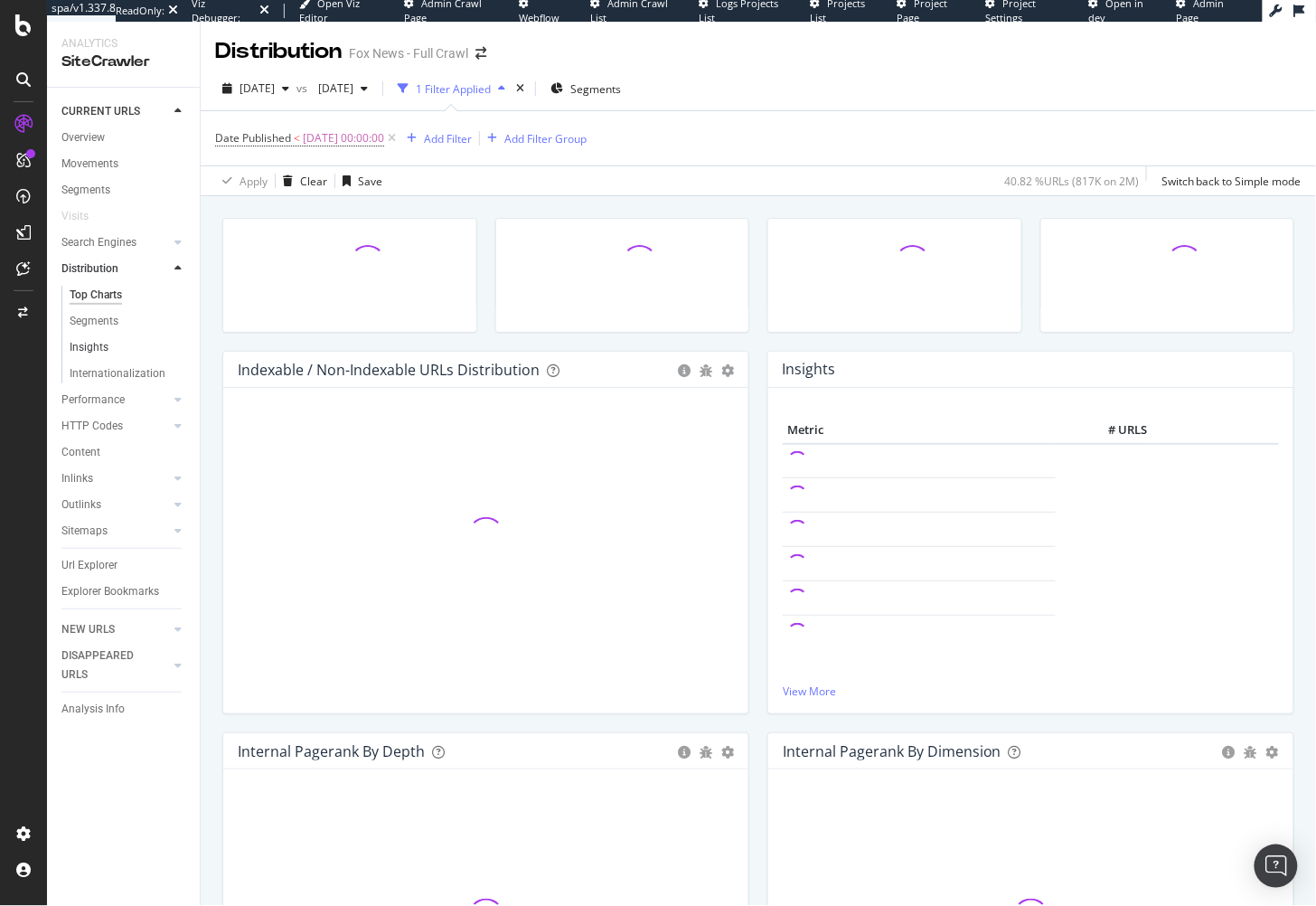
click at [110, 348] on link "Insights" at bounding box center [128, 348] width 118 height 19
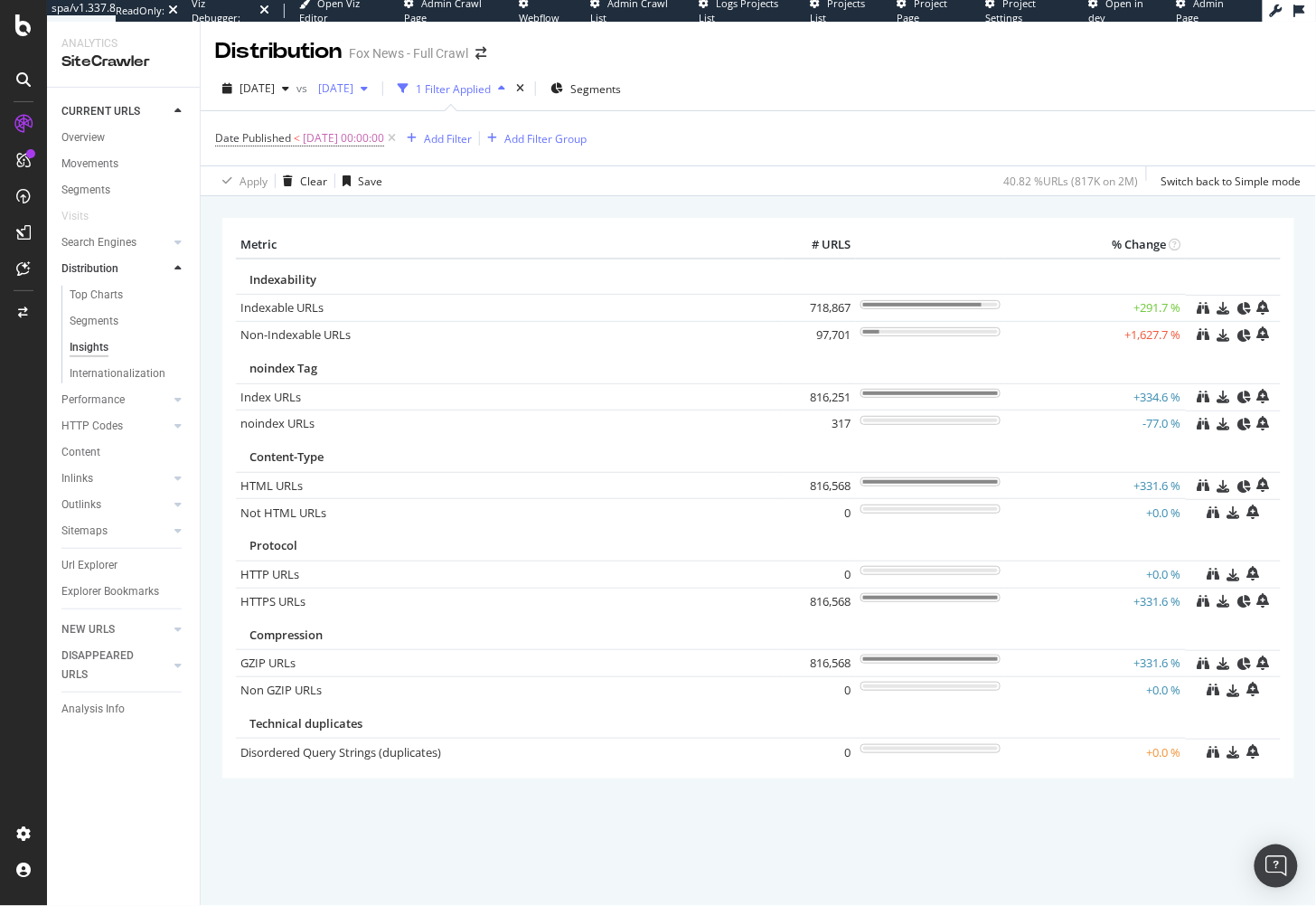
click at [354, 82] on span "2025 Jul. 3rd" at bounding box center [333, 88] width 42 height 15
click at [439, 181] on div "[DATE]" at bounding box center [401, 187] width 96 height 16
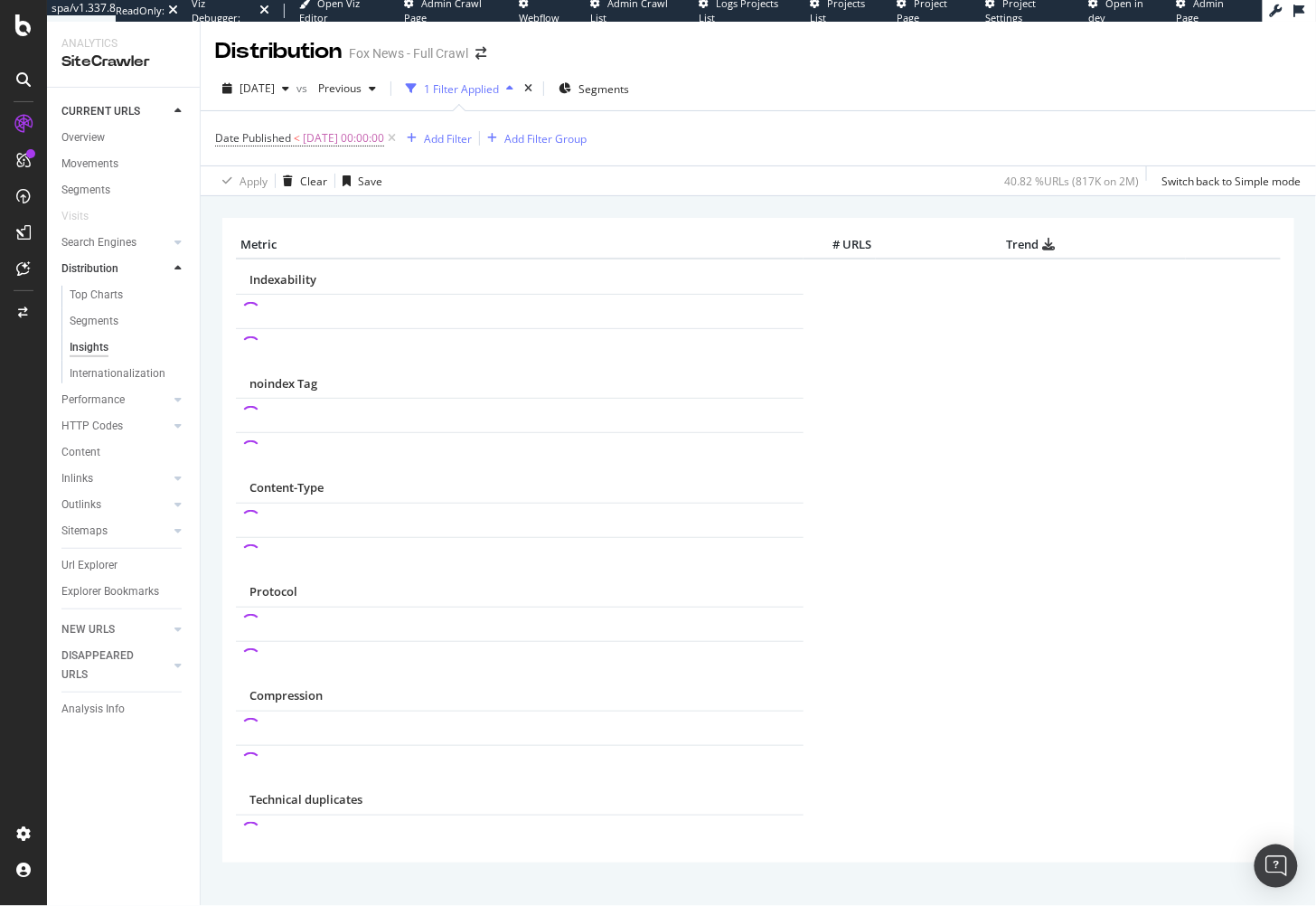
click at [526, 210] on div "× Metric # URLS Trend Indexability noindex Tag Content-Type Protocol Compression" at bounding box center [759, 565] width 1072 height 721
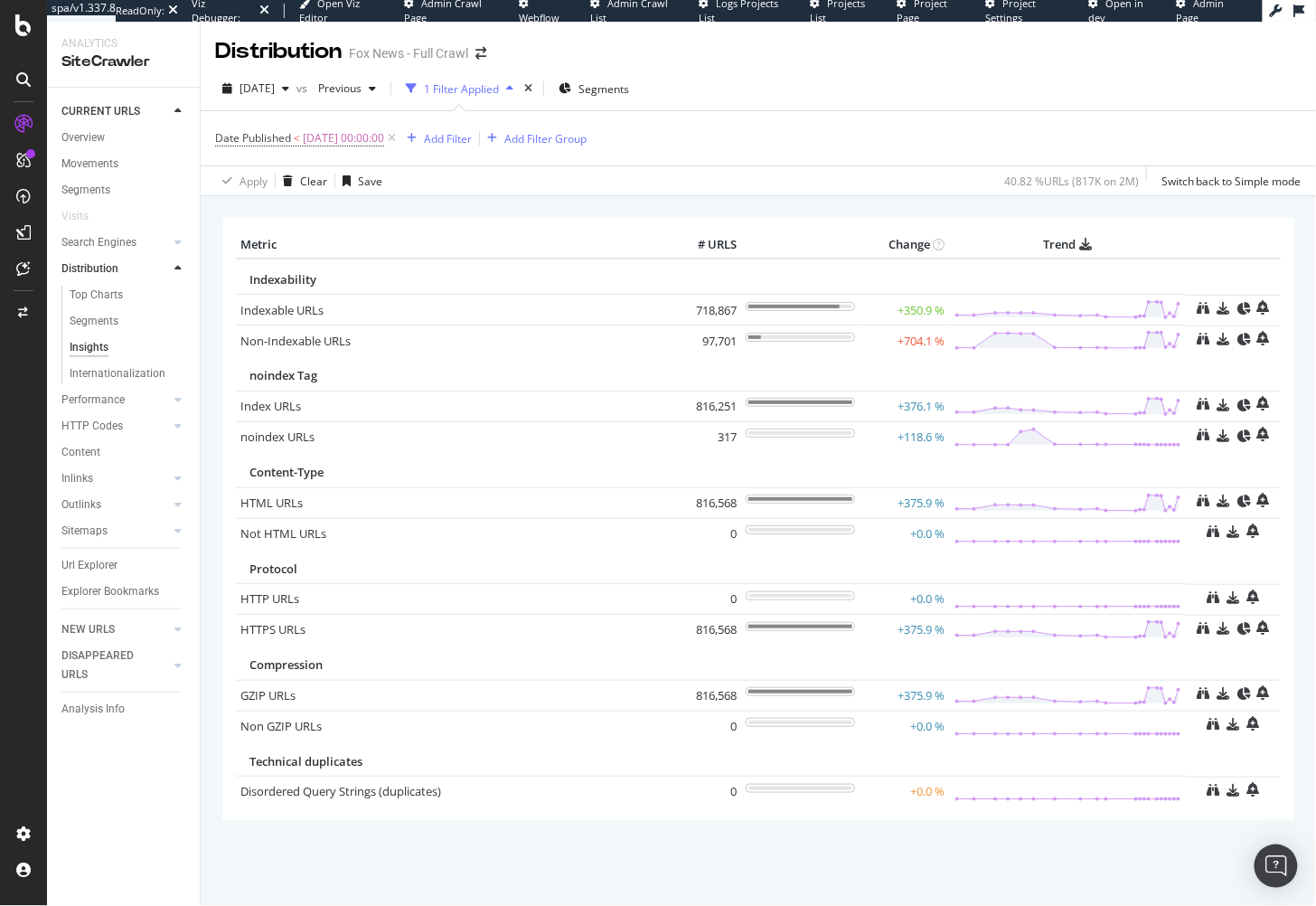
drag, startPoint x: 674, startPoint y: 208, endPoint x: 417, endPoint y: 185, distance: 258.0
click at [673, 208] on div "× Metric # URLS Change Trend Indexability Indexable URLs × Close Chart - API Re…" at bounding box center [759, 544] width 1072 height 679
drag, startPoint x: 123, startPoint y: 426, endPoint x: 349, endPoint y: 5, distance: 477.8
click at [0, 0] on div "spa/v1.337.8 ReadOnly: Viz Debugger: Open Viz Editor Admin Crawl Page Webflow A…" at bounding box center [658, 453] width 1316 height 906
click at [498, 204] on div "× Metric # URLS Change Trend Indexability Indexable URLs × Close Chart - API Re…" at bounding box center [759, 544] width 1072 height 679
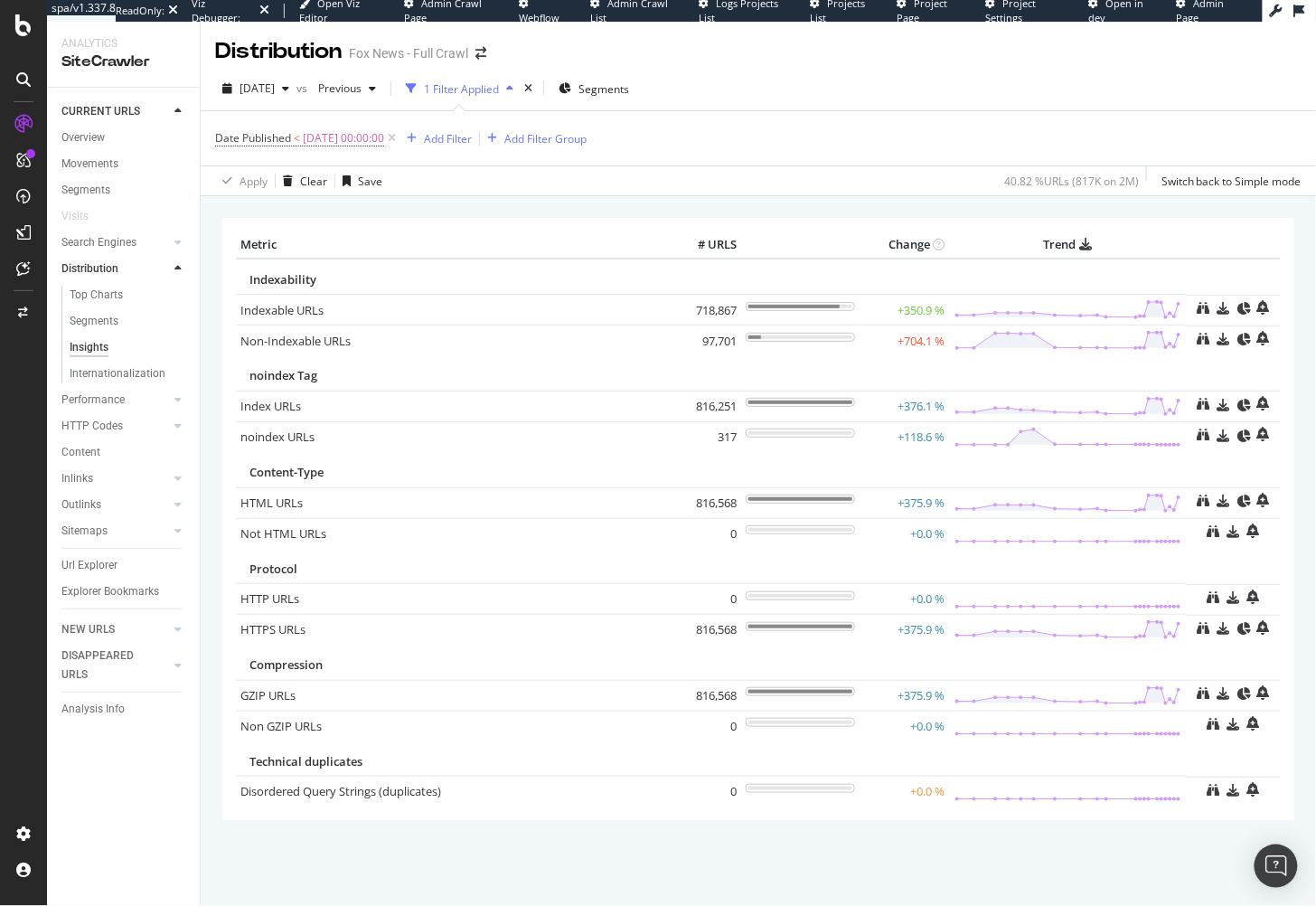
drag, startPoint x: 966, startPoint y: 205, endPoint x: 993, endPoint y: 228, distance: 35.5
click at [966, 205] on div "× Metric # URLS Change Trend Indexability Indexable URLs × Close Chart - API Re…" at bounding box center [759, 544] width 1072 height 679
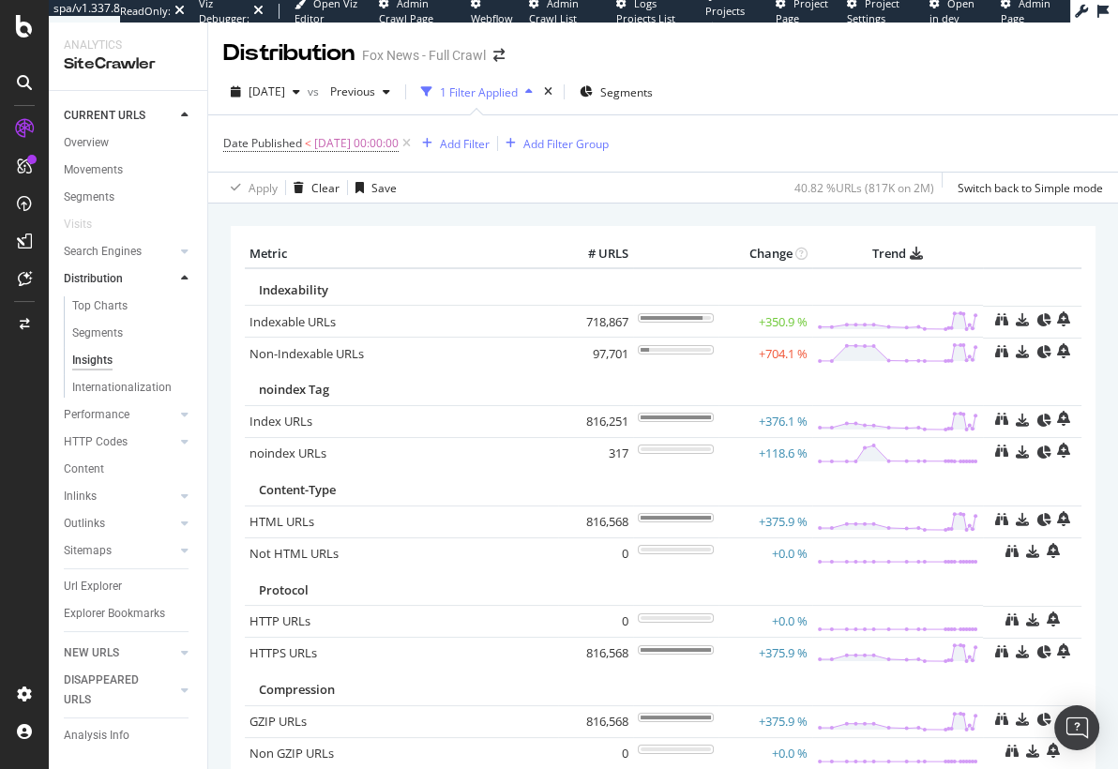
click at [467, 215] on div "× Metric # URLS Change Trend Indexability Indexable URLs × Close Chart - API Re…" at bounding box center [663, 564] width 865 height 704
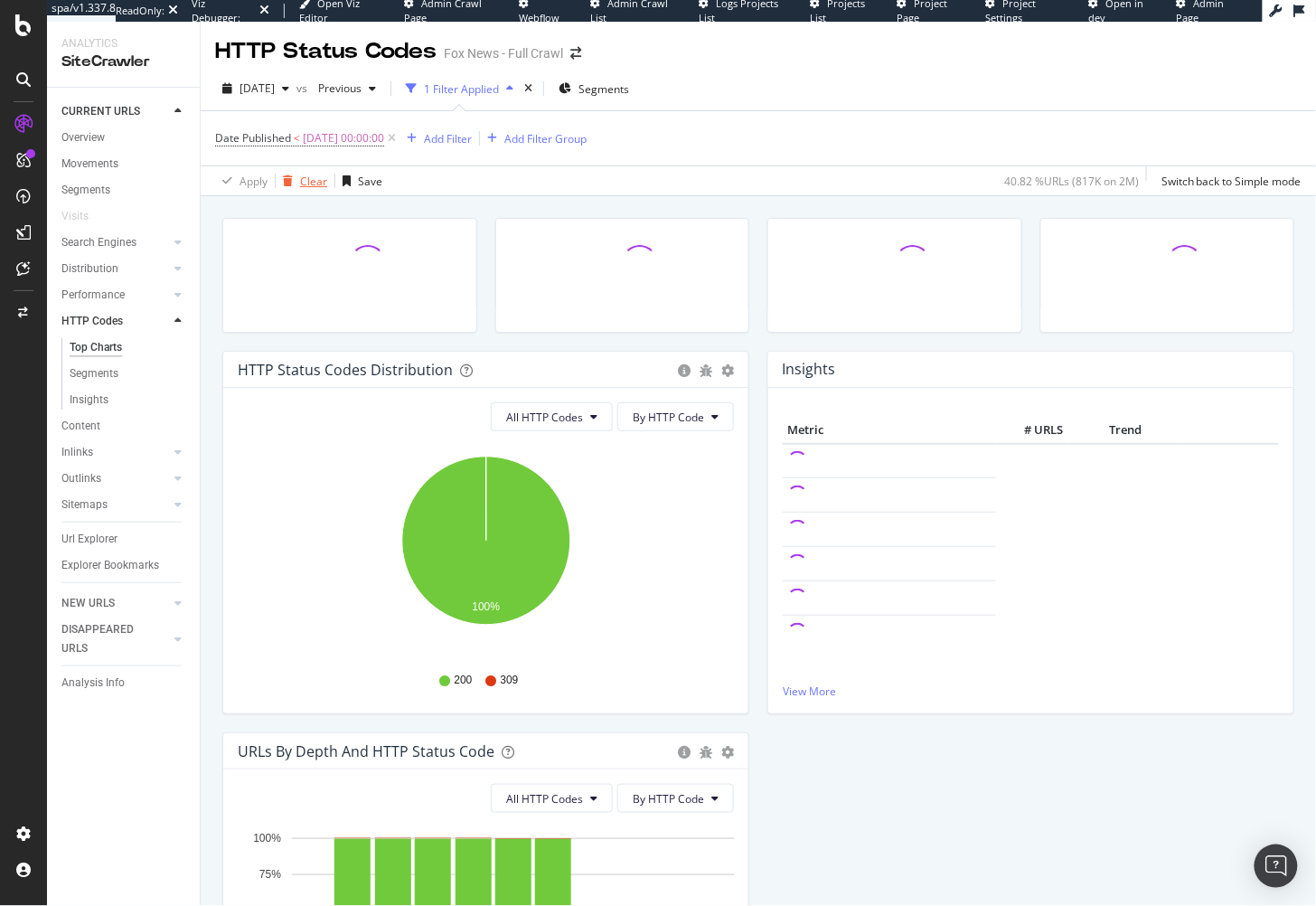
click at [308, 175] on div "Clear" at bounding box center [313, 181] width 27 height 15
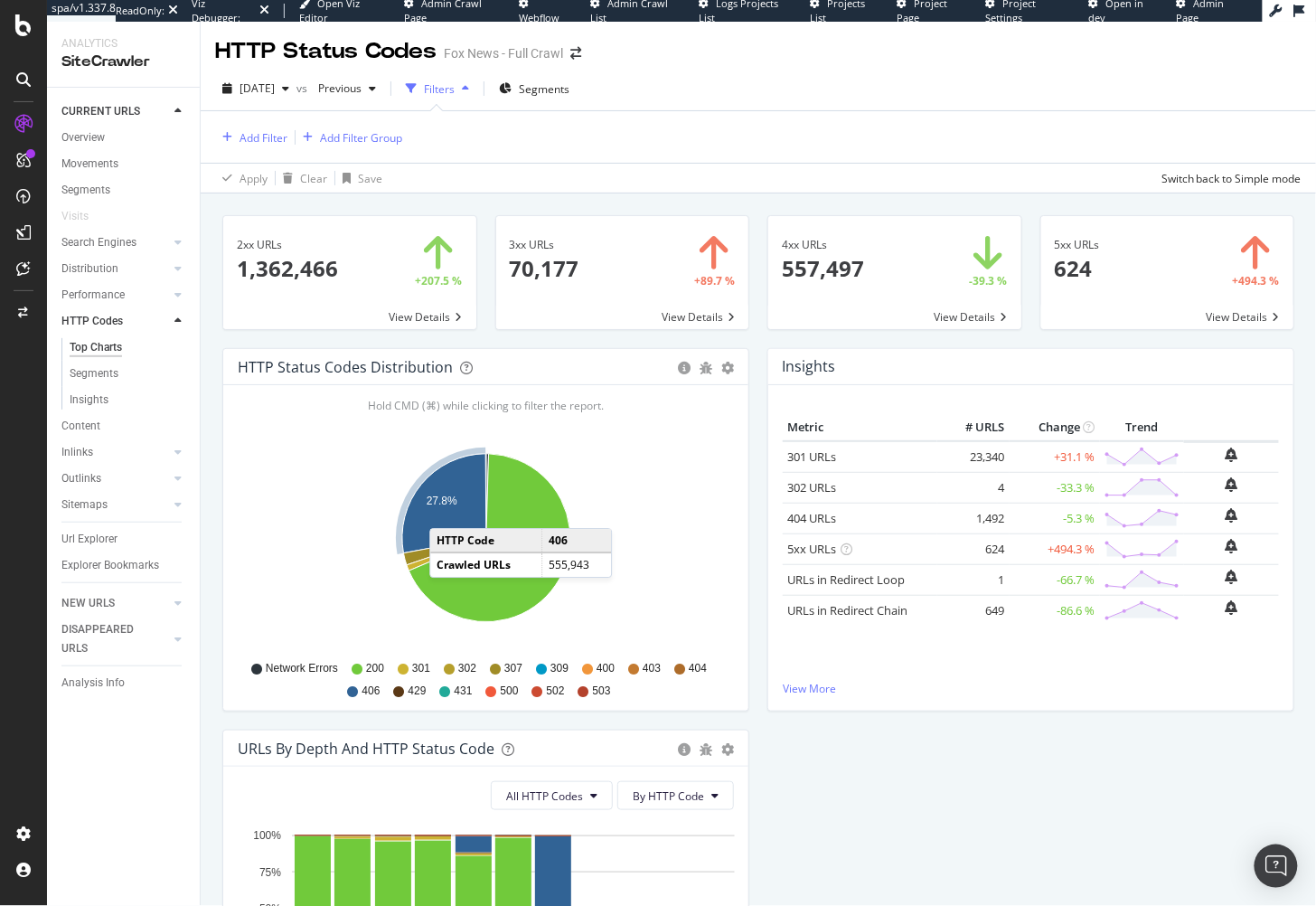
click at [447, 509] on icon "A chart." at bounding box center [443, 503] width 84 height 99
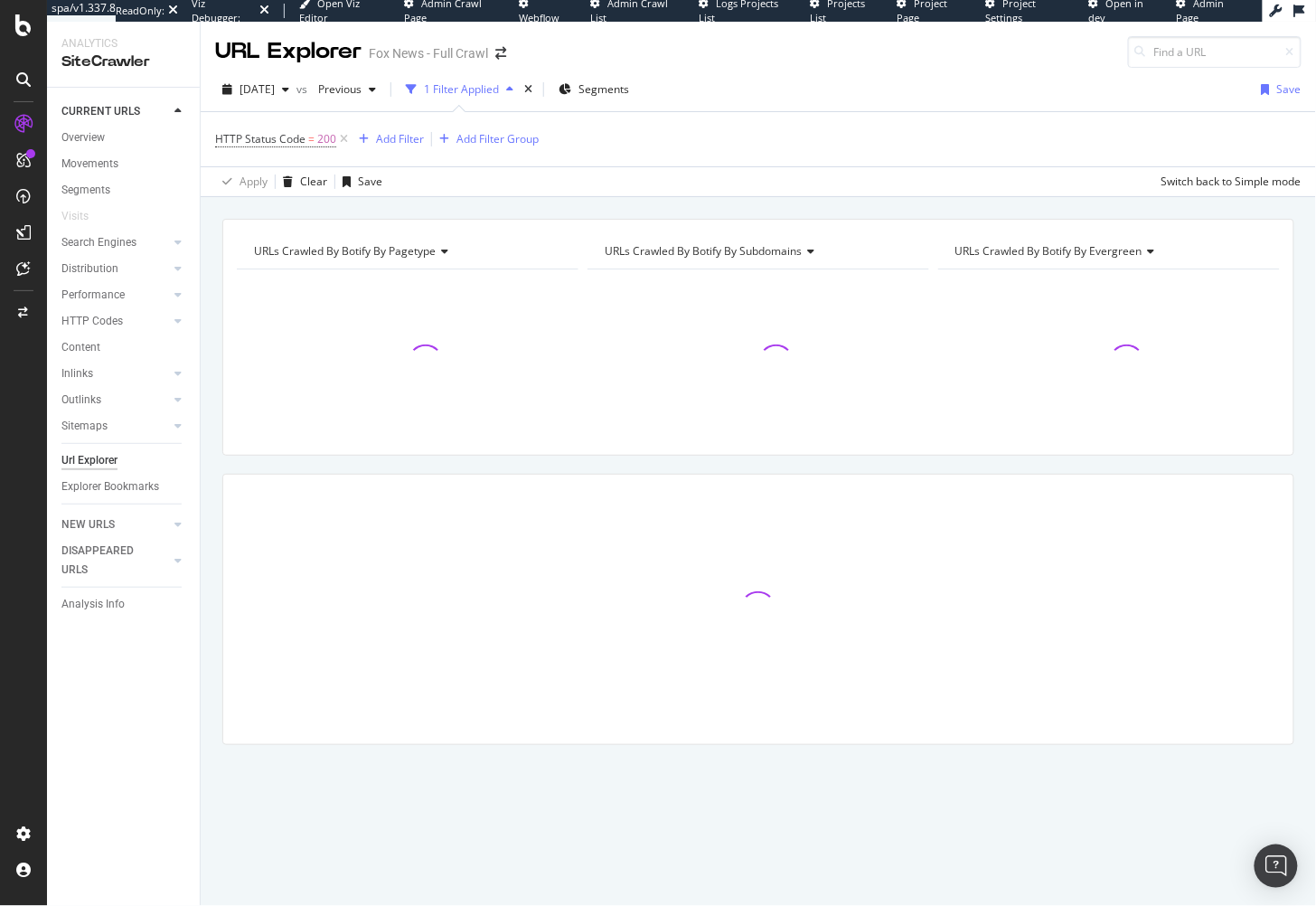
click at [216, 251] on div "URLs Crawled By Botify By pagetype Chart (by Value) Table Expand Export as CSV …" at bounding box center [758, 513] width 1115 height 589
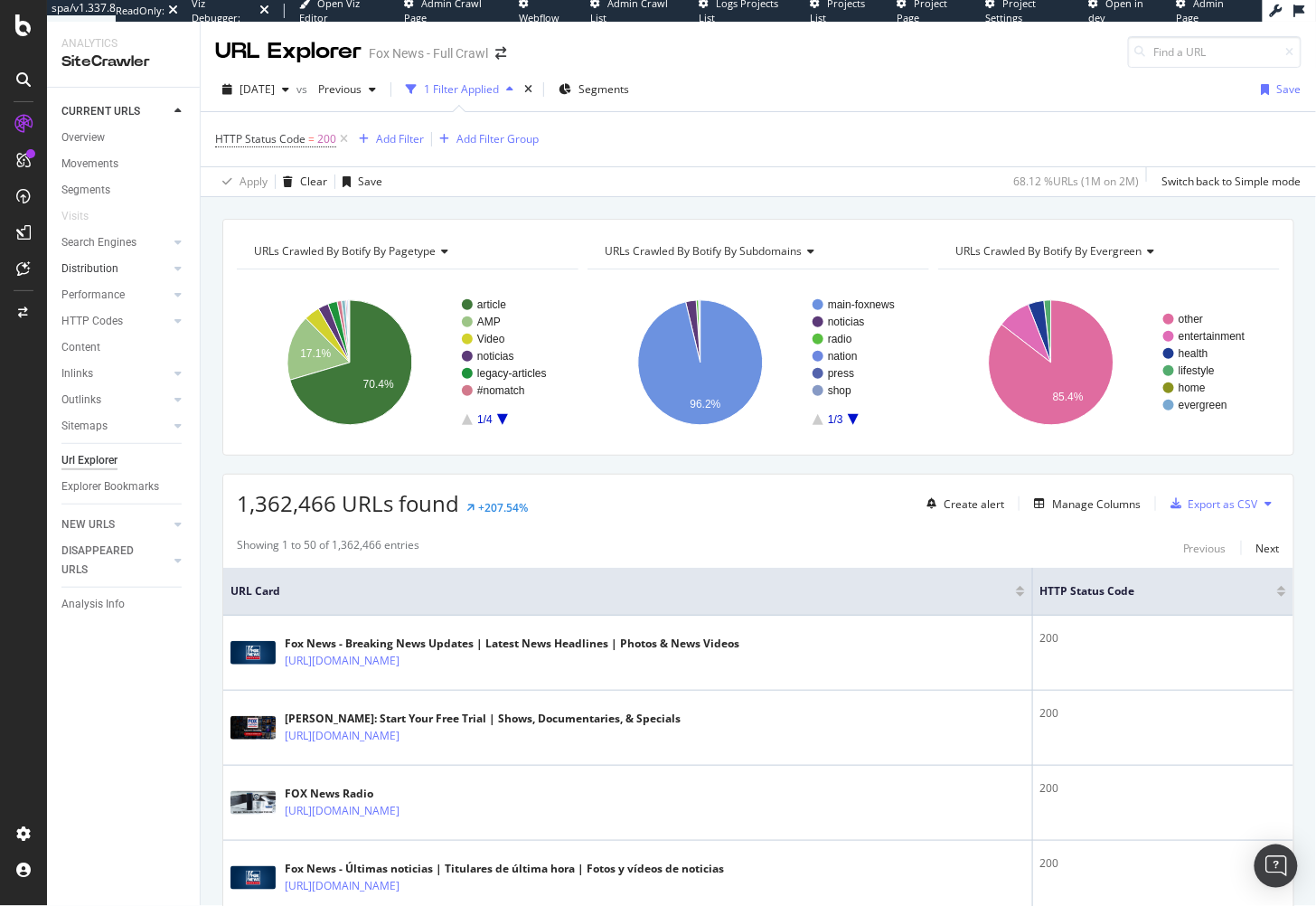
click at [131, 267] on link "Distribution" at bounding box center [116, 269] width 108 height 19
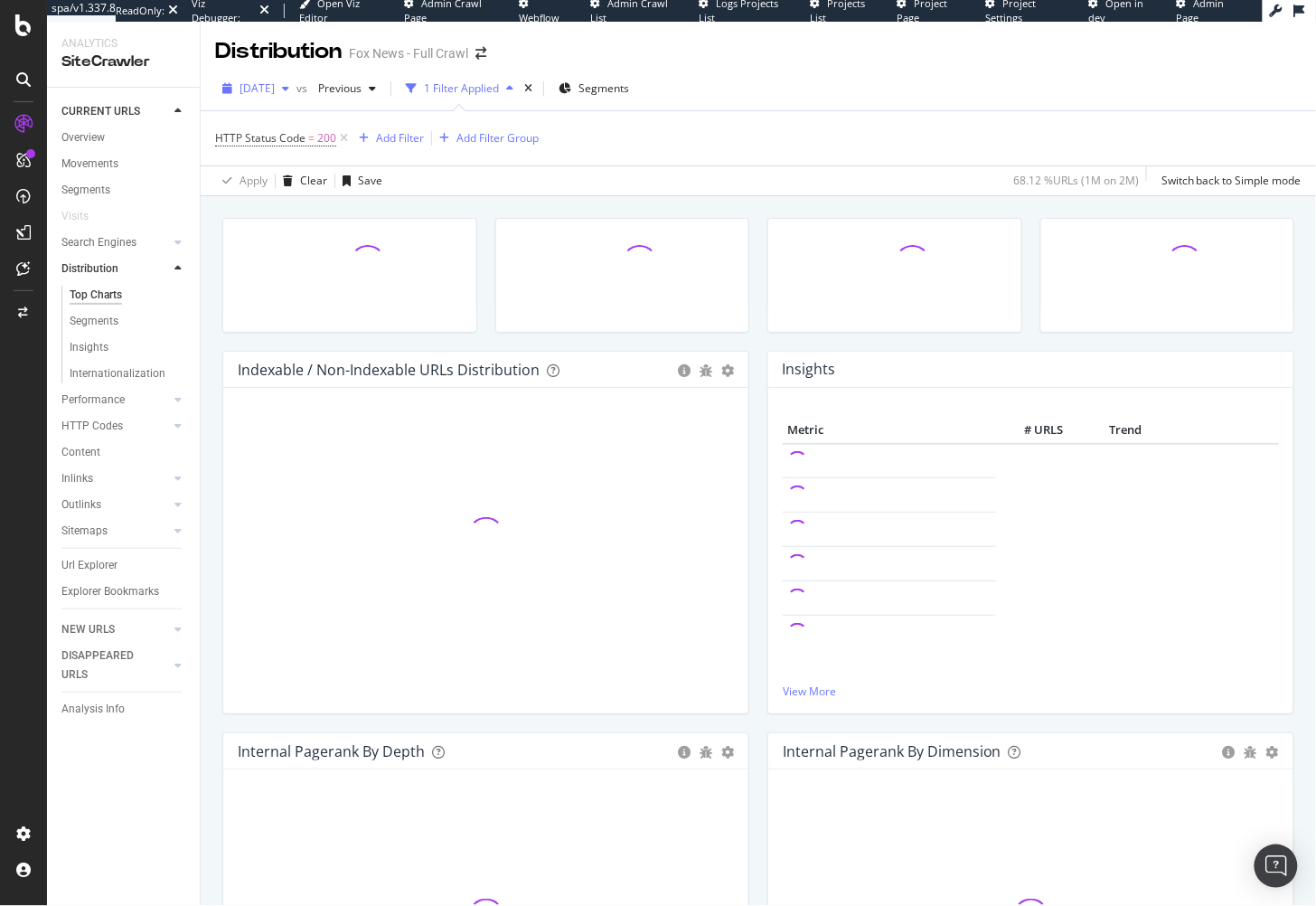
drag, startPoint x: 106, startPoint y: 347, endPoint x: 236, endPoint y: 99, distance: 280.0
click at [106, 347] on div "Insights" at bounding box center [89, 348] width 39 height 19
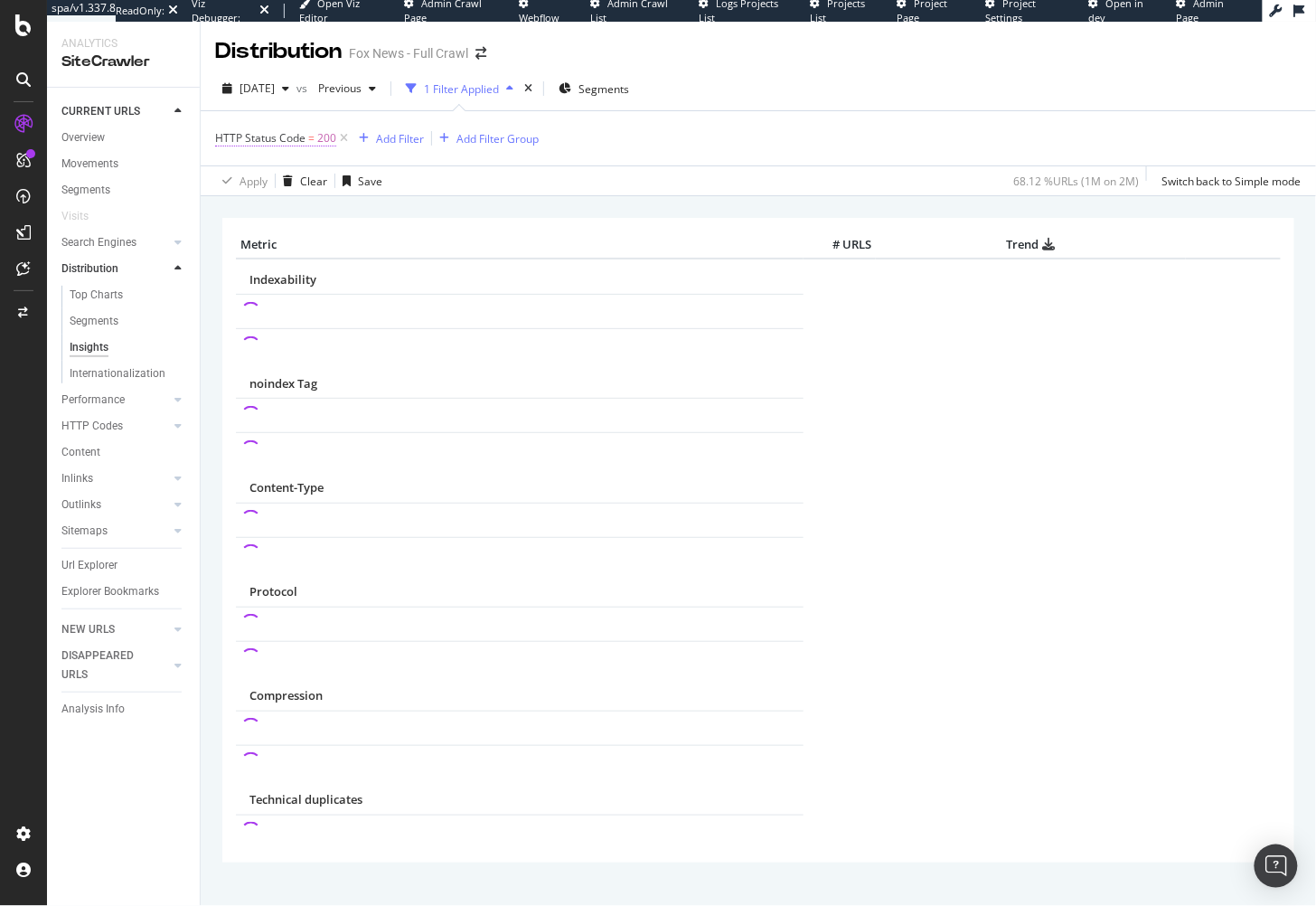
click at [304, 135] on span "HTTP Status Code" at bounding box center [260, 138] width 91 height 15
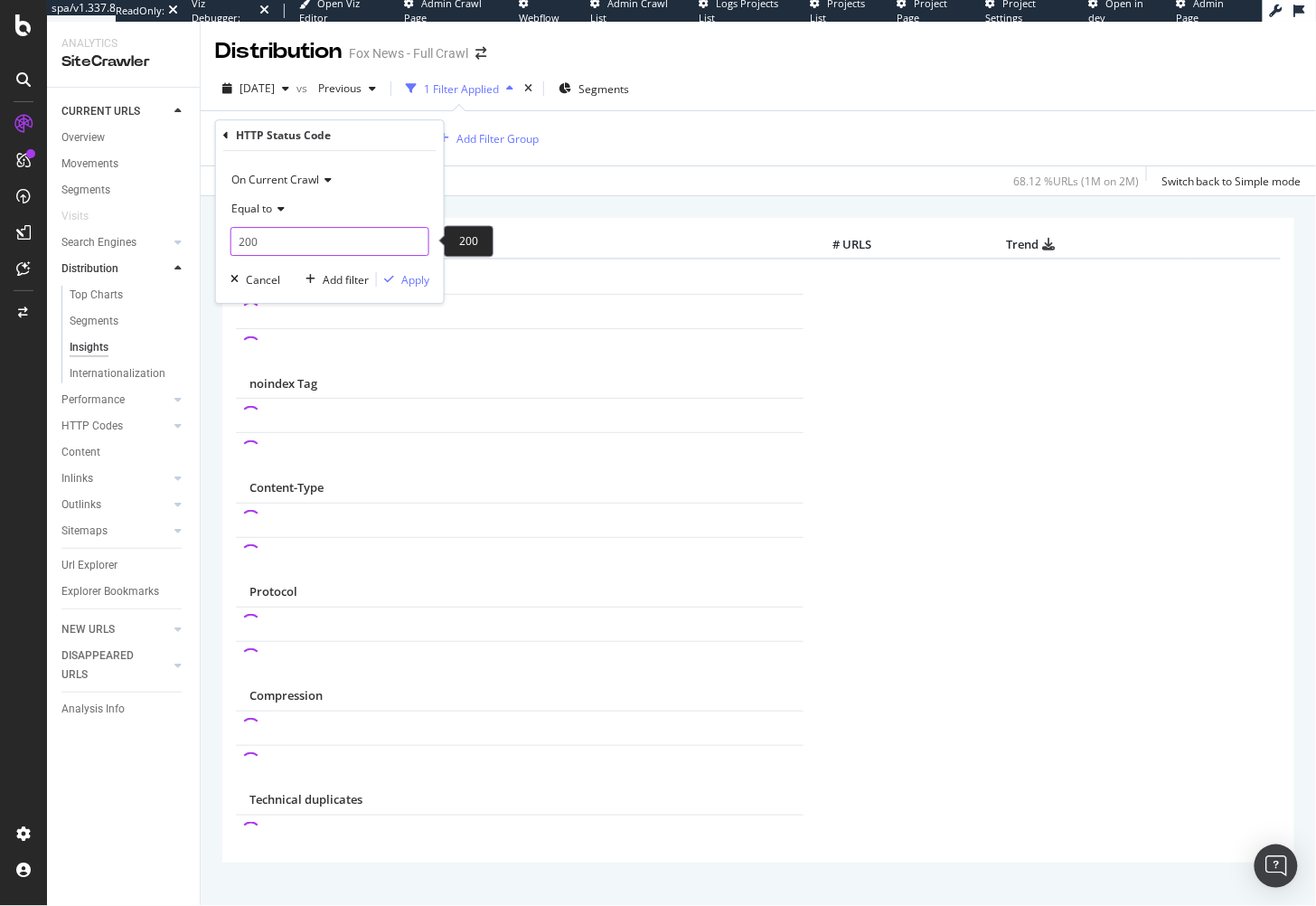
click at [290, 252] on input "200" at bounding box center [330, 241] width 199 height 29
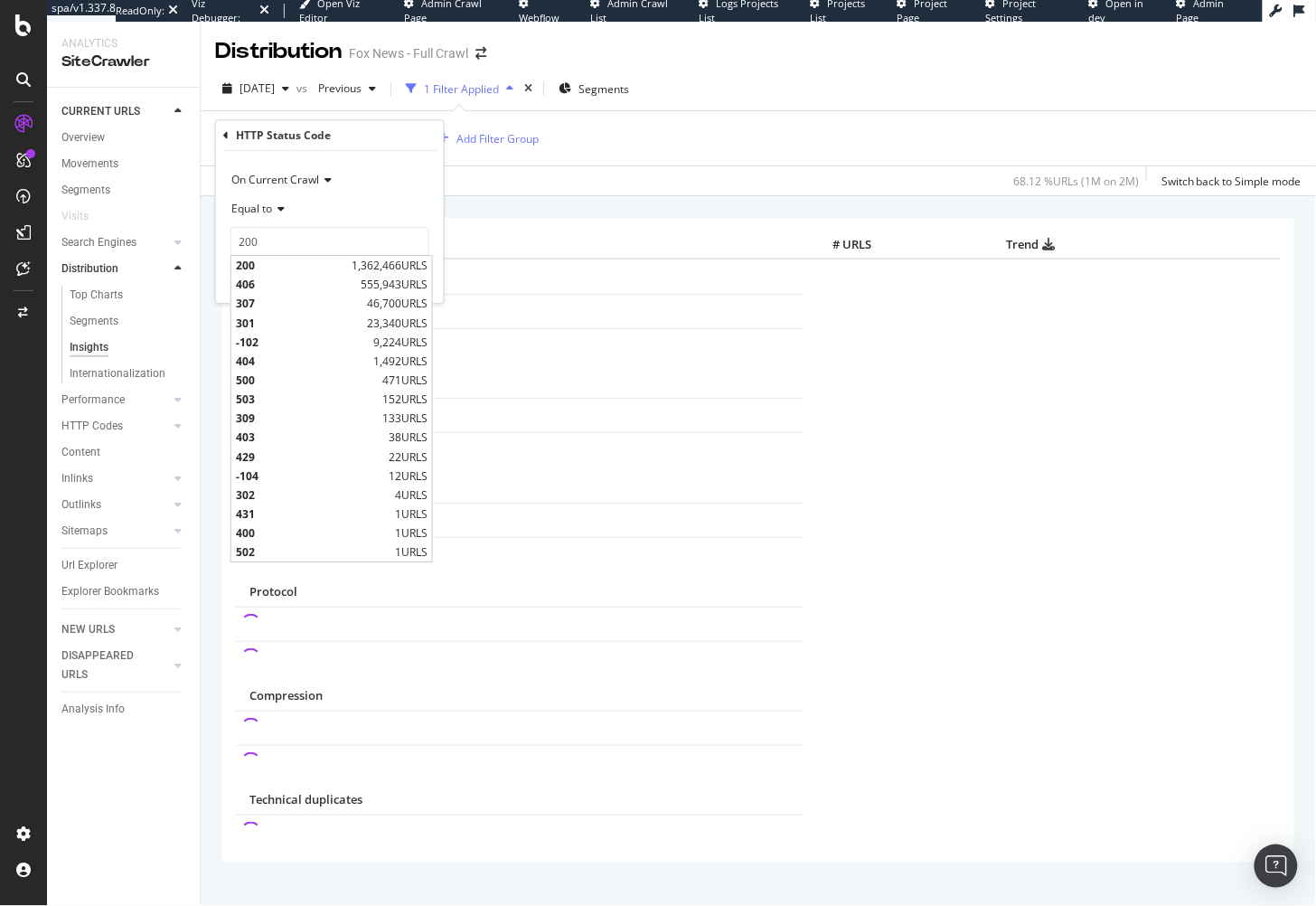
click at [378, 281] on span "555,943 URLS" at bounding box center [393, 285] width 67 height 15
type input "406"
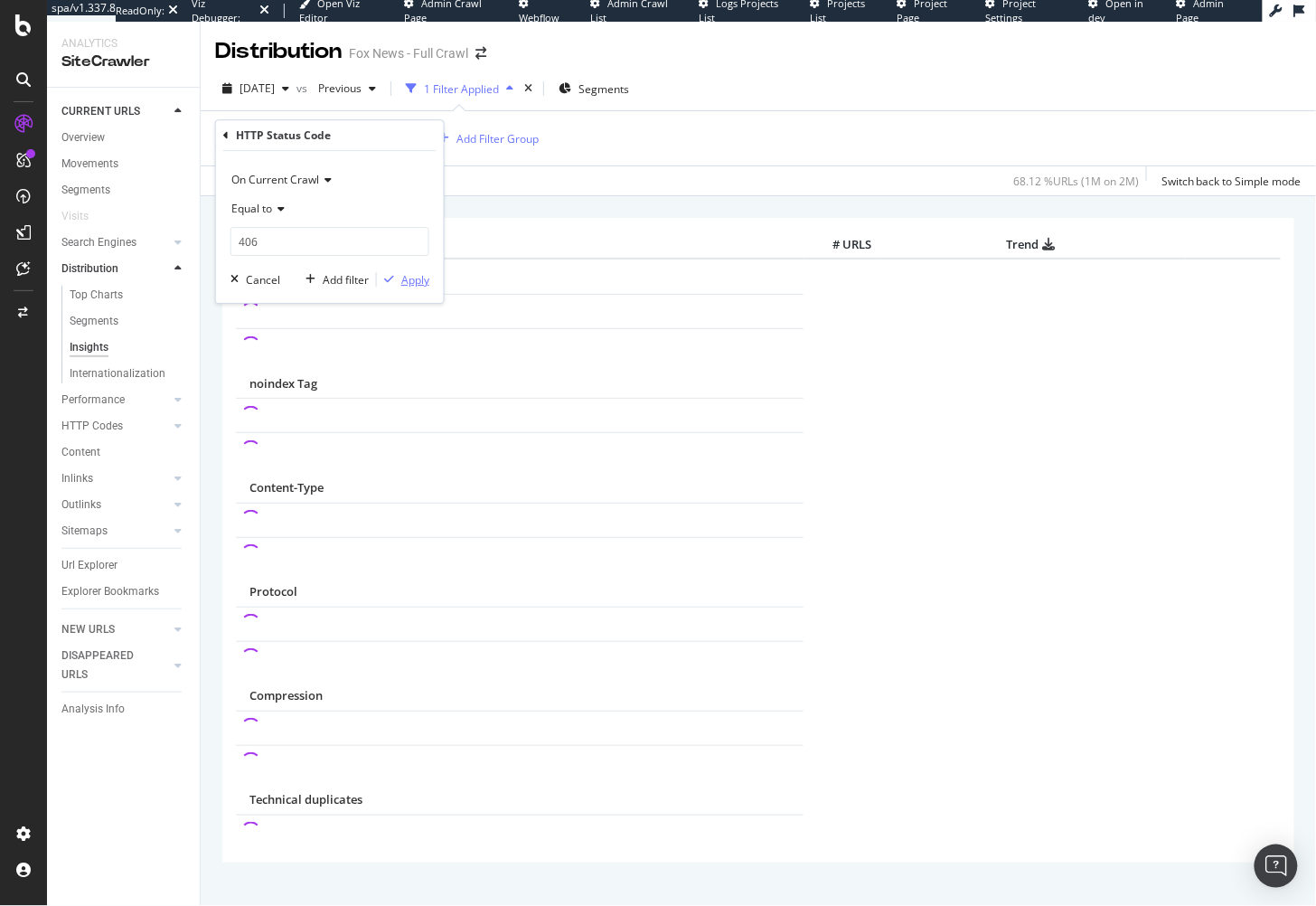
click at [411, 280] on div "Apply" at bounding box center [415, 280] width 28 height 15
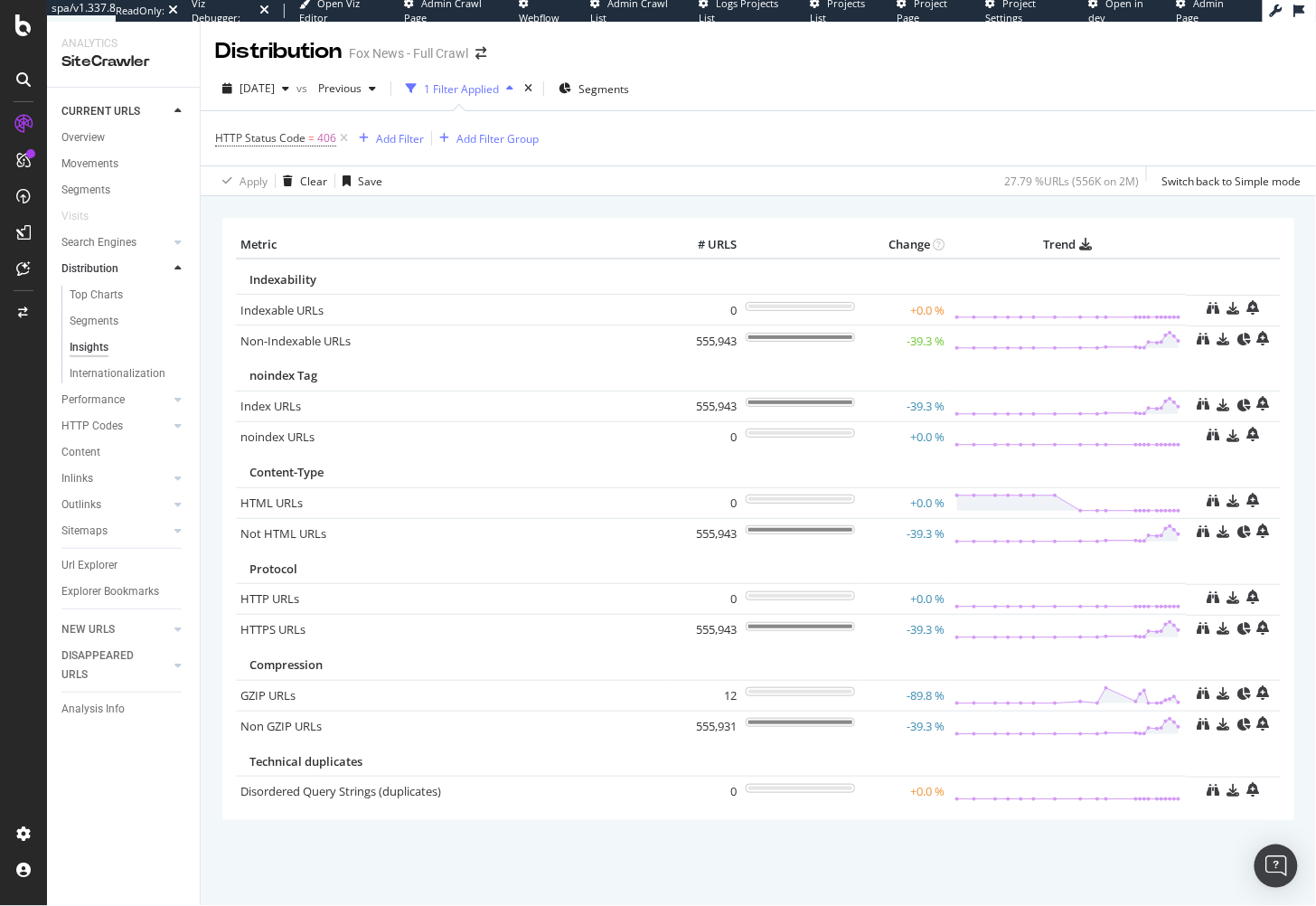
click at [755, 204] on div "× Metric # URLS Change Trend Indexability Indexable URLs × Close Chart - API Re…" at bounding box center [759, 544] width 1072 height 679
click at [594, 202] on div "× Metric # URLS Change Trend Indexability Indexable URLs × Close Chart - API Re…" at bounding box center [758, 571] width 1115 height 750
click at [380, 209] on div "× Metric # URLS Change Trend Indexability Indexable URLs × Close Chart - API Re…" at bounding box center [759, 544] width 1072 height 679
click at [378, 209] on div "× Metric # URLS Change Trend Indexability Indexable URLs × Close Chart - API Re…" at bounding box center [759, 544] width 1072 height 679
click at [25, 415] on div at bounding box center [23, 464] width 43 height 709
